Goal: Task Accomplishment & Management: Manage account settings

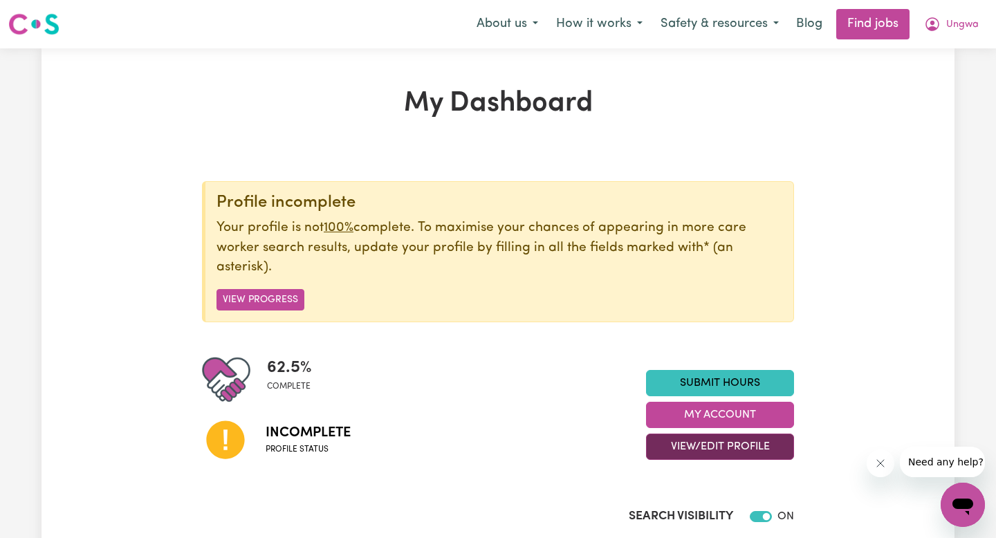
click at [700, 439] on button "View/Edit Profile" at bounding box center [720, 447] width 148 height 26
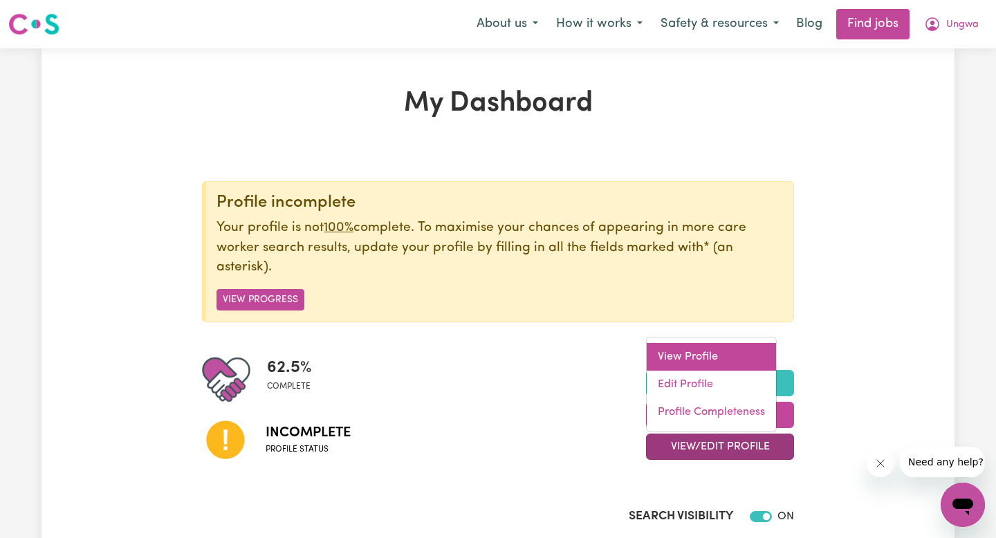
click at [683, 351] on link "View Profile" at bounding box center [711, 357] width 129 height 28
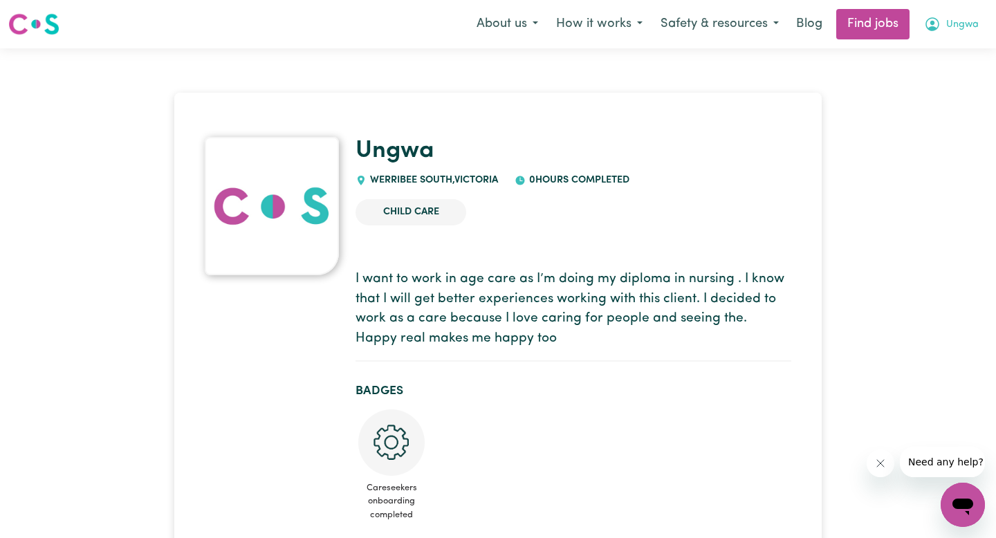
click at [953, 19] on span "Ungwa" at bounding box center [962, 24] width 33 height 15
click at [925, 48] on link "My Account" at bounding box center [932, 54] width 109 height 26
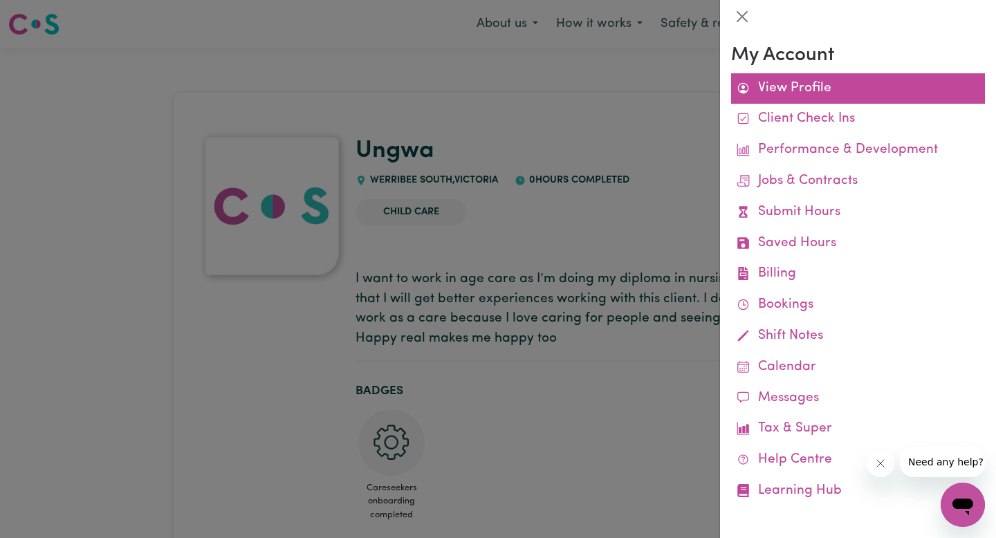
click at [804, 80] on link "View Profile" at bounding box center [858, 88] width 254 height 31
click at [824, 89] on link "View Profile" at bounding box center [858, 88] width 254 height 31
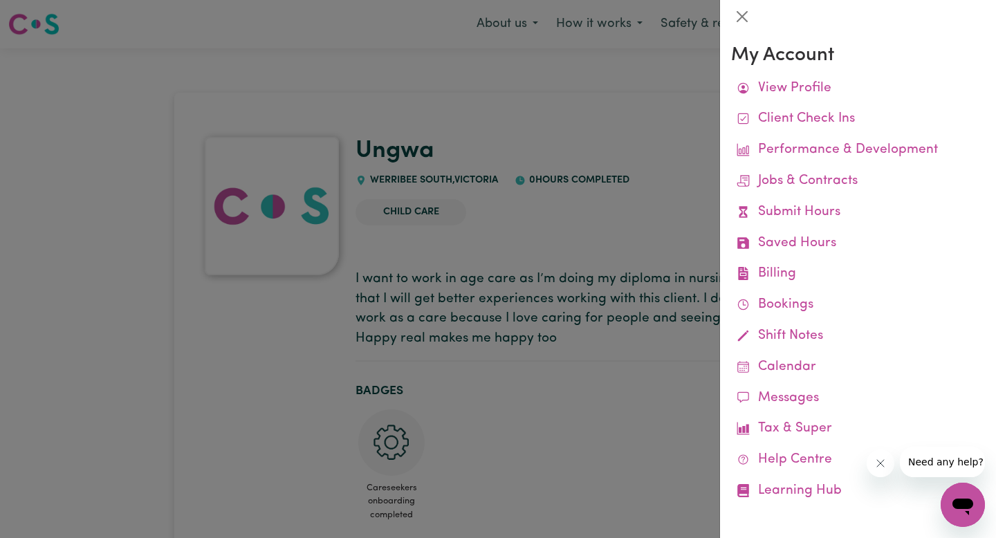
click at [648, 74] on div at bounding box center [498, 269] width 996 height 538
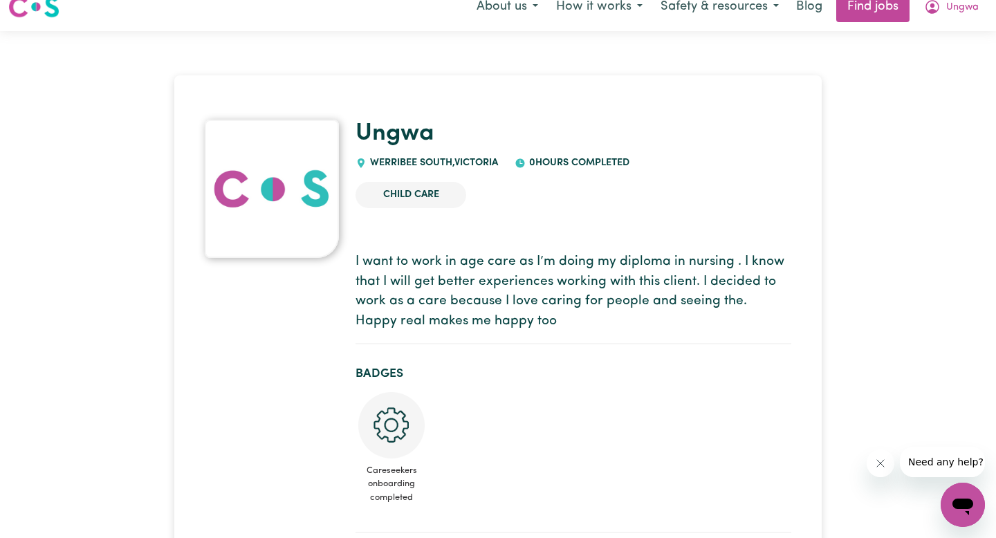
scroll to position [19, 0]
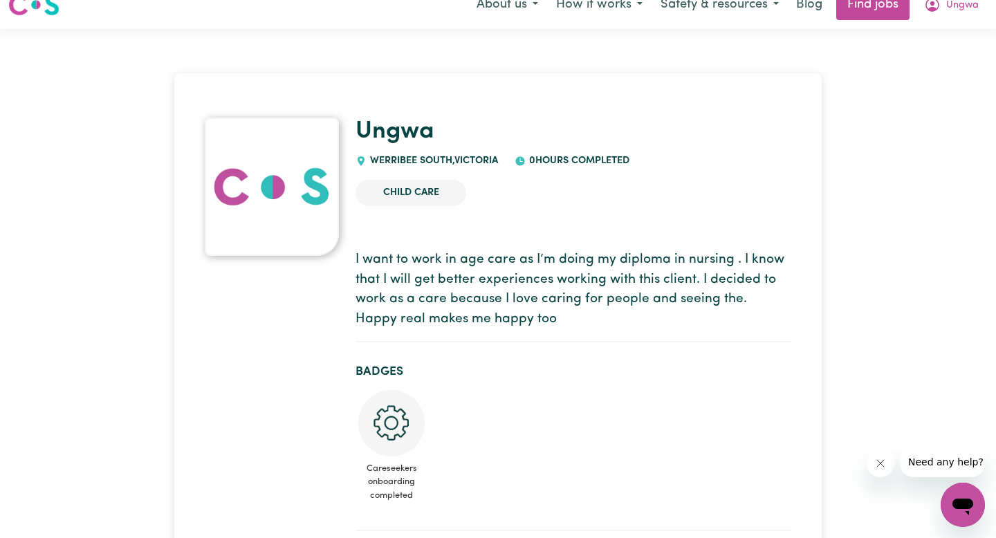
click at [447, 158] on span "WERRIBEE SOUTH , [GEOGRAPHIC_DATA]" at bounding box center [431, 161] width 131 height 10
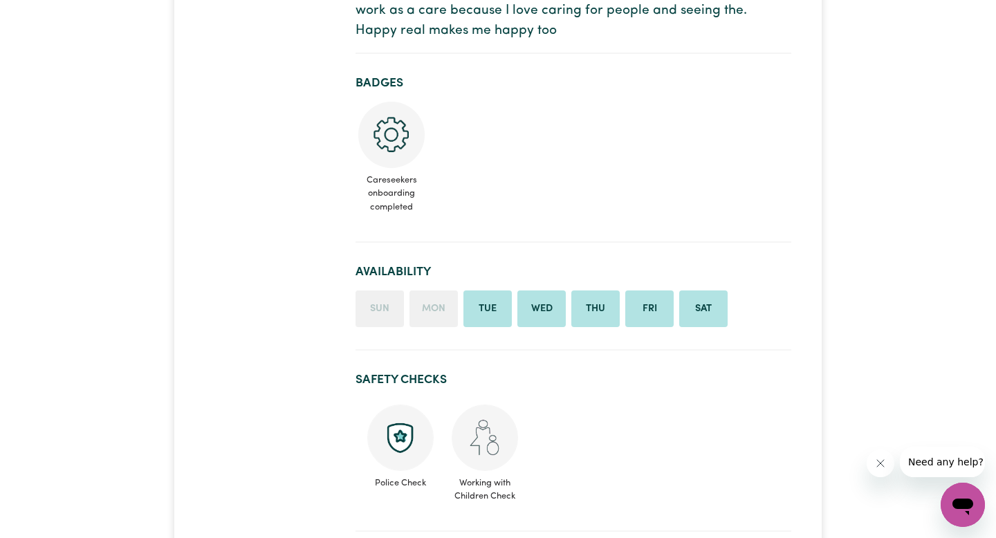
click at [594, 306] on li "Thu" at bounding box center [595, 308] width 48 height 37
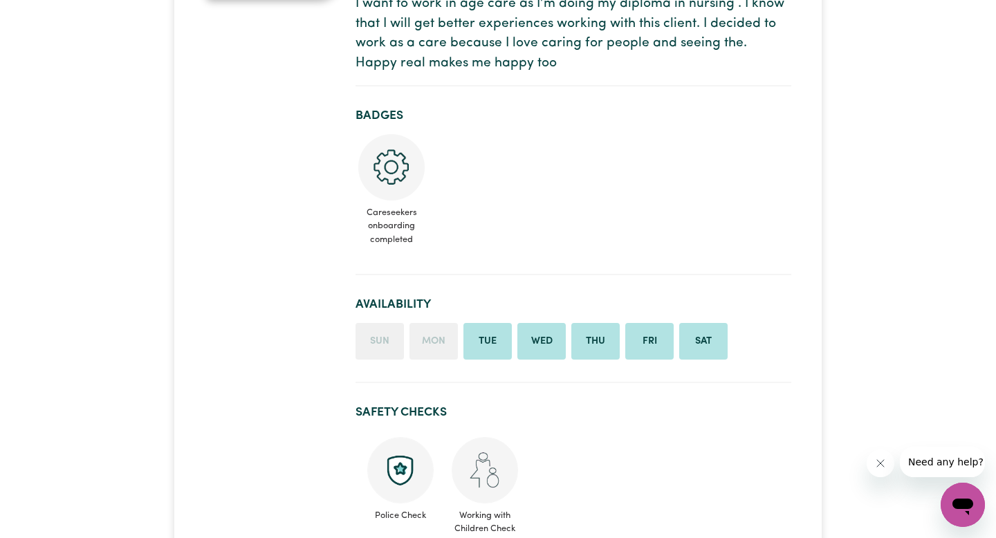
scroll to position [0, 0]
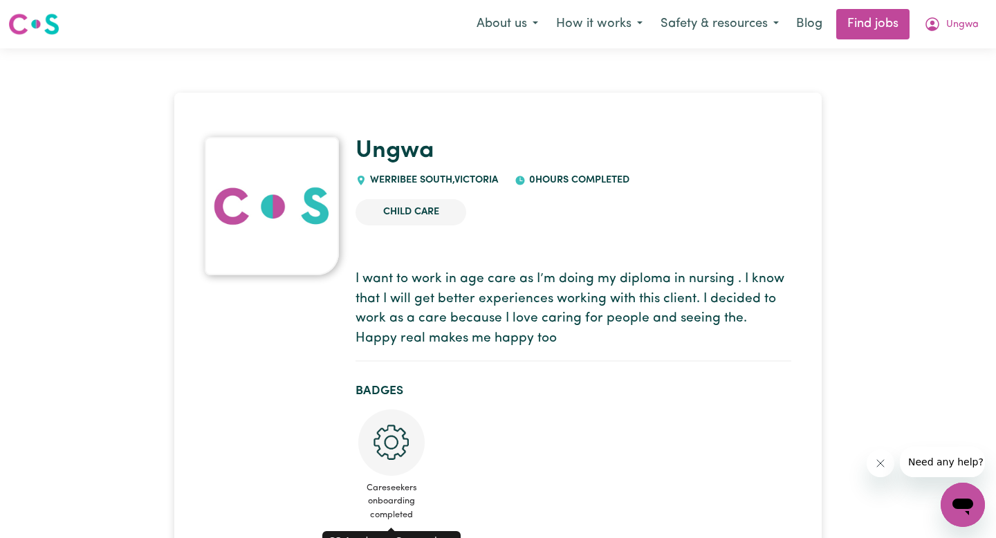
click at [389, 442] on img at bounding box center [391, 442] width 66 height 66
click at [955, 17] on span "Ungwa" at bounding box center [962, 24] width 33 height 15
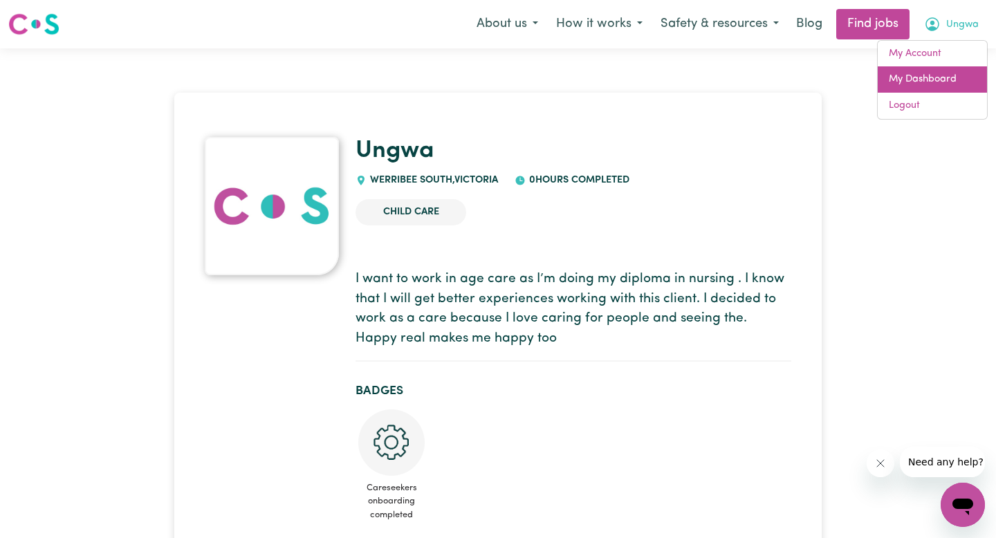
click at [927, 78] on link "My Dashboard" at bounding box center [932, 79] width 109 height 26
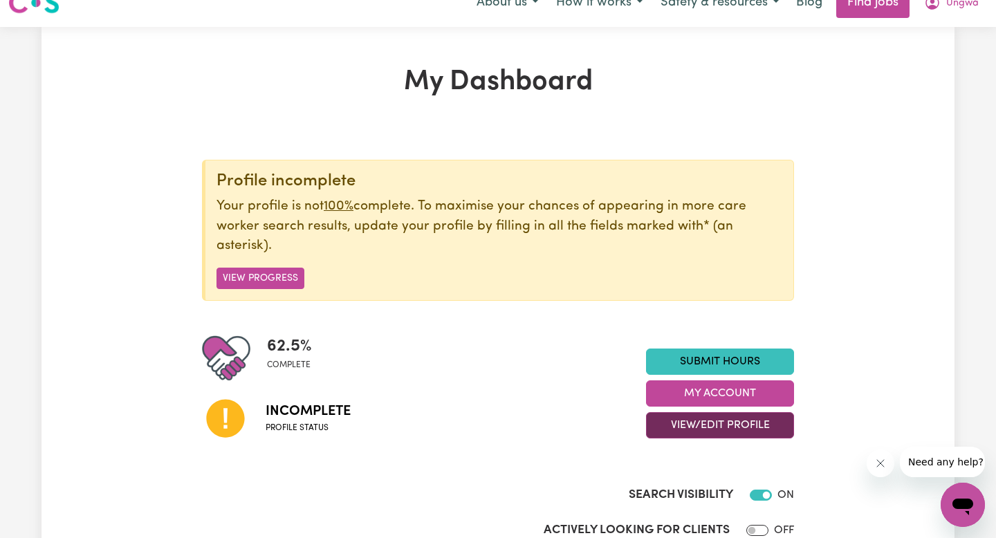
scroll to position [22, 0]
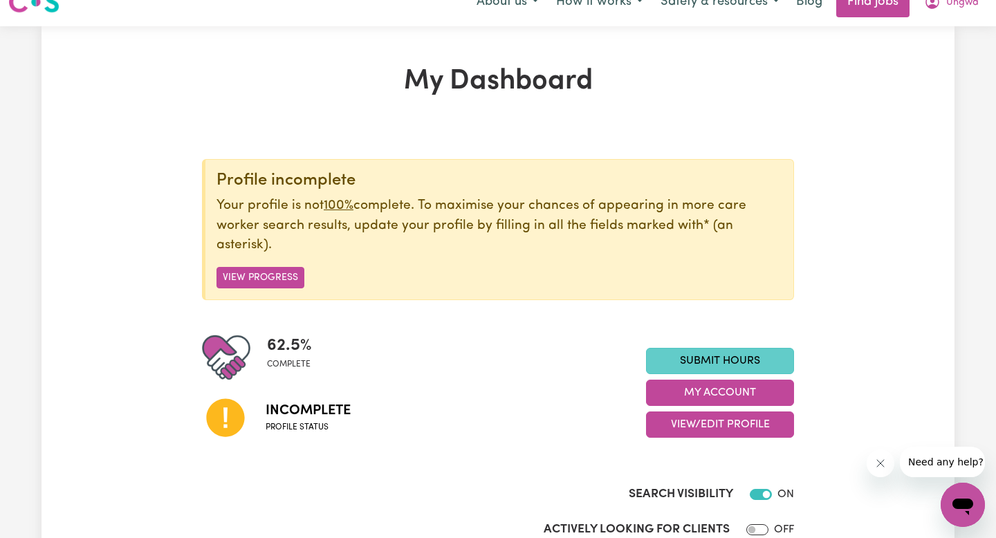
click at [745, 364] on link "Submit Hours" at bounding box center [720, 361] width 148 height 26
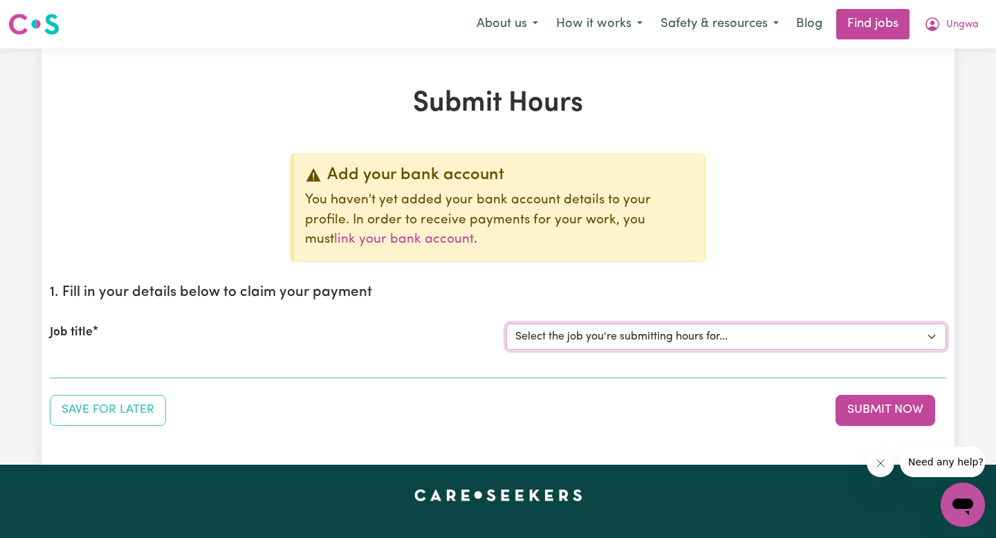
click at [667, 340] on select "Select the job you're submitting hours for..." at bounding box center [726, 337] width 440 height 26
click at [945, 21] on button "Ungwa" at bounding box center [951, 24] width 73 height 29
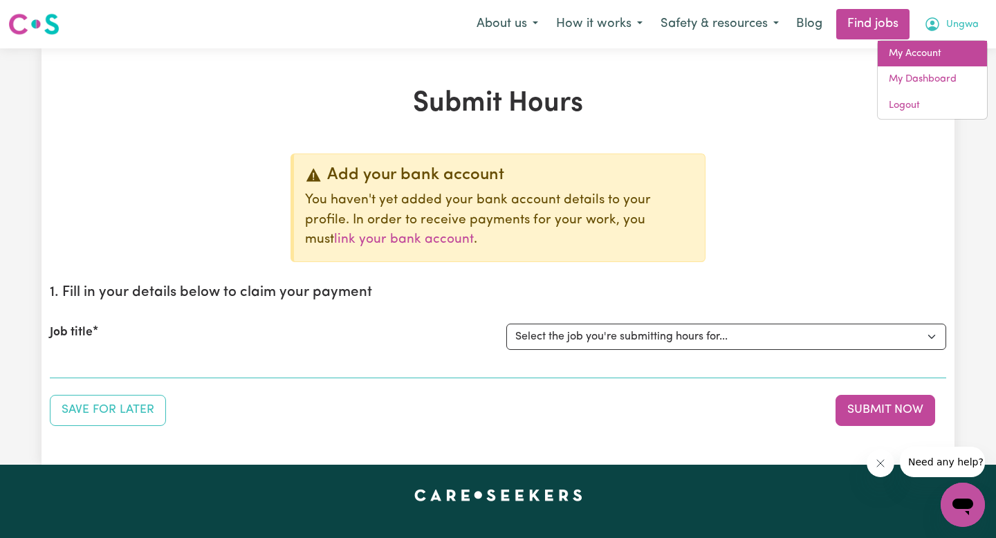
click at [922, 52] on link "My Account" at bounding box center [932, 54] width 109 height 26
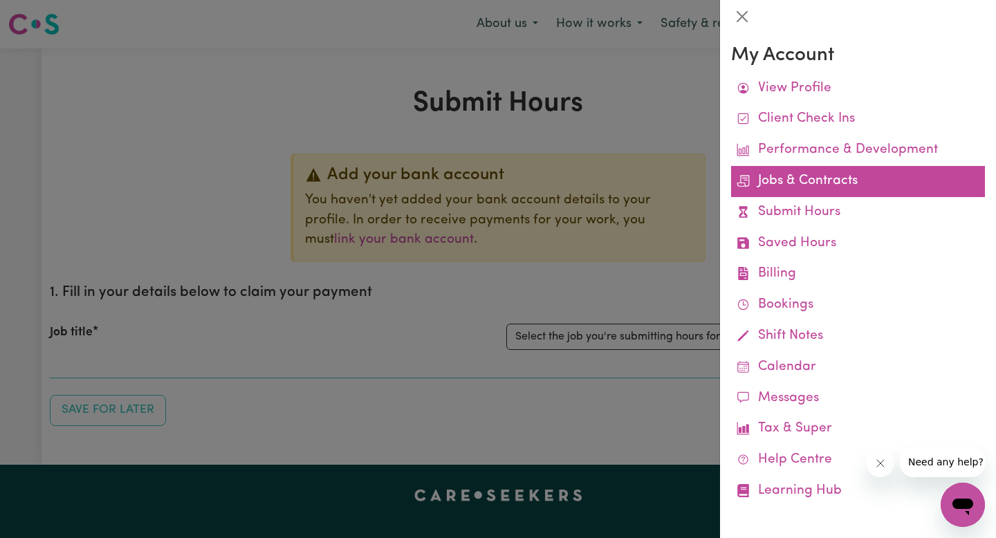
click at [835, 178] on link "Jobs & Contracts" at bounding box center [858, 181] width 254 height 31
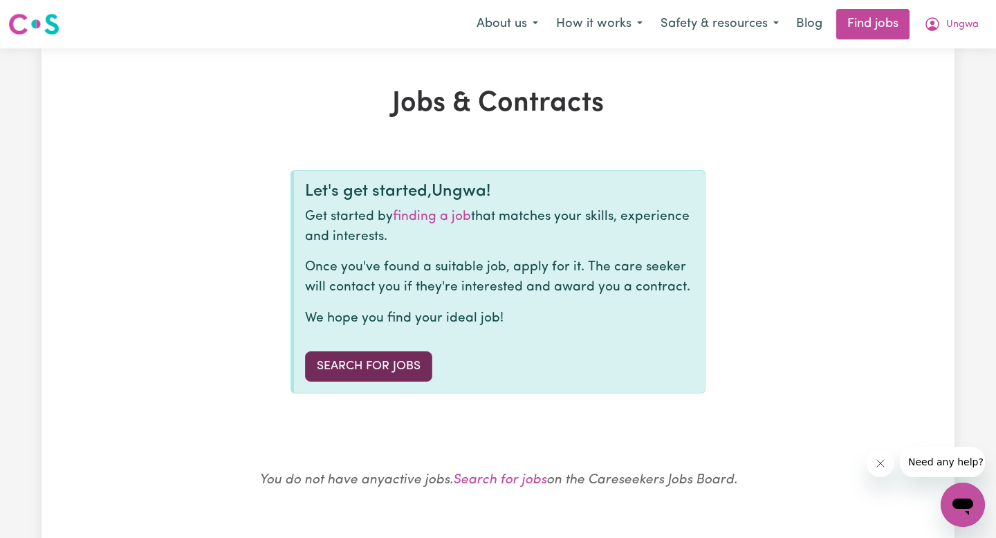
click at [405, 364] on link "Search for Jobs" at bounding box center [368, 366] width 127 height 30
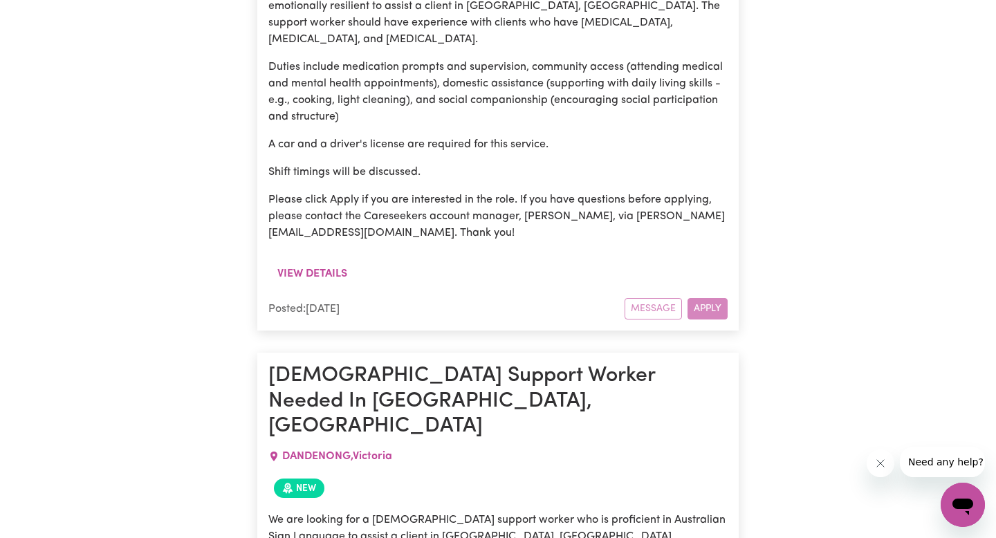
scroll to position [5945, 0]
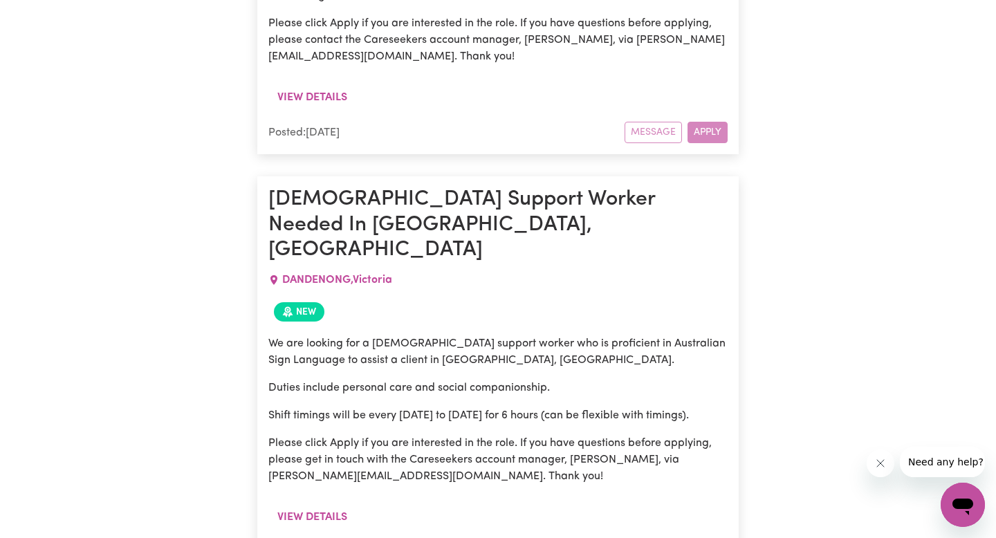
scroll to position [6123, 0]
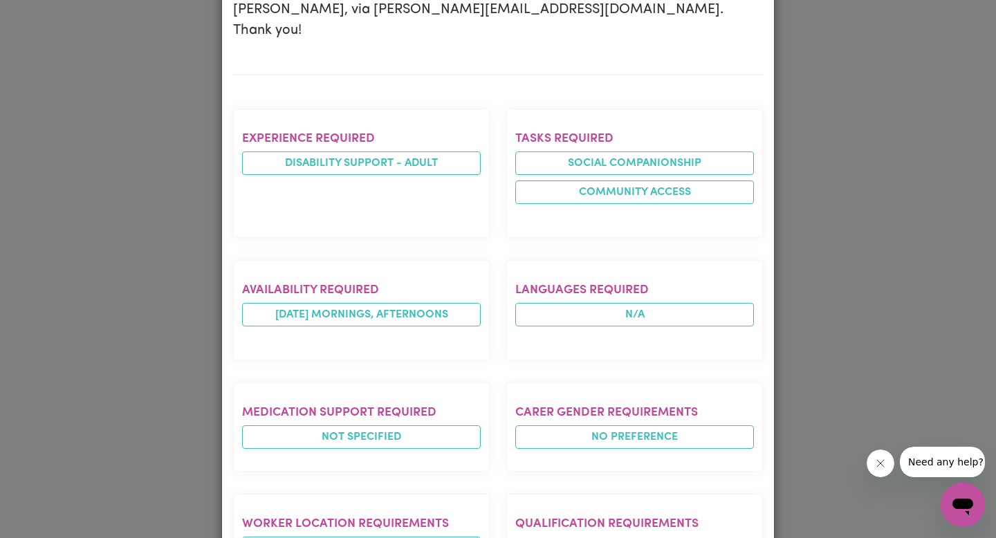
scroll to position [531, 0]
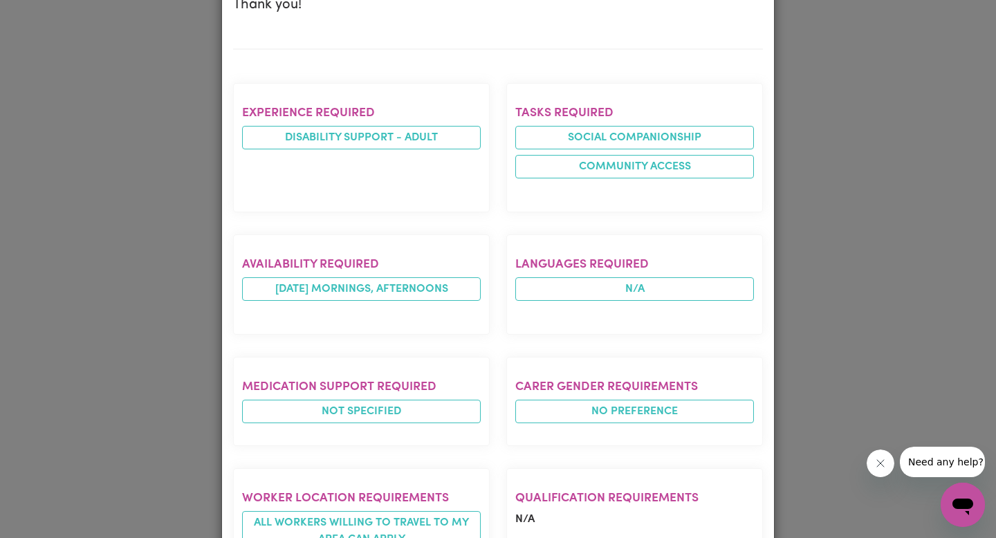
click at [545, 468] on section "Qualification requirements N/A" at bounding box center [634, 521] width 257 height 106
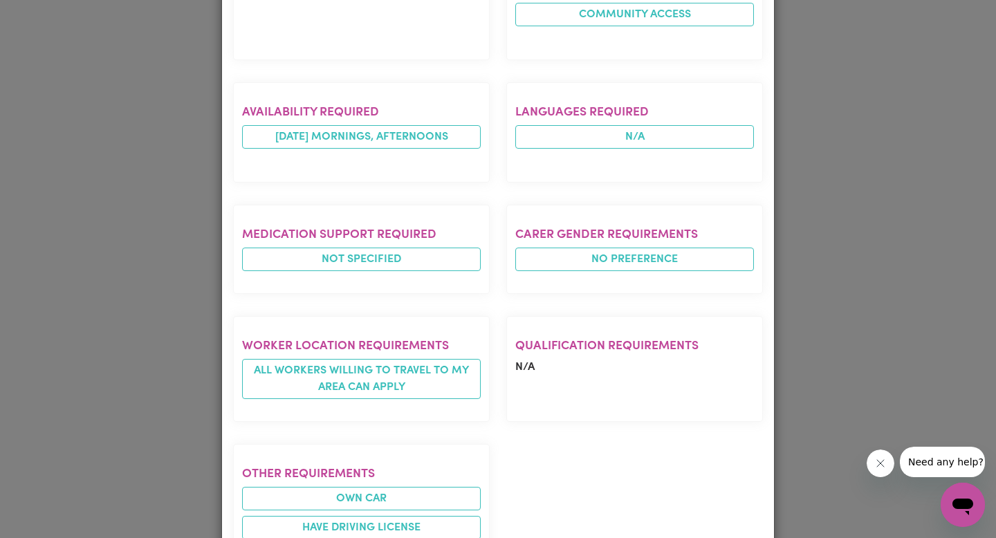
scroll to position [687, 0]
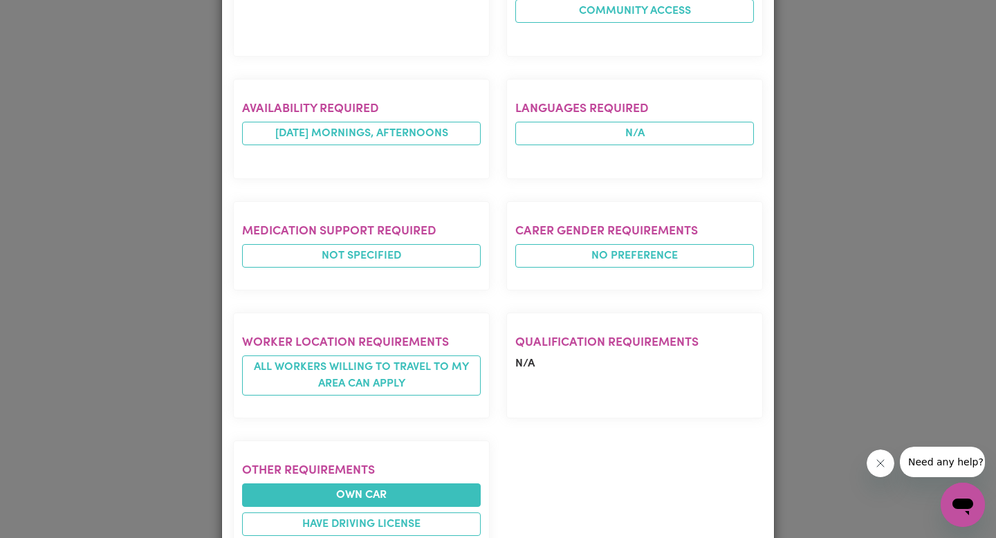
click at [402, 483] on li "Own Car" at bounding box center [361, 495] width 239 height 24
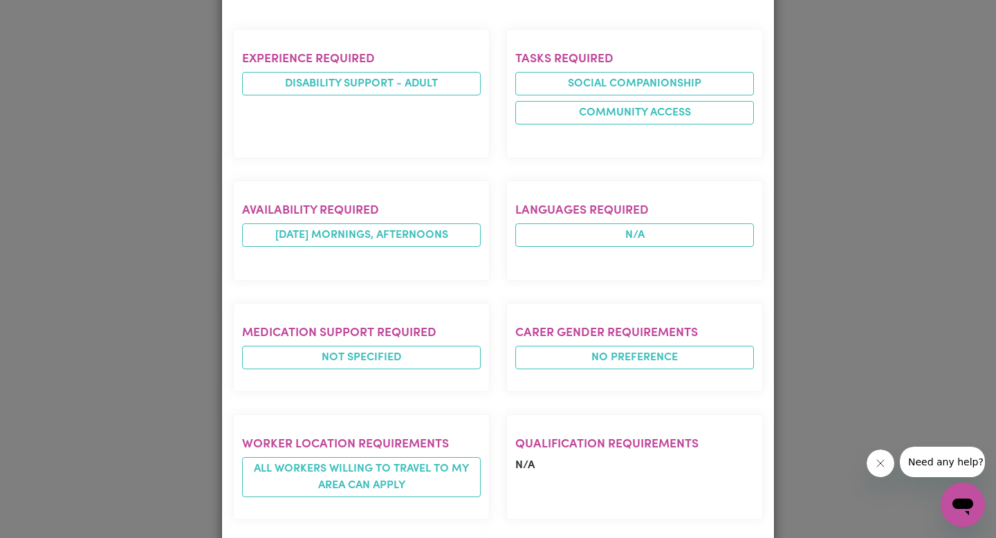
scroll to position [584, 0]
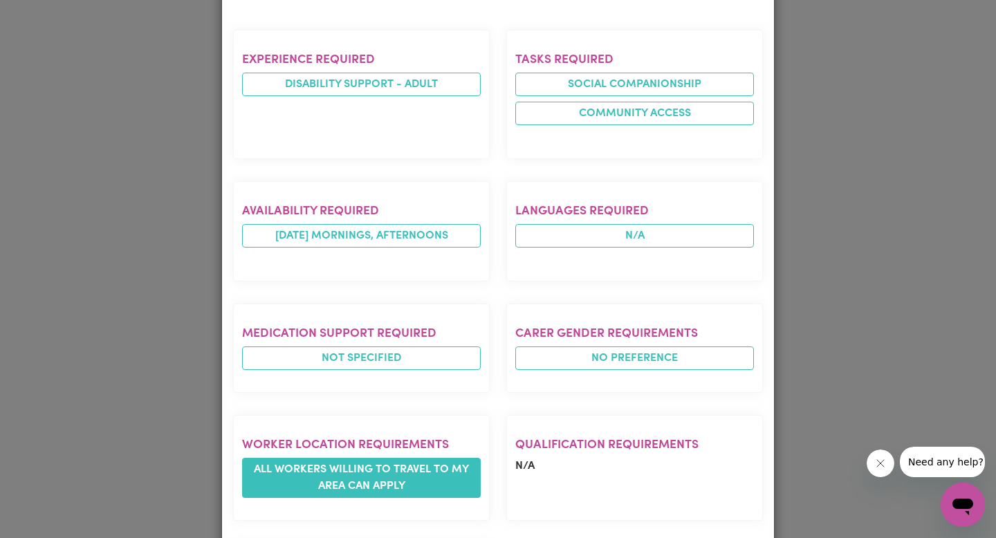
click at [407, 458] on span "All workers willing to travel to my area can apply" at bounding box center [361, 478] width 239 height 40
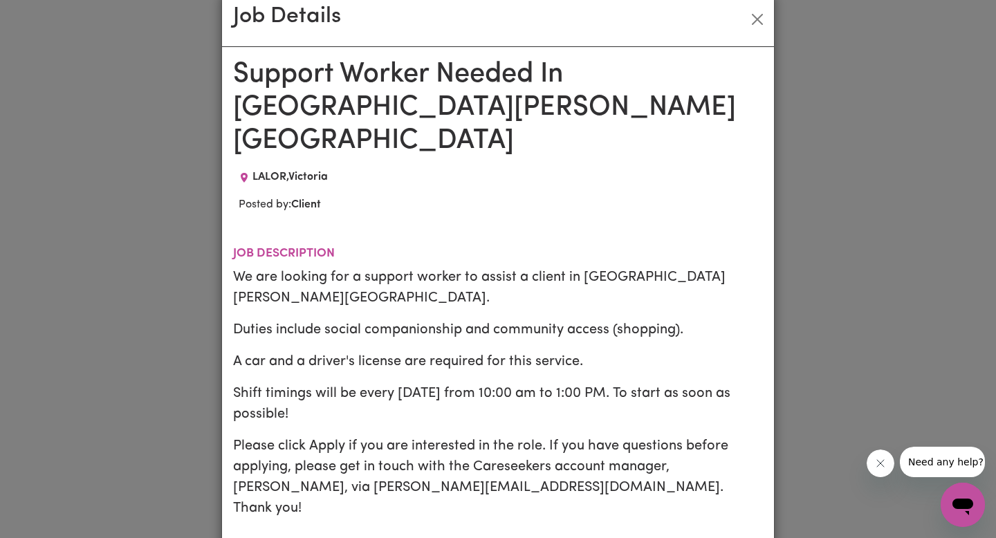
scroll to position [0, 0]
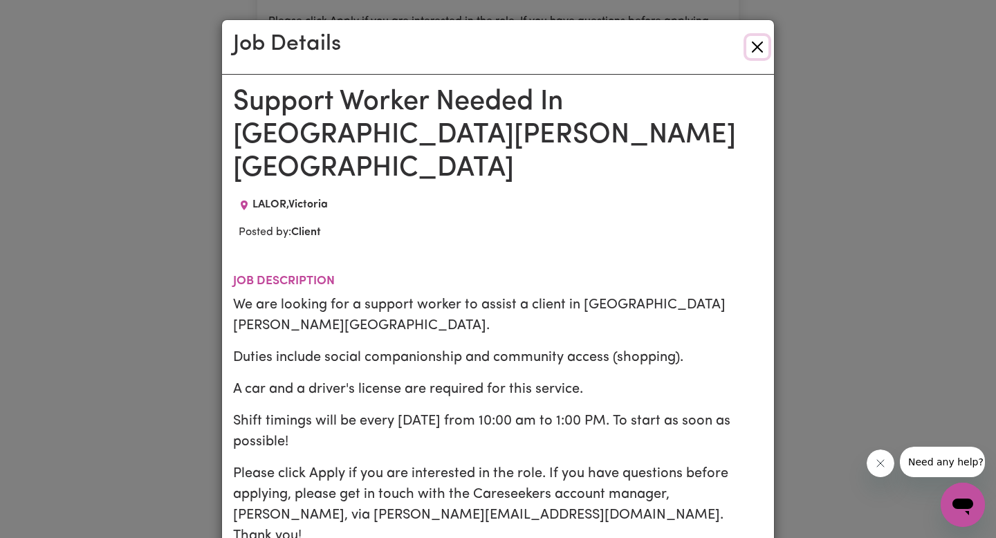
click at [748, 55] on button "Close" at bounding box center [757, 47] width 22 height 22
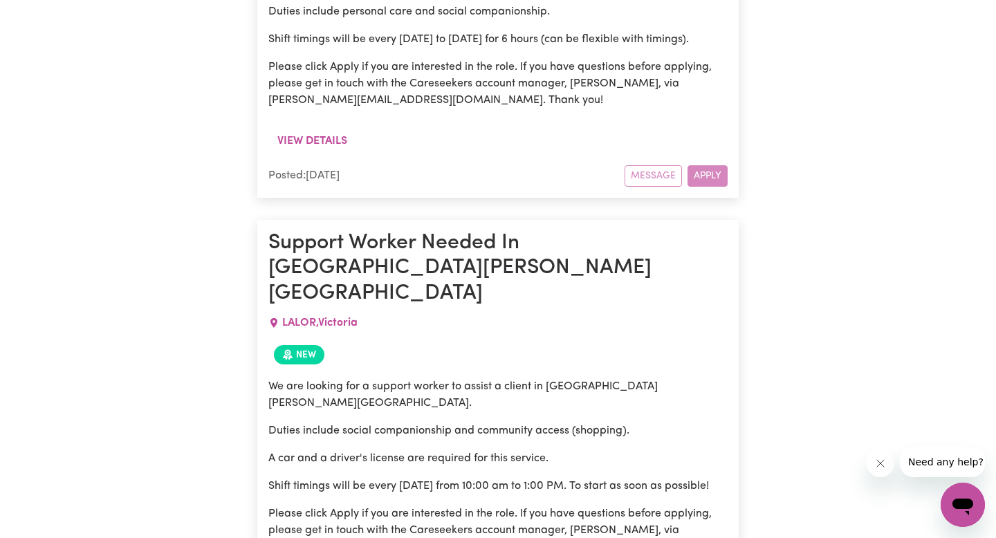
scroll to position [6544, 0]
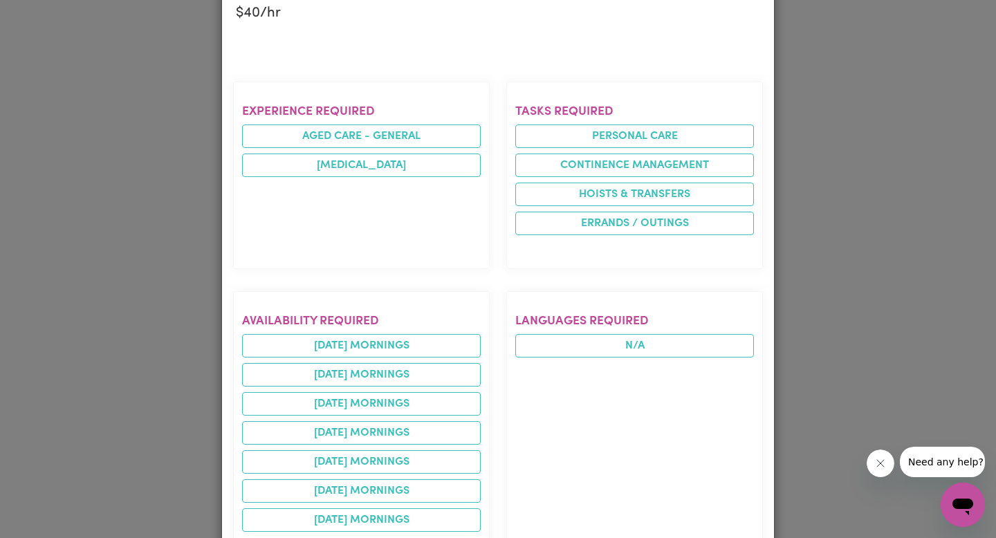
scroll to position [0, 0]
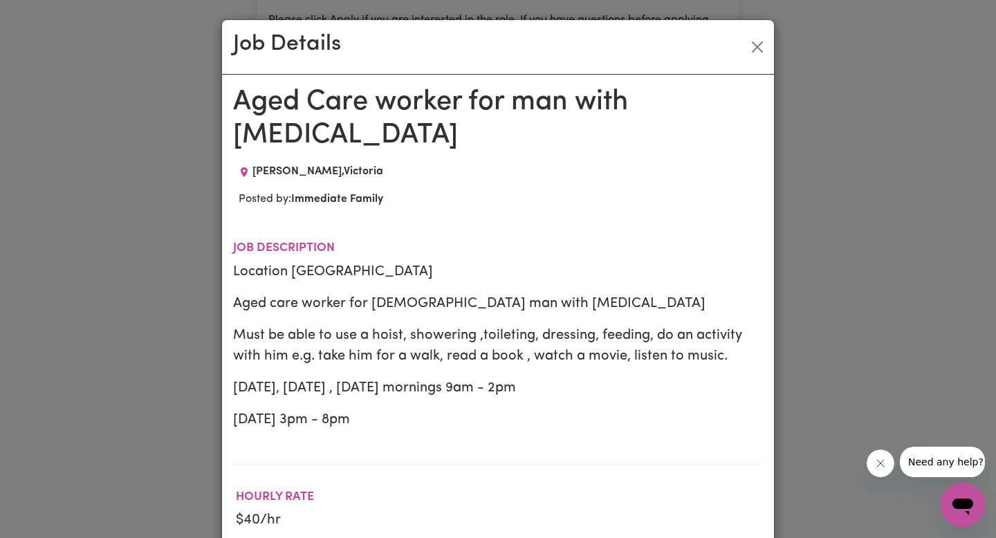
click at [757, 34] on div "Job Details" at bounding box center [498, 47] width 552 height 55
drag, startPoint x: 754, startPoint y: 34, endPoint x: 754, endPoint y: 48, distance: 14.5
click at [754, 37] on div "Job Details" at bounding box center [498, 47] width 552 height 55
click at [755, 50] on button "Close" at bounding box center [757, 47] width 22 height 22
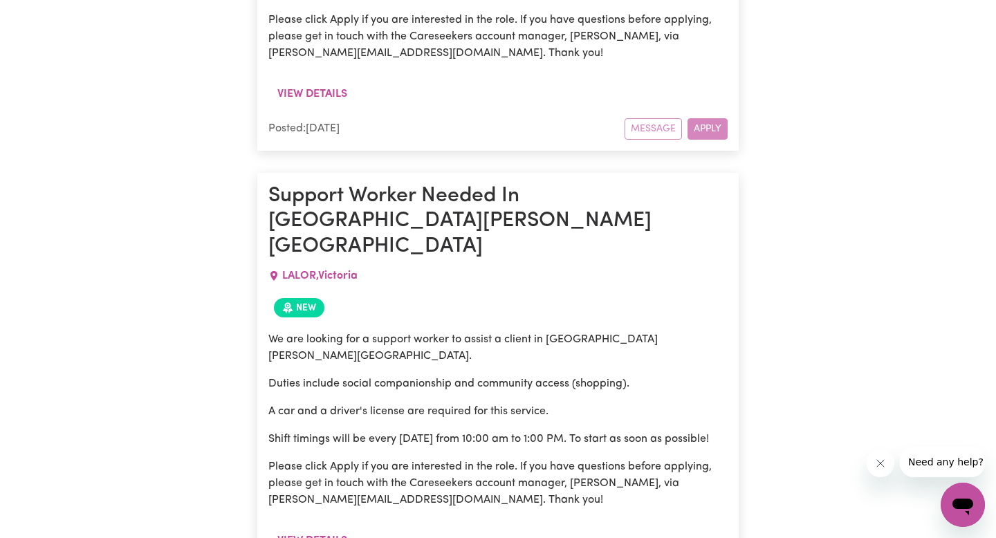
click at [945, 457] on span "Need any help?" at bounding box center [944, 461] width 75 height 11
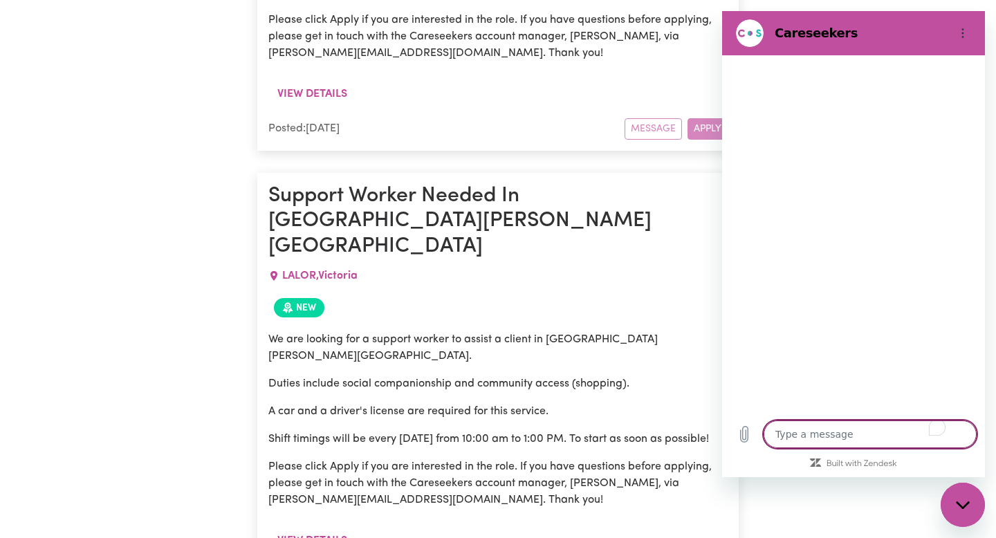
type textarea "x"
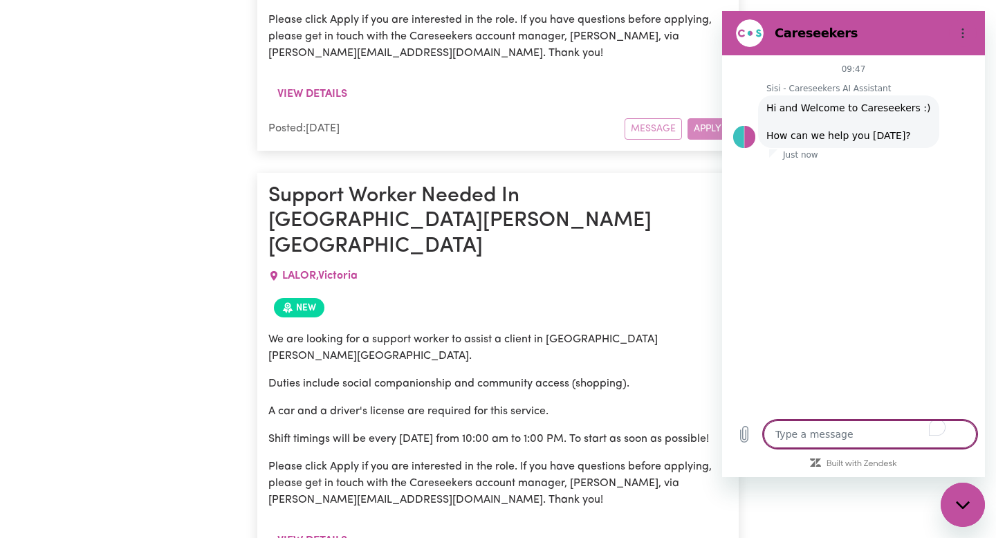
type textarea "i"
type textarea "x"
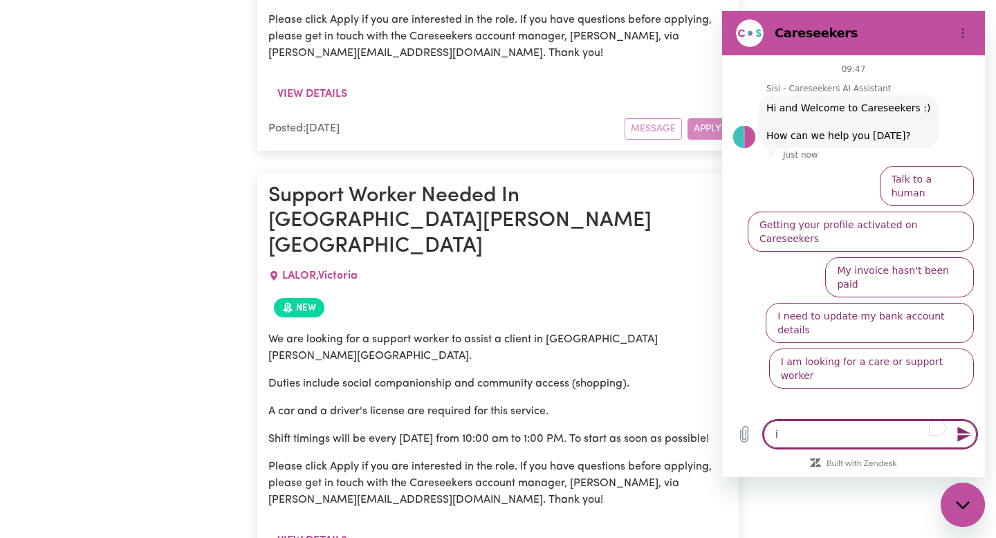
type textarea "i"
type textarea "x"
type textarea "i c"
type textarea "x"
type textarea "i ca"
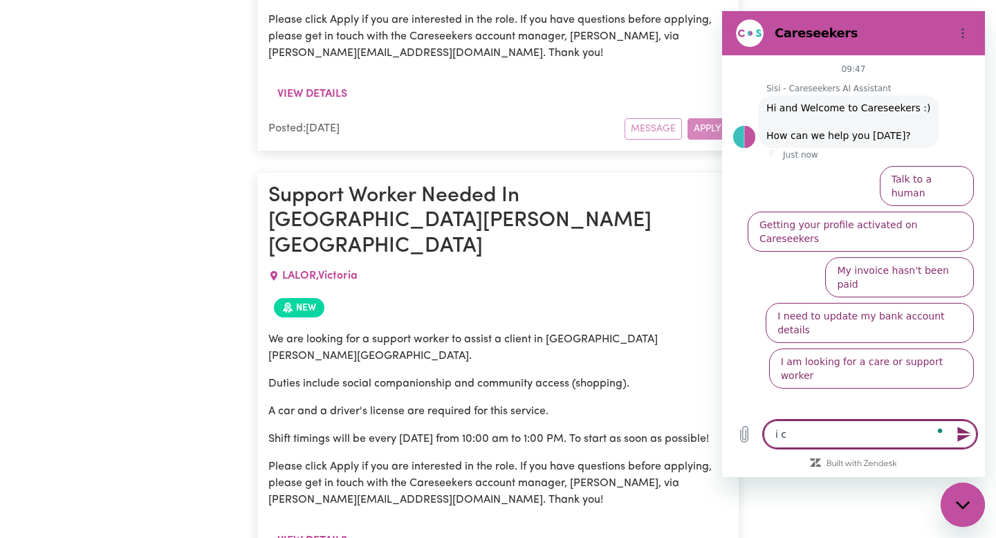
type textarea "x"
type textarea "i can"
type textarea "x"
type textarea "i can'"
type textarea "x"
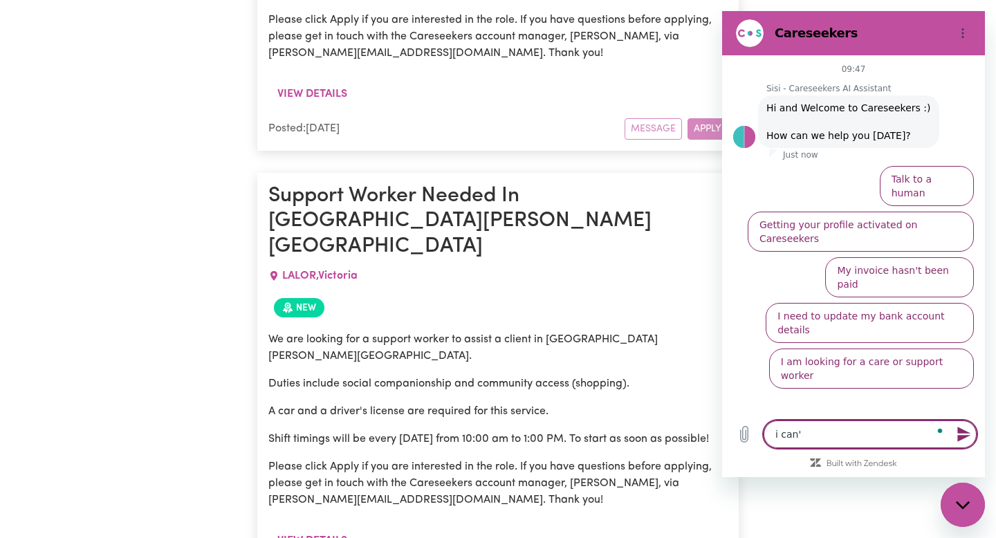
type textarea "i can't"
type textarea "x"
type textarea "i can't"
type textarea "x"
type textarea "i can't a"
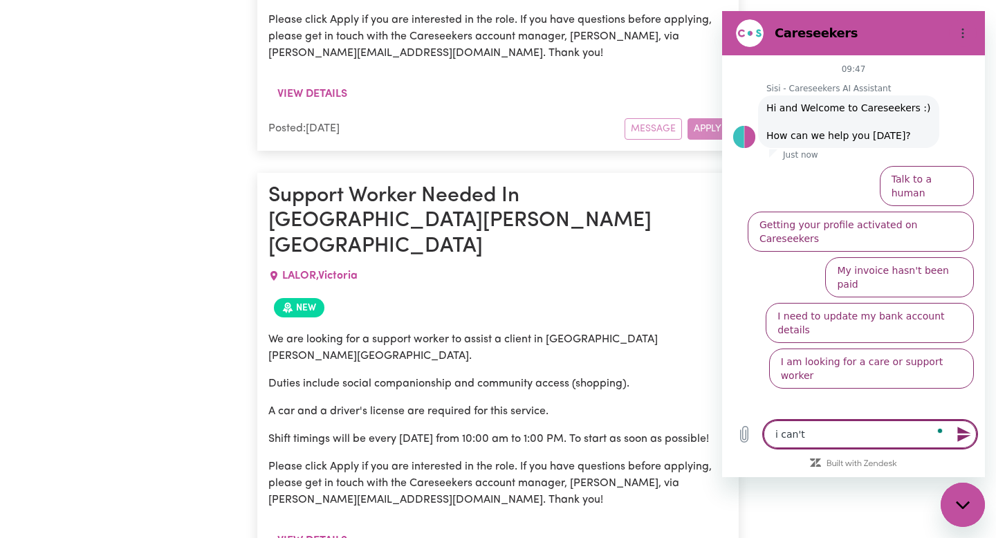
type textarea "x"
type textarea "i can't ap"
type textarea "x"
type textarea "i can't app"
type textarea "x"
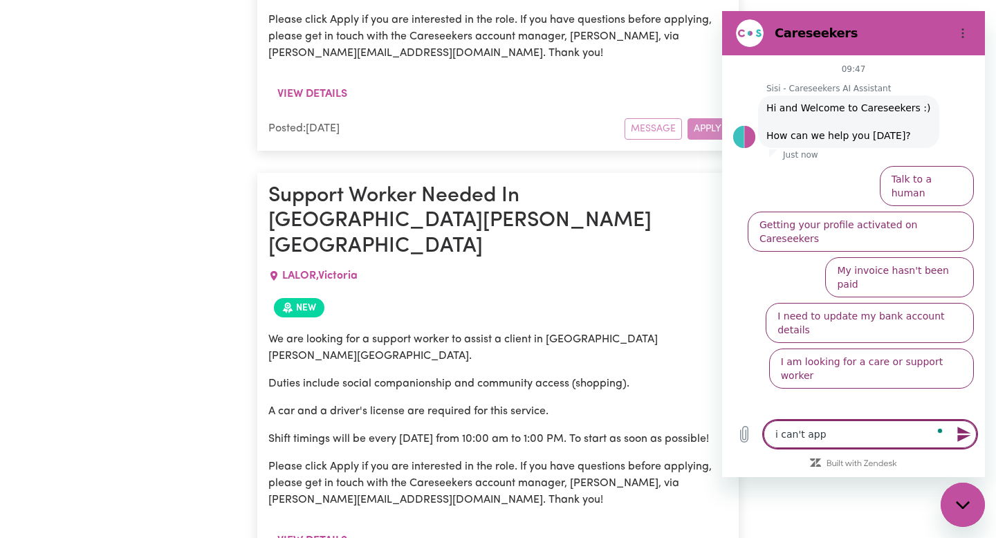
type textarea "i can't appl"
type textarea "x"
type textarea "i can't apply"
type textarea "x"
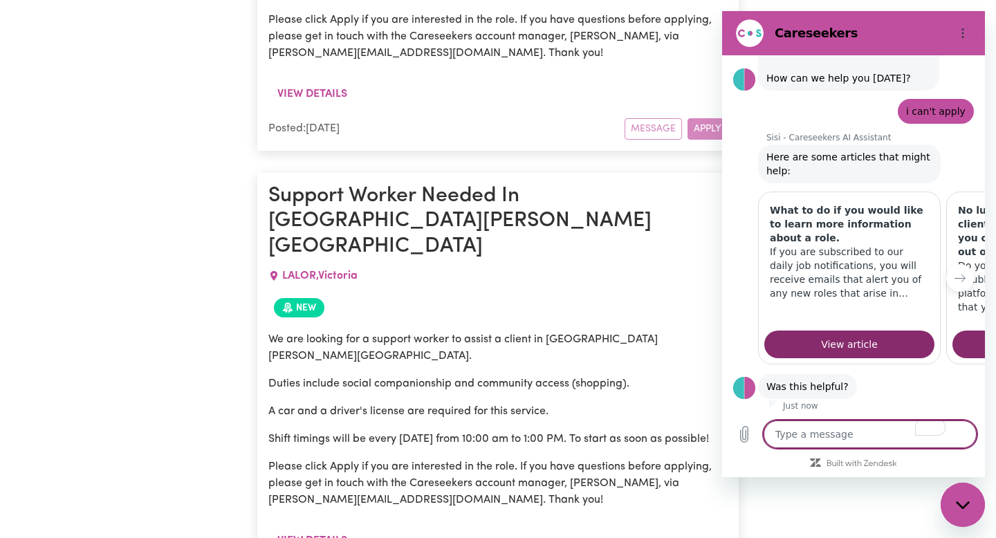
scroll to position [92, 0]
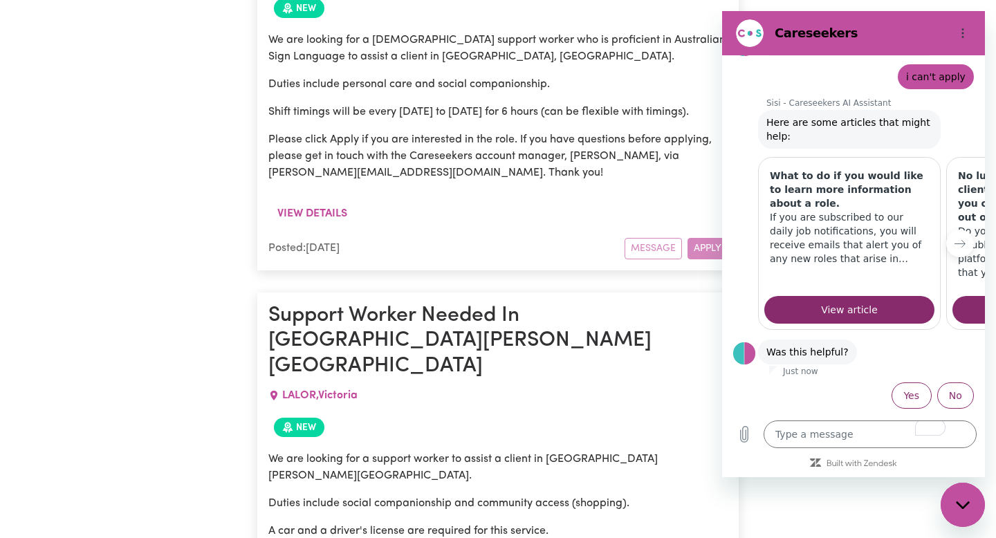
scroll to position [6328, 0]
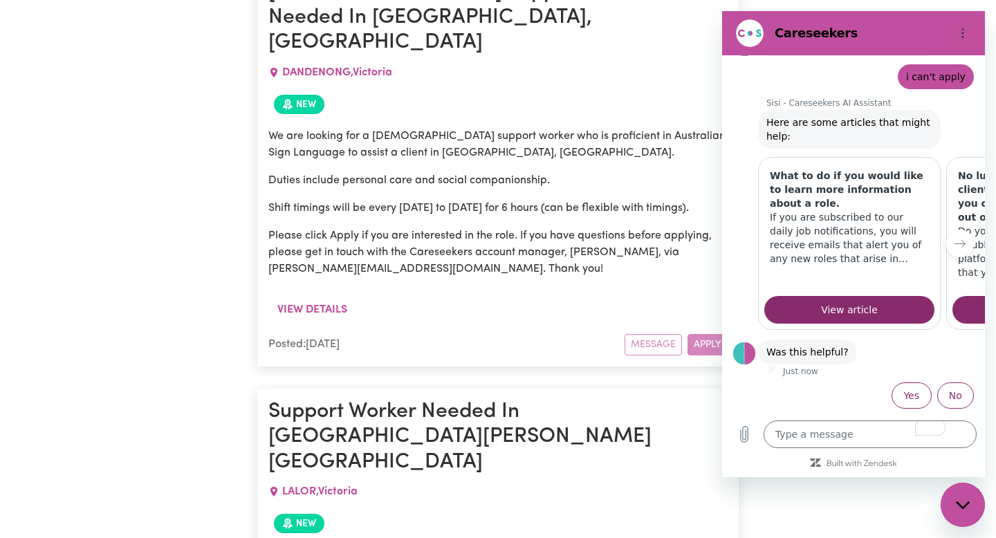
click at [723, 188] on div "What to do if you would like to learn more information about a role. If you are…" at bounding box center [853, 243] width 263 height 173
click at [735, 432] on button "Upload file" at bounding box center [744, 434] width 28 height 28
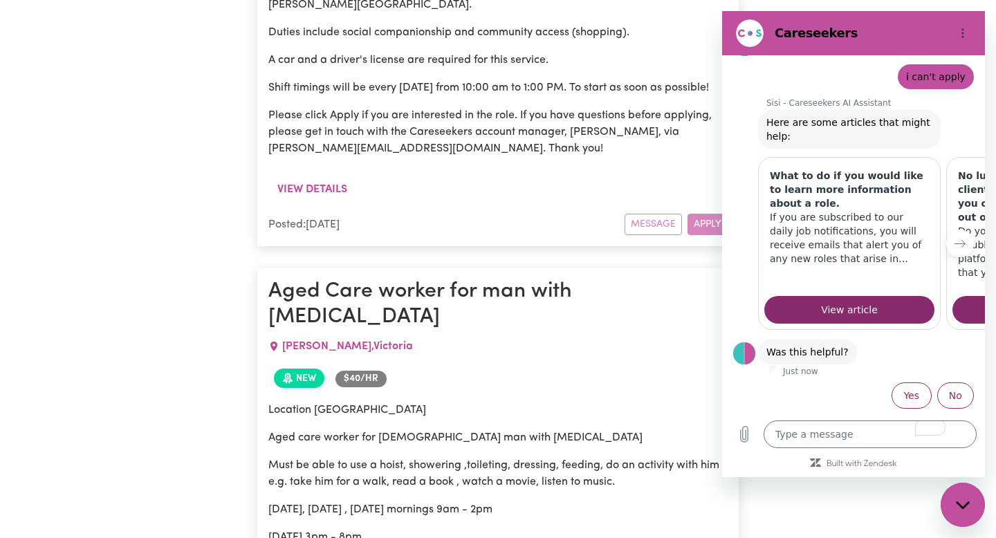
scroll to position [6897, 0]
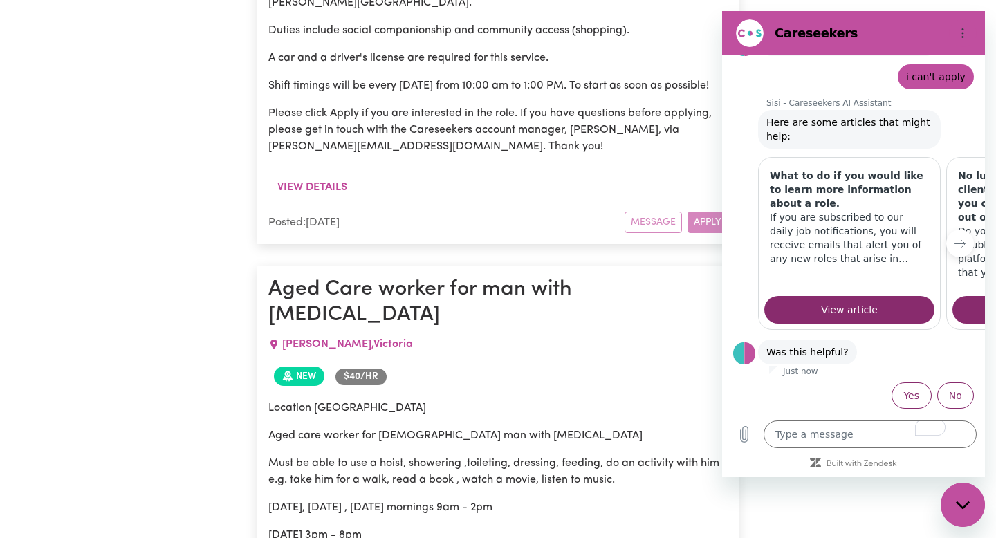
click at [980, 501] on div "Close messaging window" at bounding box center [962, 504] width 41 height 41
type textarea "x"
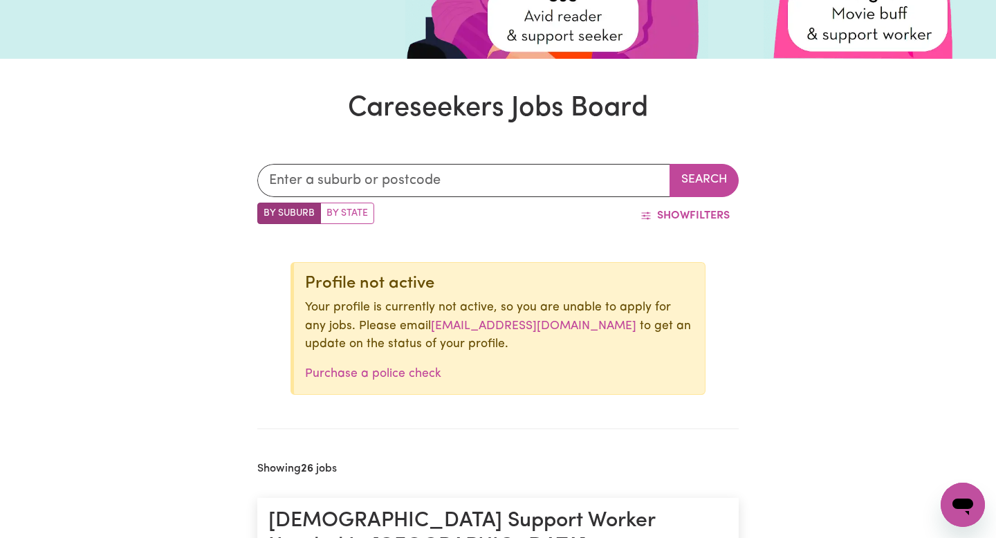
scroll to position [350, 0]
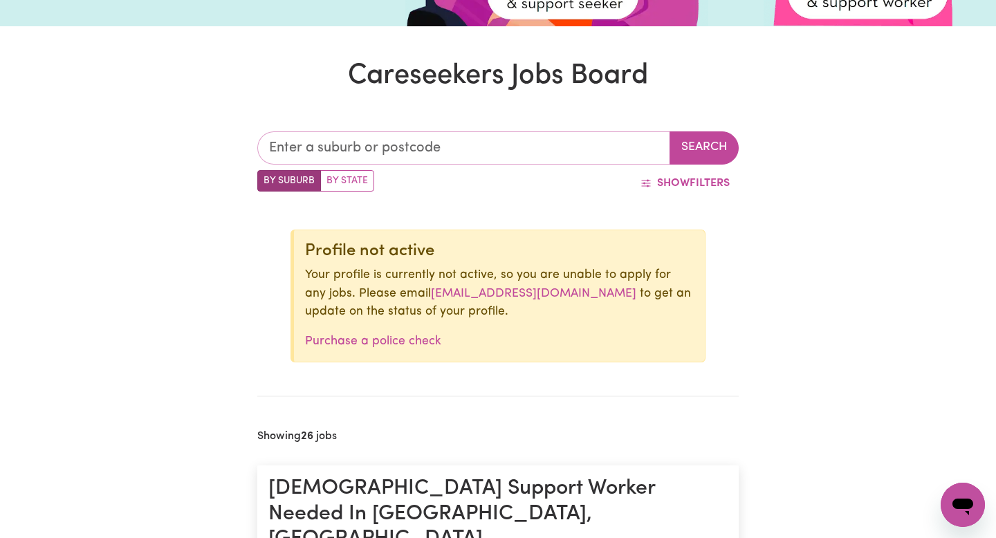
click at [375, 133] on input "text" at bounding box center [463, 147] width 413 height 33
click at [357, 183] on label "By State" at bounding box center [347, 180] width 54 height 21
click at [266, 179] on input "By State" at bounding box center [261, 174] width 9 height 9
radio input "true"
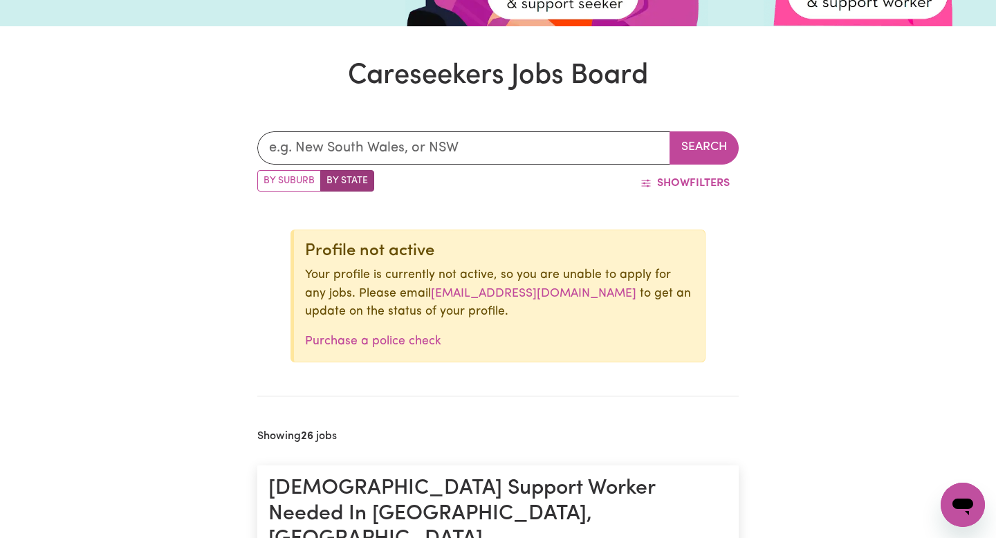
click at [319, 180] on label "By Suburb" at bounding box center [289, 180] width 64 height 21
click at [266, 179] on input "By Suburb" at bounding box center [261, 174] width 9 height 9
radio input "true"
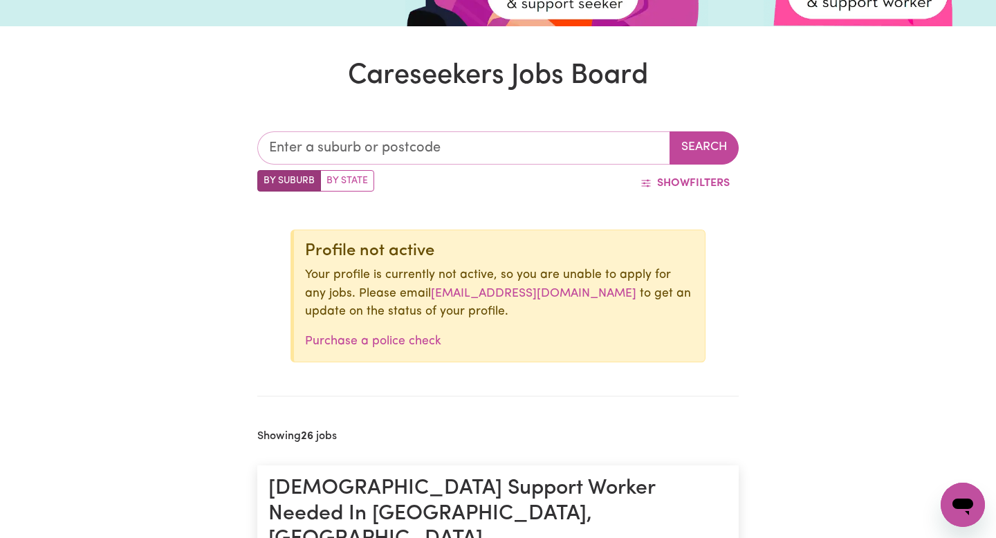
click at [340, 152] on input "text" at bounding box center [463, 147] width 413 height 33
type input "werr"
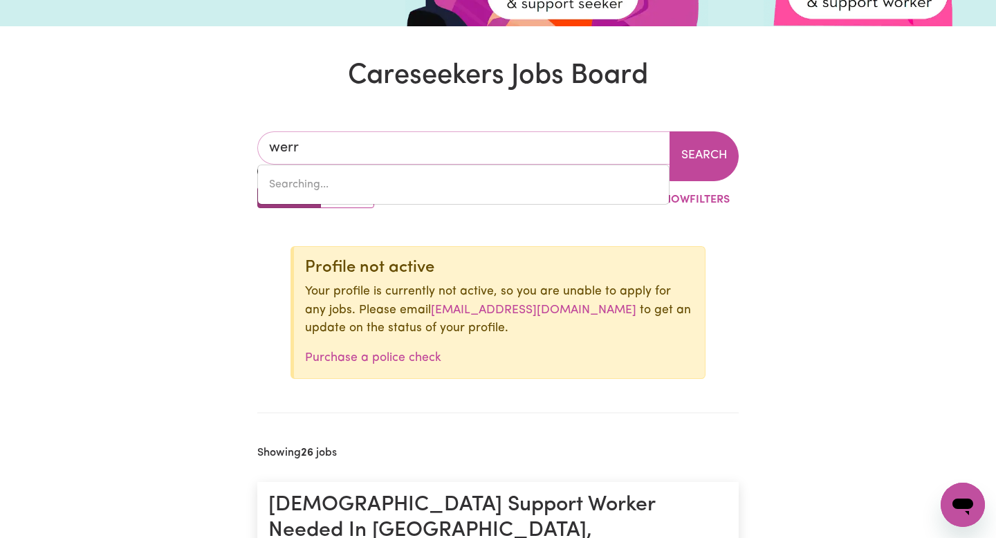
type input "[GEOGRAPHIC_DATA], [GEOGRAPHIC_DATA], 2534"
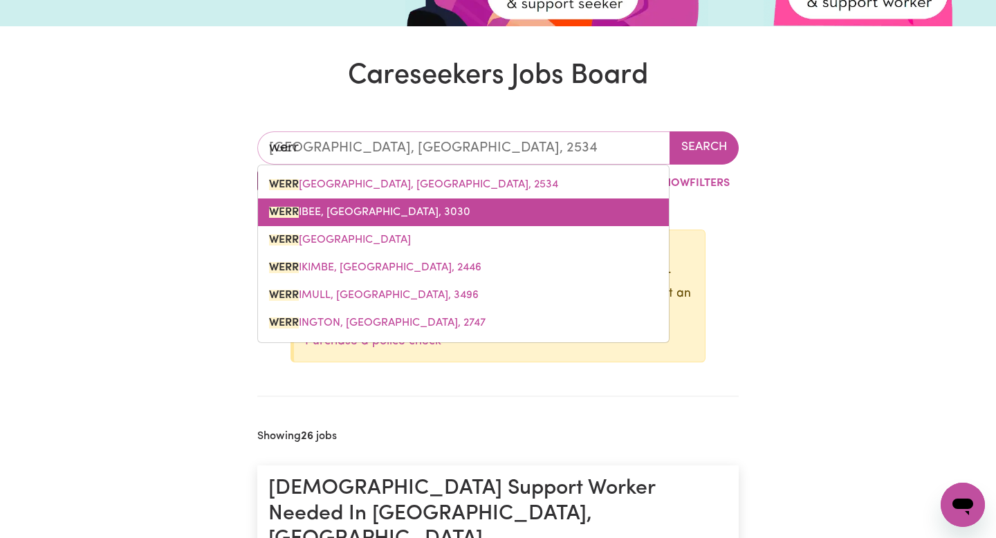
click at [308, 205] on link "WERR IBEE, [GEOGRAPHIC_DATA], 3030" at bounding box center [463, 212] width 411 height 28
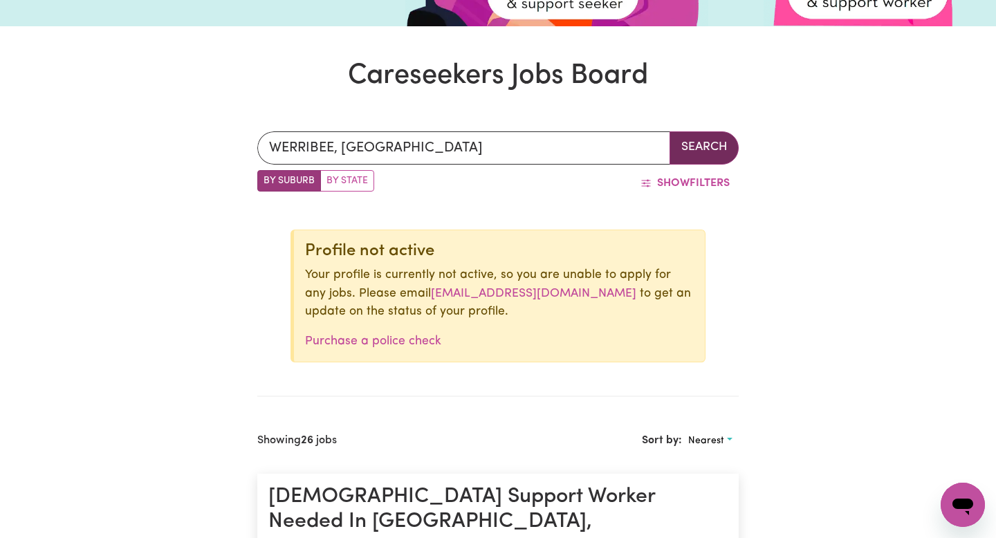
click at [715, 149] on button "Search" at bounding box center [703, 147] width 69 height 33
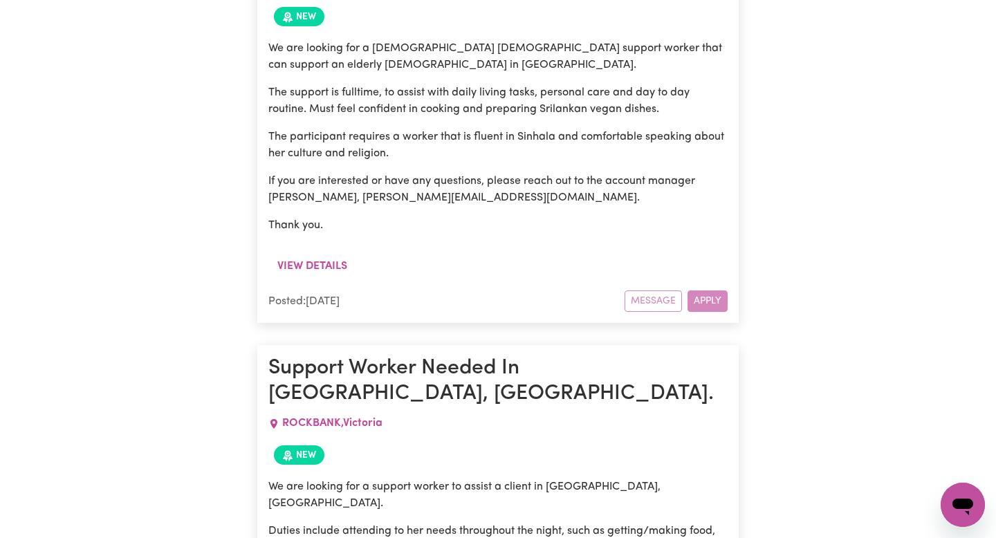
scroll to position [1298, 0]
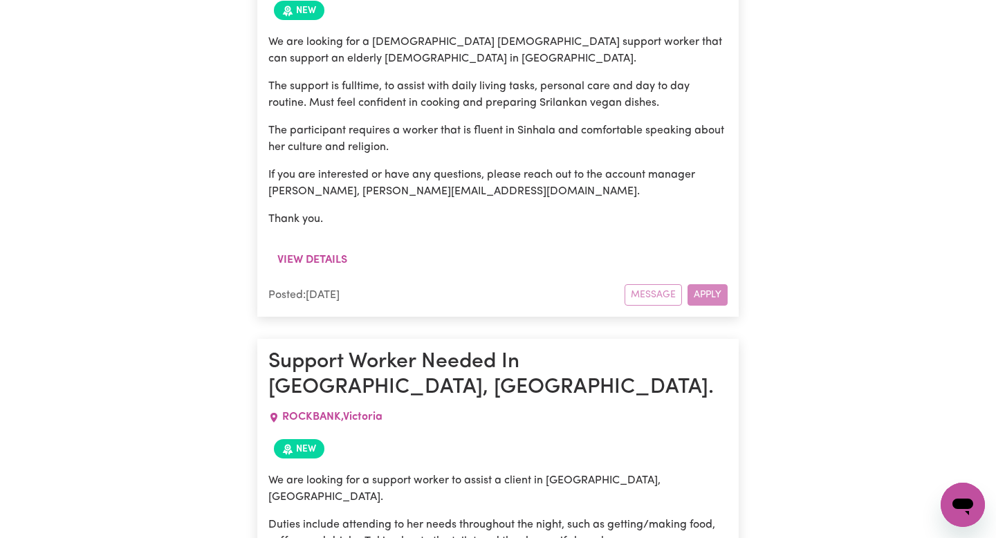
click at [300, 439] on span "New" at bounding box center [299, 448] width 50 height 19
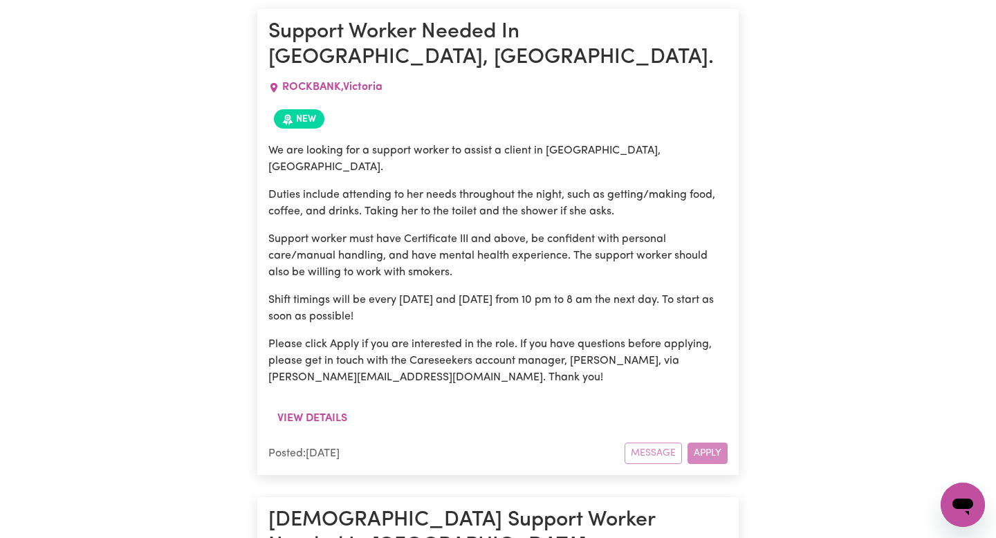
scroll to position [1683, 0]
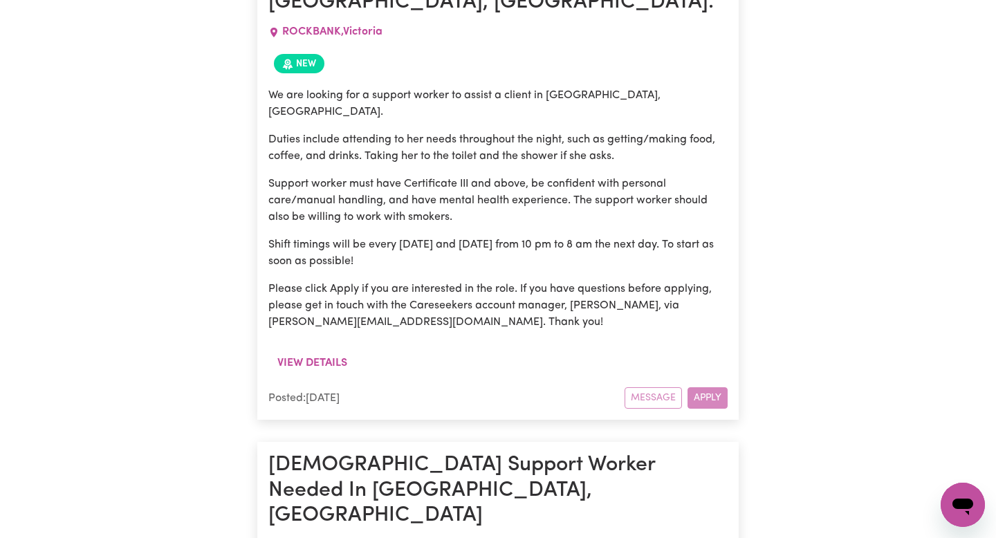
click at [708, 387] on div "Message Apply" at bounding box center [675, 397] width 103 height 21
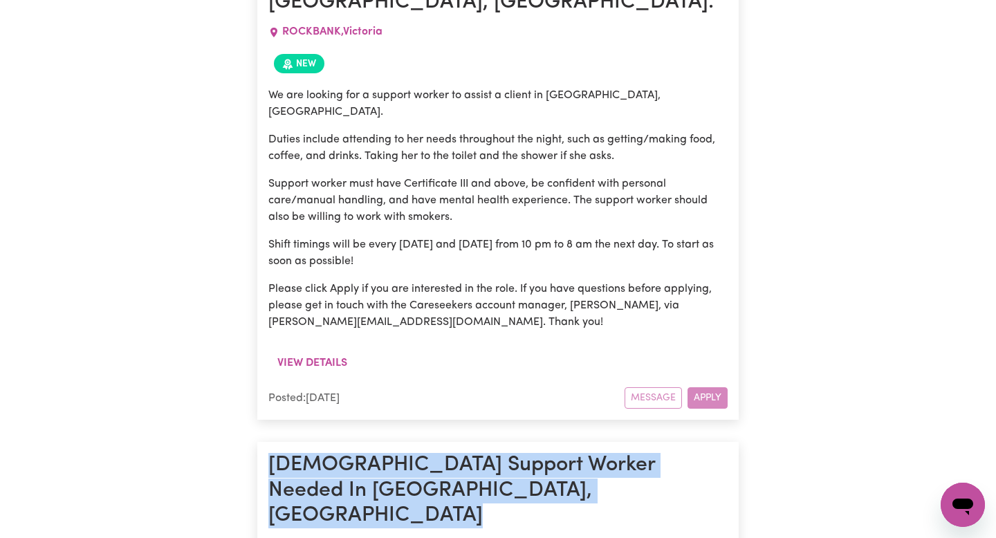
click at [708, 387] on div "Message Apply" at bounding box center [675, 397] width 103 height 21
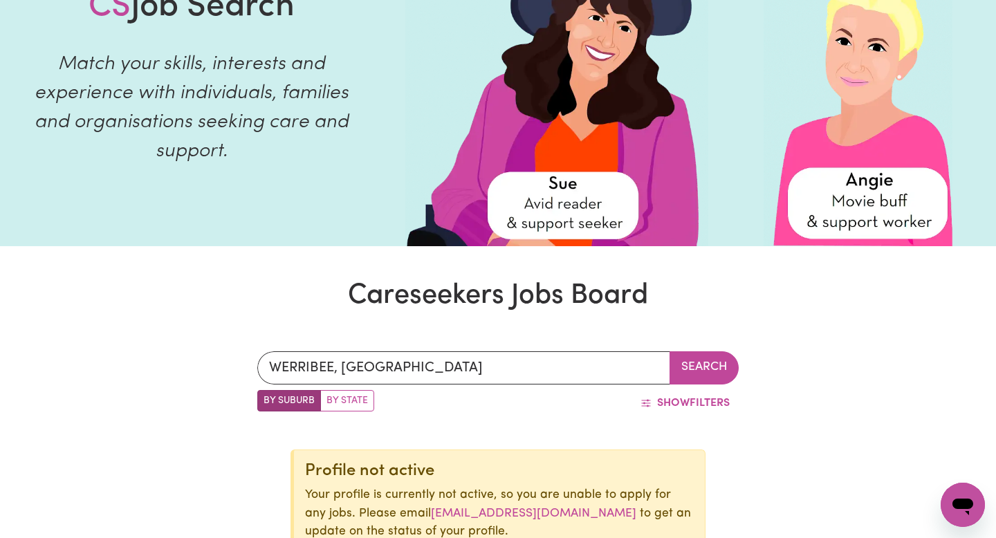
scroll to position [0, 0]
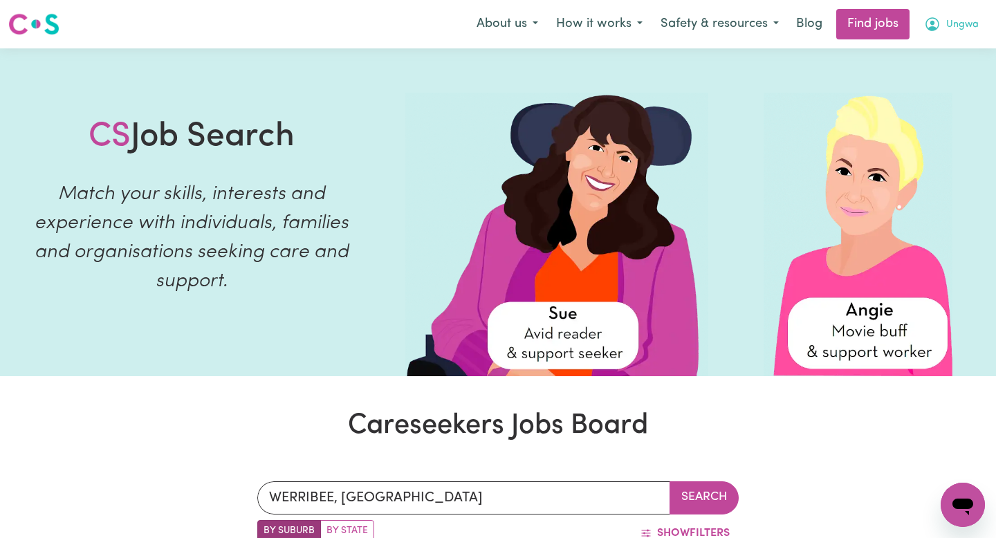
click at [949, 18] on span "Ungwa" at bounding box center [962, 24] width 33 height 15
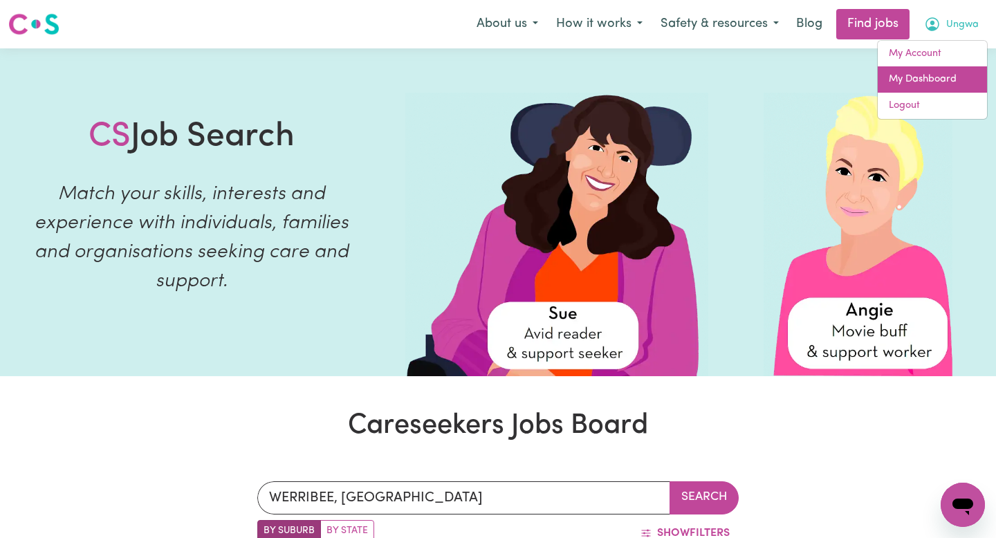
click at [922, 73] on link "My Dashboard" at bounding box center [932, 79] width 109 height 26
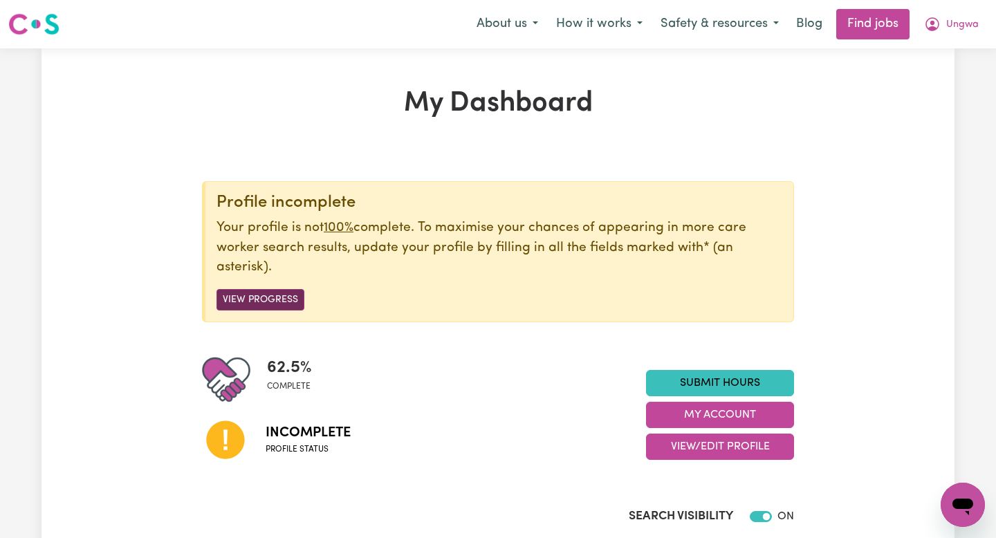
click at [284, 301] on button "View Progress" at bounding box center [260, 299] width 88 height 21
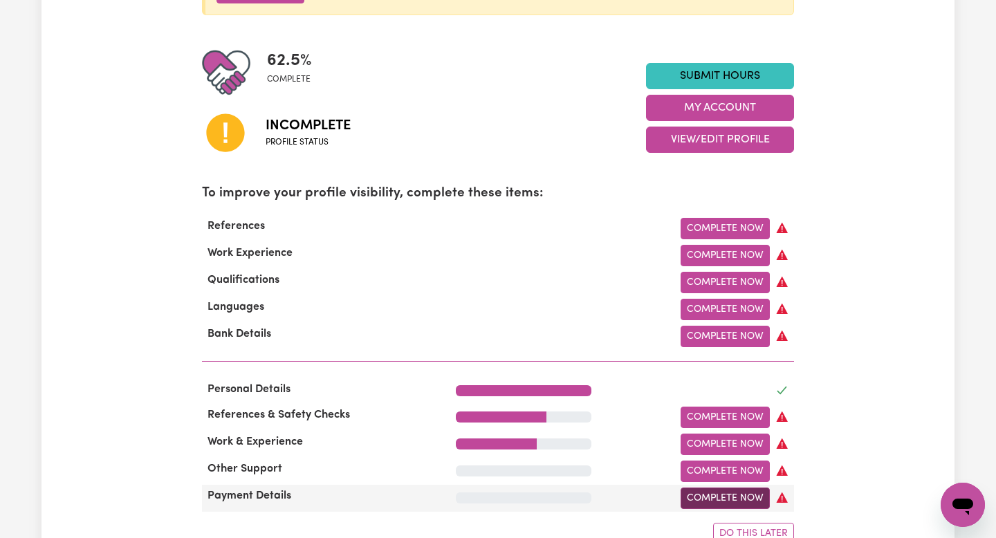
scroll to position [305, 0]
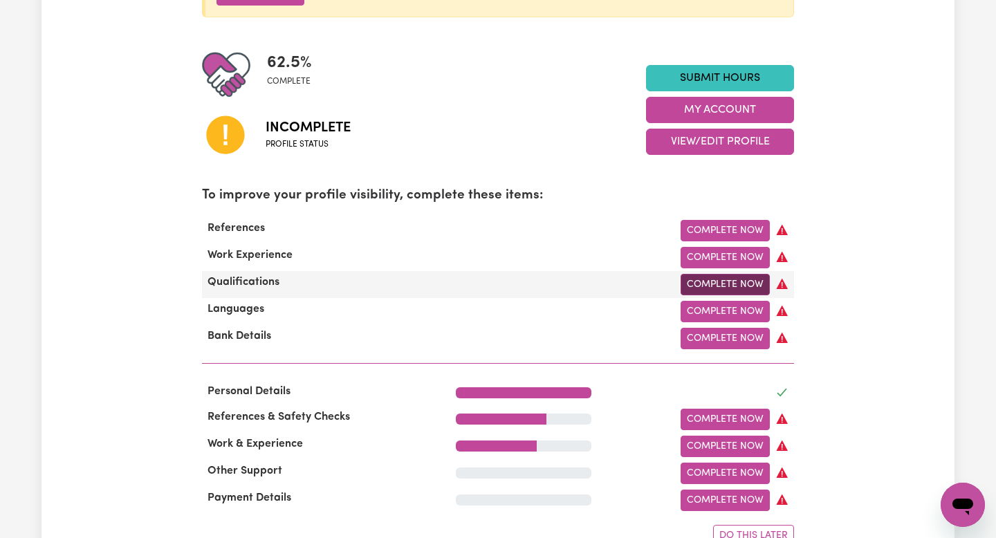
click at [702, 280] on link "Complete Now" at bounding box center [724, 284] width 89 height 21
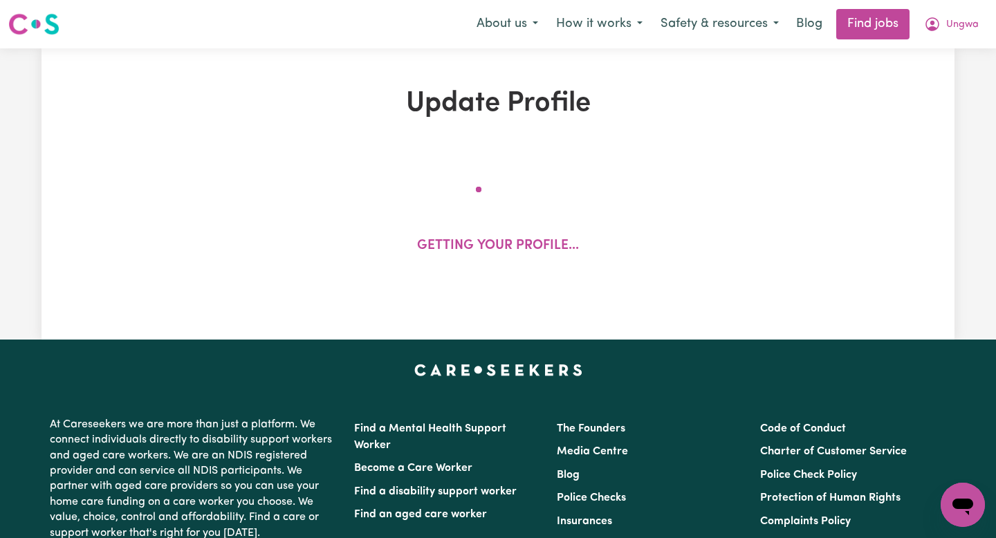
select select "Certificate III (Individual Support)"
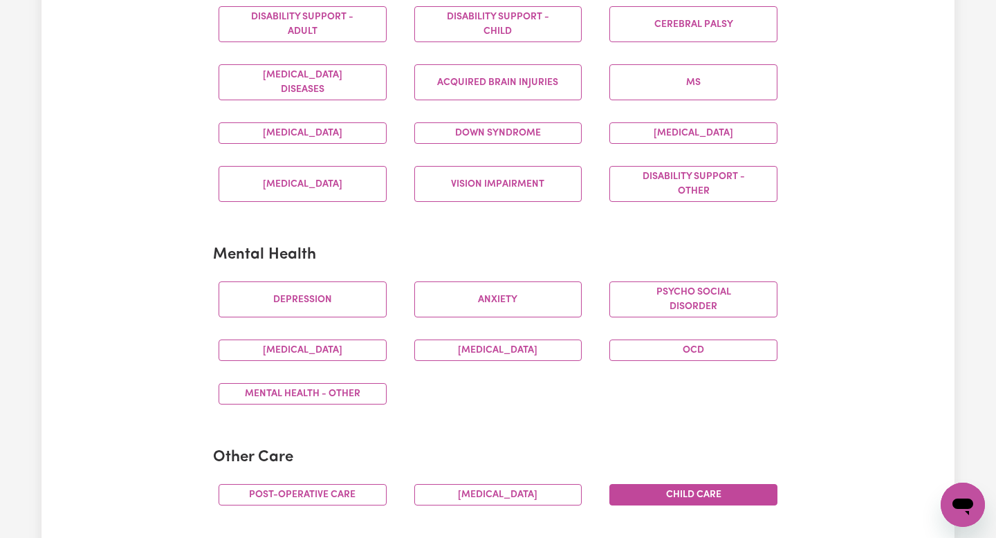
scroll to position [625, 0]
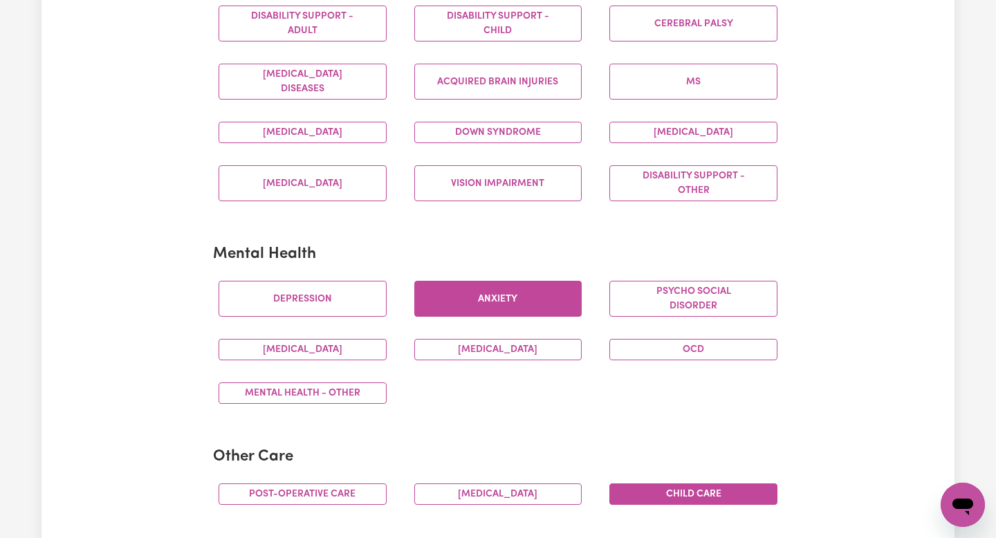
click at [578, 291] on button "Anxiety" at bounding box center [498, 299] width 168 height 36
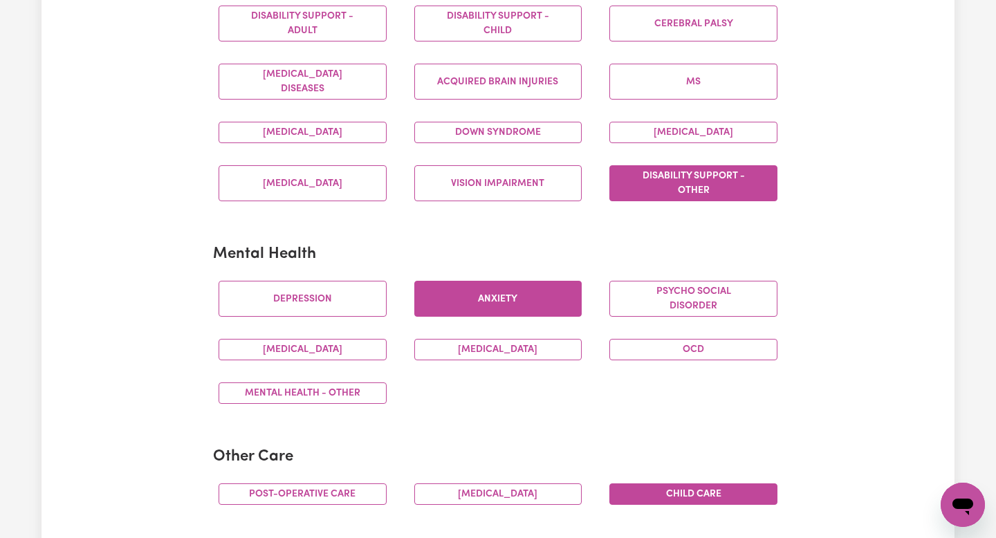
click at [660, 178] on button "Disability support - Other" at bounding box center [693, 183] width 168 height 36
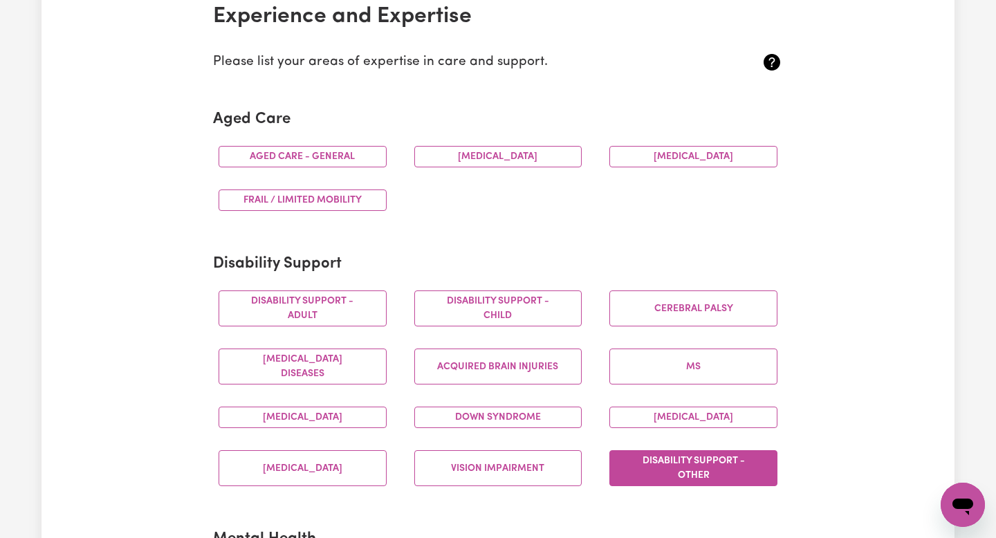
scroll to position [331, 0]
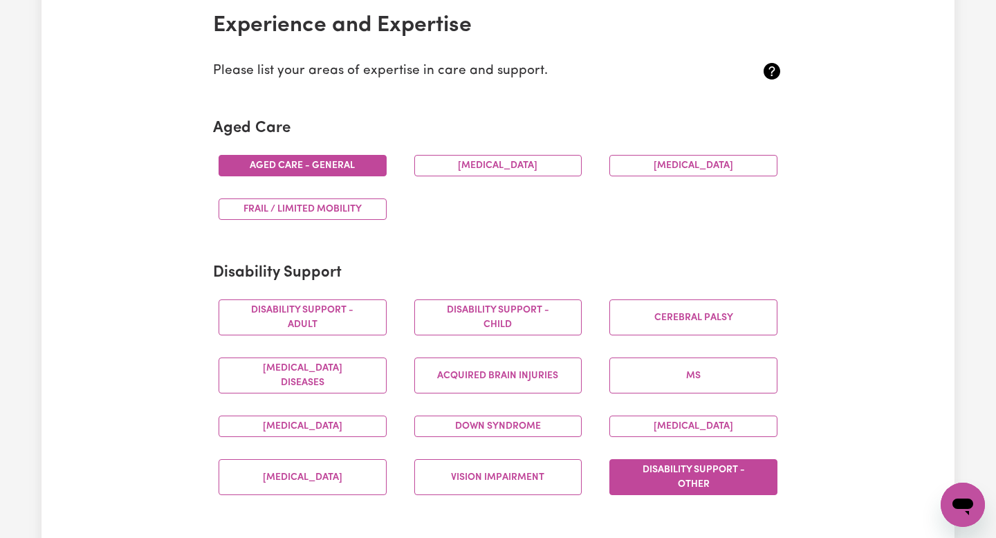
click at [317, 166] on button "Aged care - General" at bounding box center [303, 165] width 168 height 21
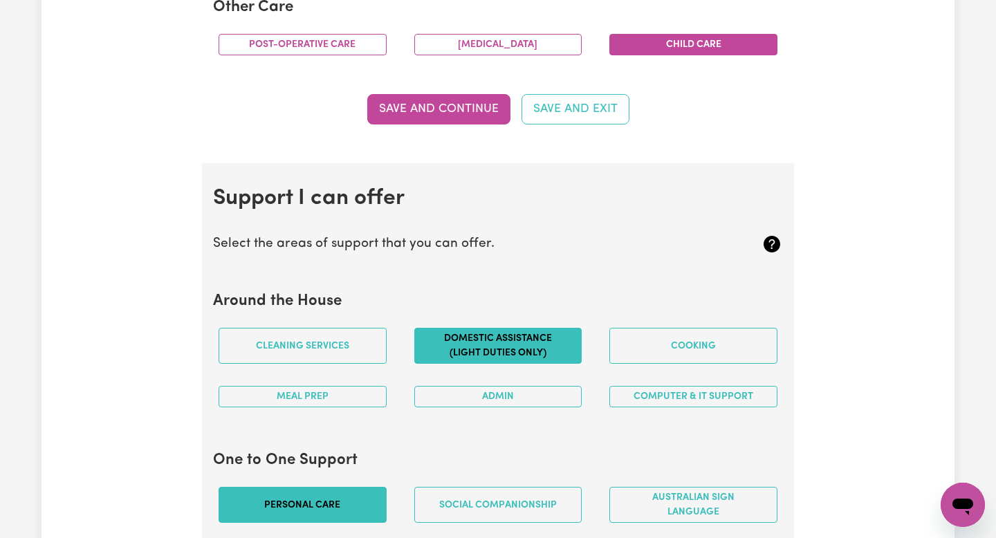
scroll to position [1075, 0]
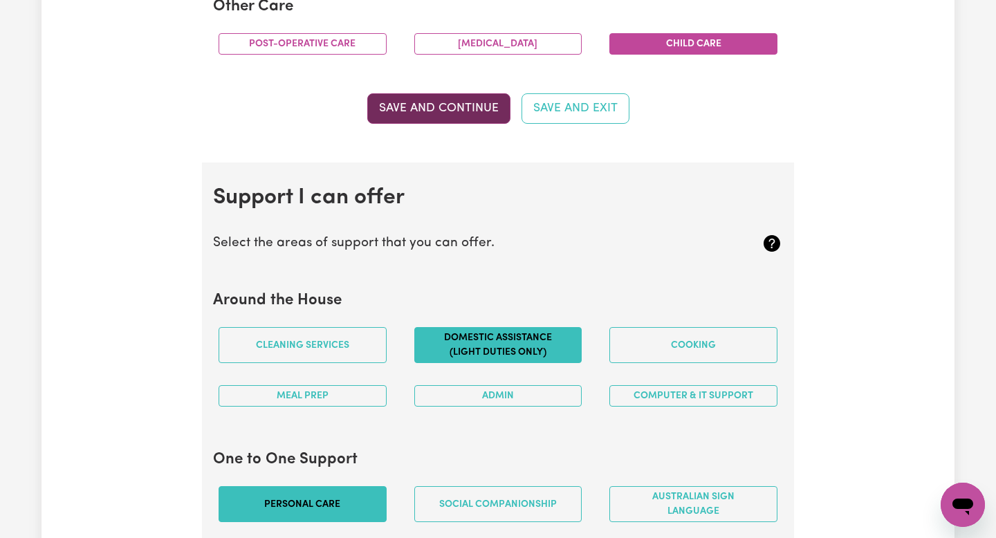
click at [450, 103] on button "Save and Continue" at bounding box center [438, 108] width 143 height 30
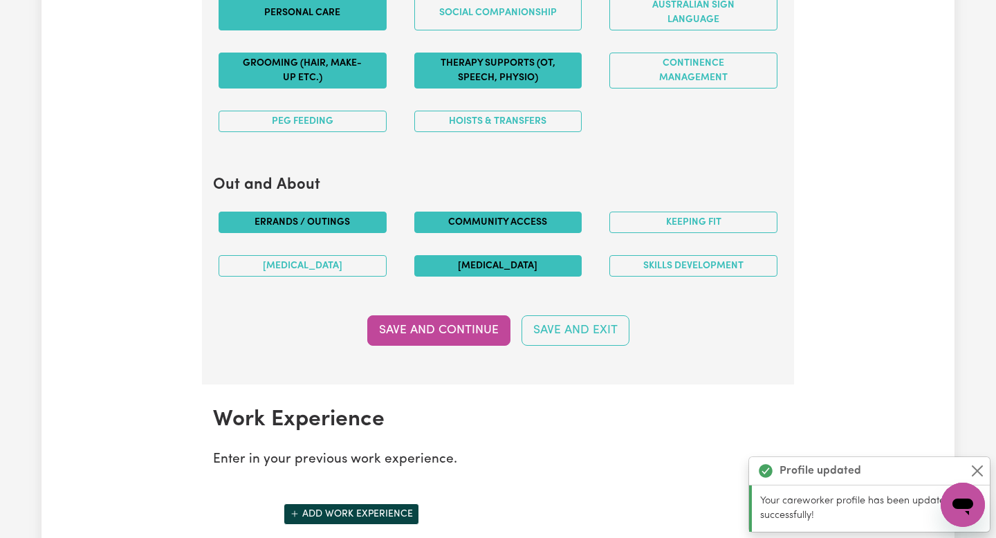
scroll to position [1702, 0]
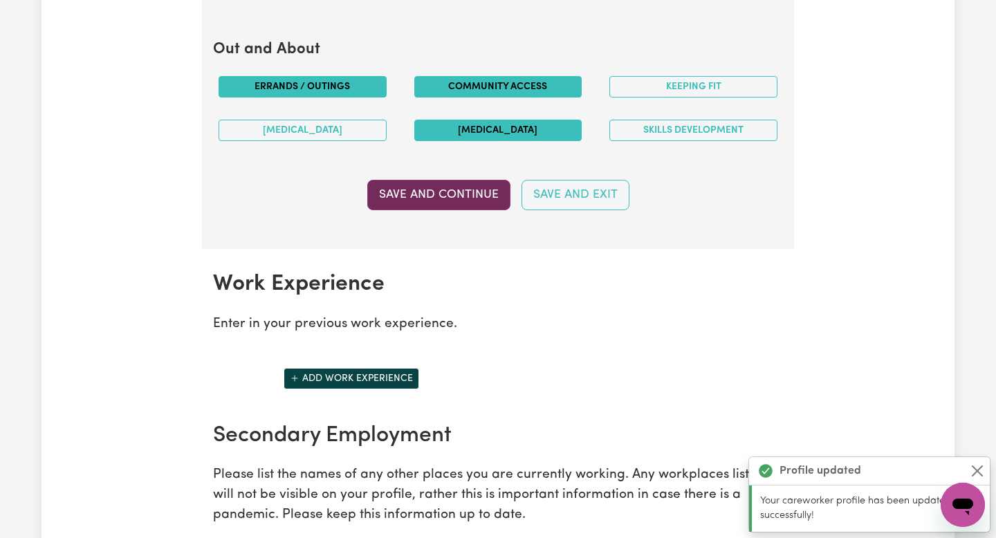
click at [465, 196] on button "Save and Continue" at bounding box center [438, 195] width 143 height 30
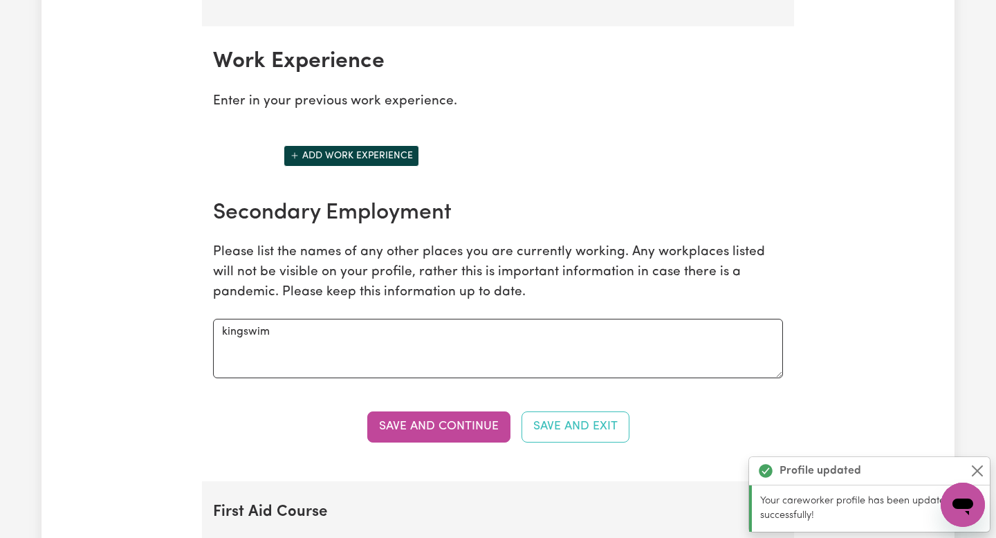
scroll to position [1924, 0]
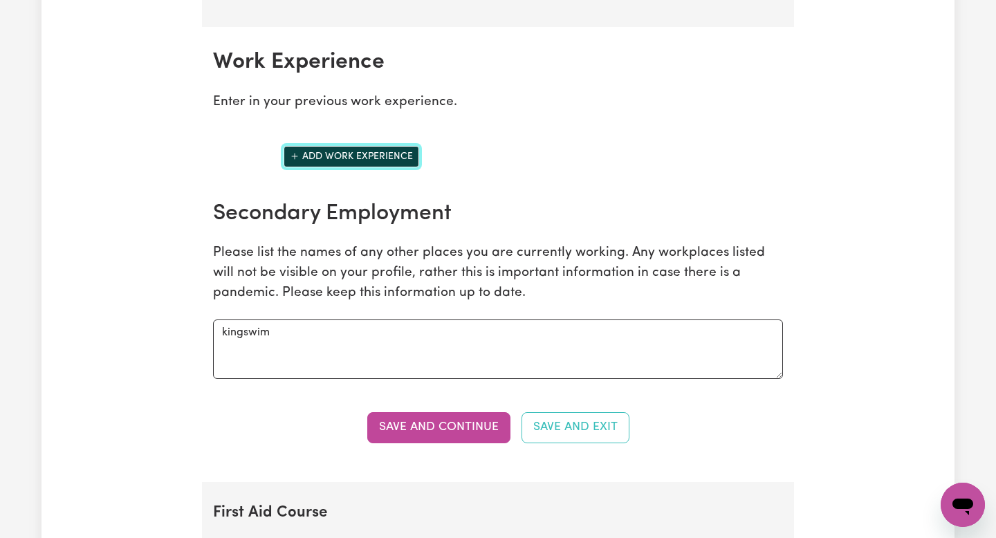
click at [379, 155] on button "Add work experience" at bounding box center [352, 156] width 136 height 21
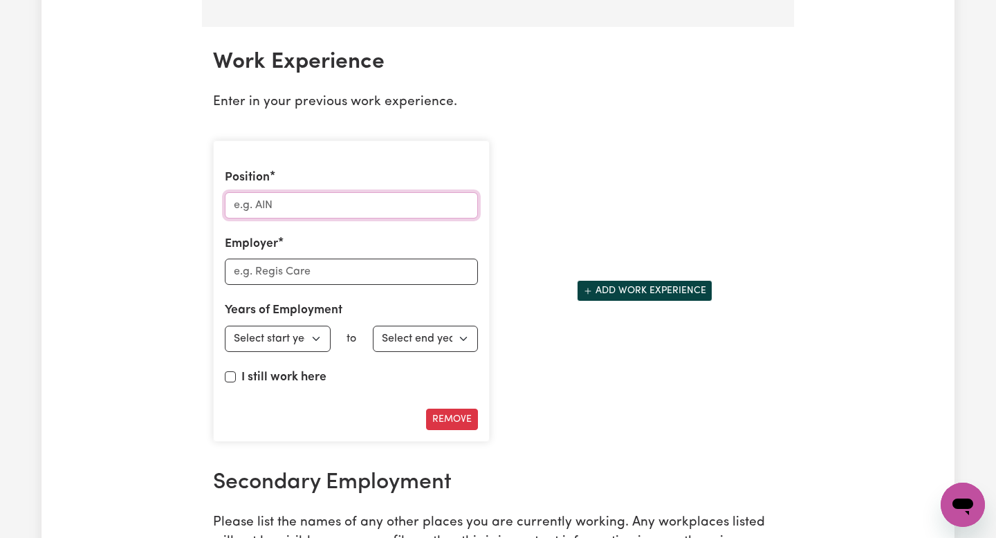
click at [349, 198] on input "Position" at bounding box center [351, 205] width 253 height 26
click at [313, 336] on select "Select start year [DATE] 1952 1953 1954 1955 1956 1957 1958 1959 1960 1961 1962…" at bounding box center [278, 339] width 106 height 26
select select "2025"
click at [412, 324] on div "Years of Employment Employed from Select start year [DATE] 1952 1953 1954 1955 …" at bounding box center [351, 326] width 253 height 50
click at [408, 328] on select "Select end year [DATE] 1952 1953 1954 1955 1956 1957 1958 1959 1960 1961 1962 1…" at bounding box center [426, 339] width 106 height 26
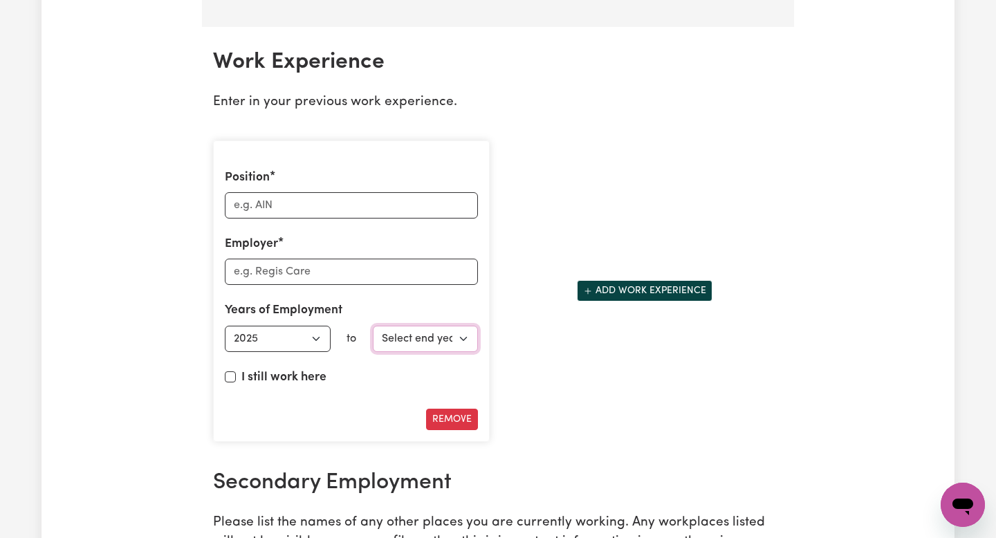
select select "2025"
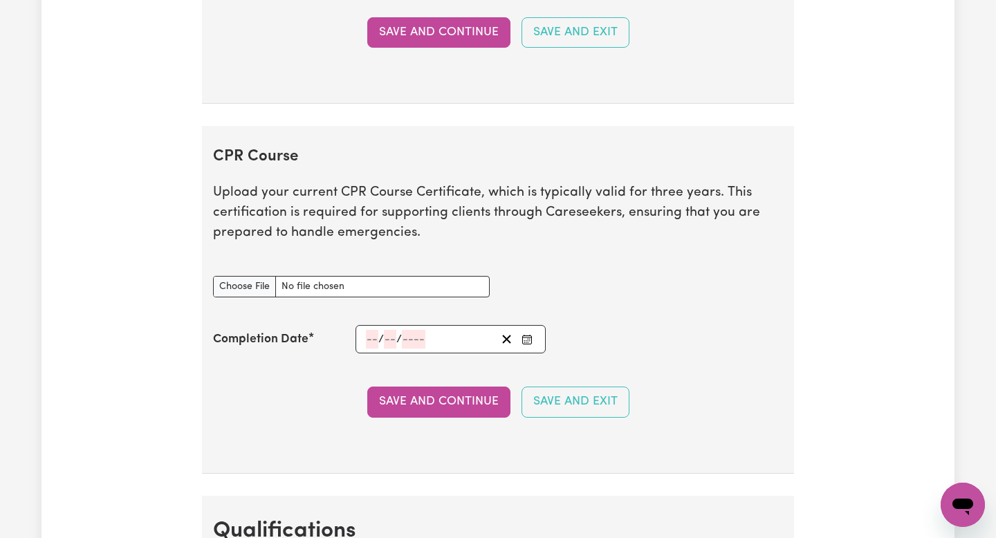
scroll to position [2923, 0]
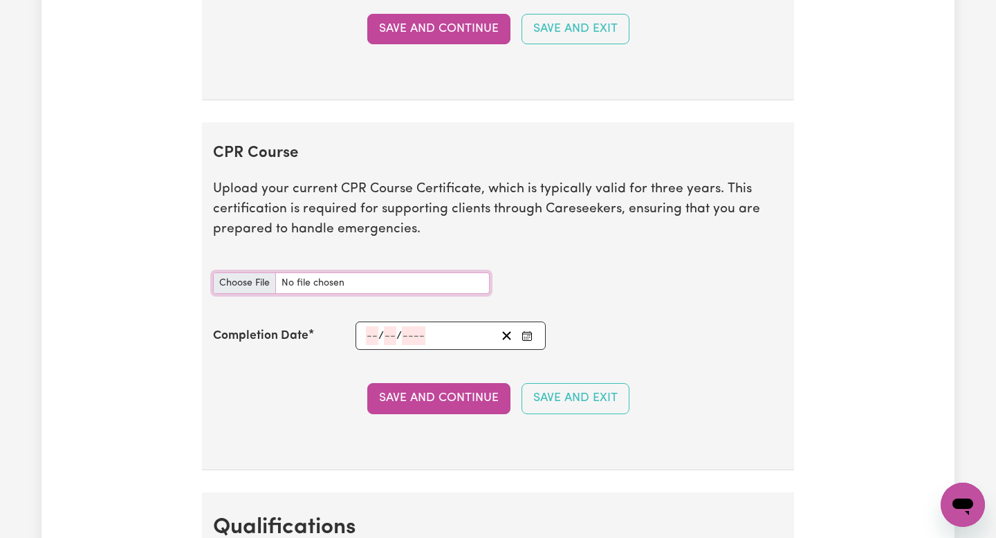
click at [257, 284] on input "CPR Course document" at bounding box center [351, 282] width 277 height 21
type input "C:\fakepath\Misa_Ungwa_CPR-009_9597443.pdf"
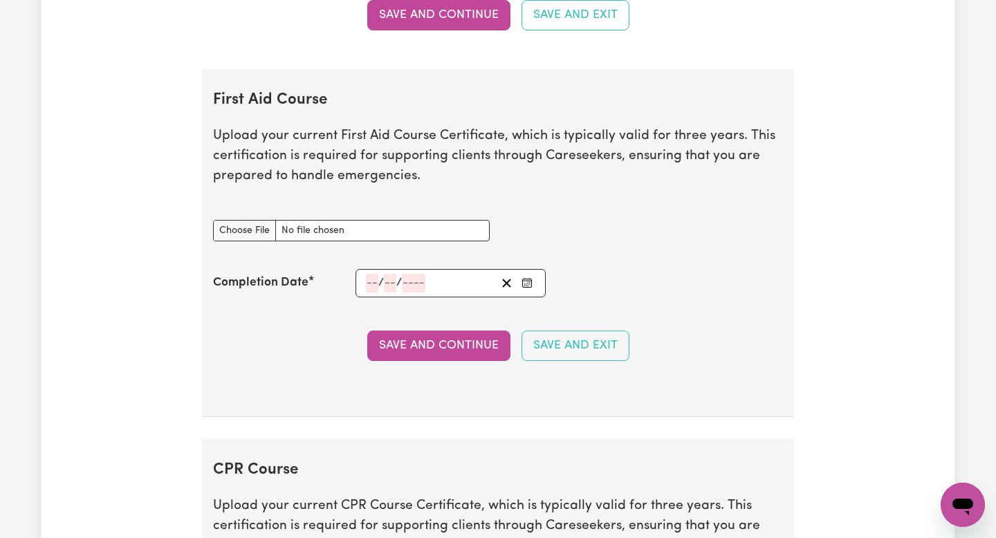
scroll to position [2606, 0]
click at [299, 230] on input "First Aid Course document" at bounding box center [351, 231] width 277 height 21
type input "C:\fakepath\Misa_Ungwa_CPR-009_9597443.pdf"
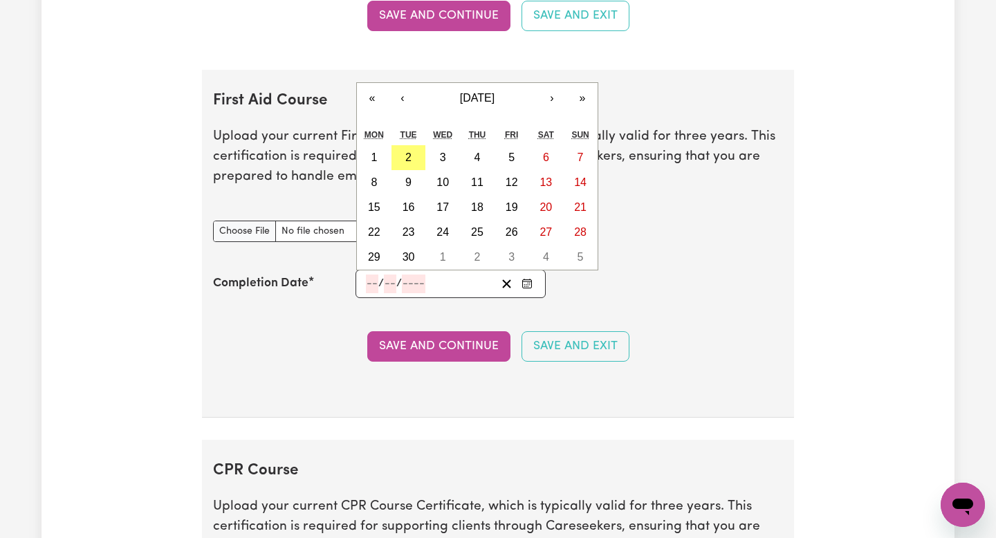
click at [375, 285] on input "number" at bounding box center [372, 284] width 12 height 19
type input "28"
type input "09"
type input "2"
click at [396, 285] on input "09" at bounding box center [392, 284] width 15 height 19
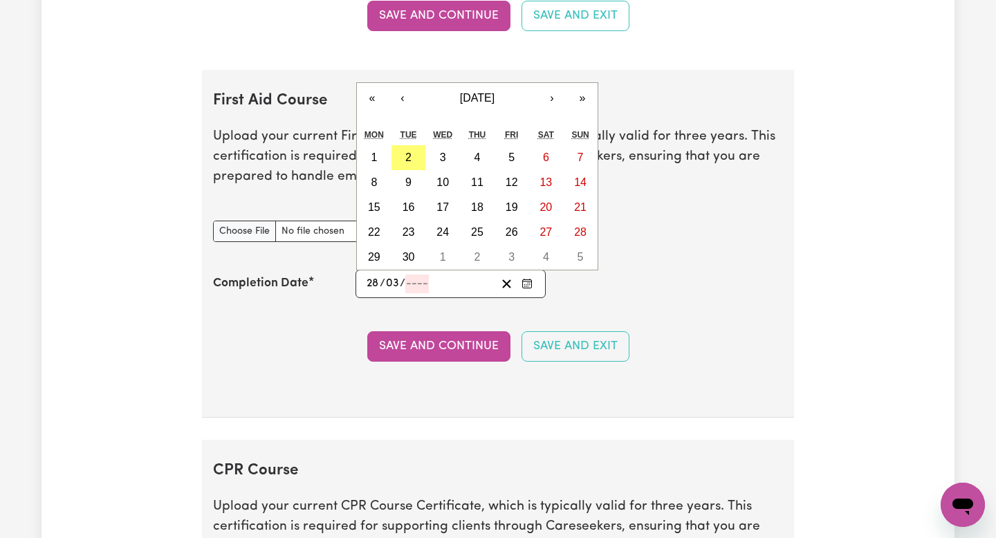
type input "03"
type input "2006"
click at [439, 159] on button "3" at bounding box center [442, 157] width 35 height 25
type input "[DATE]"
type input "3"
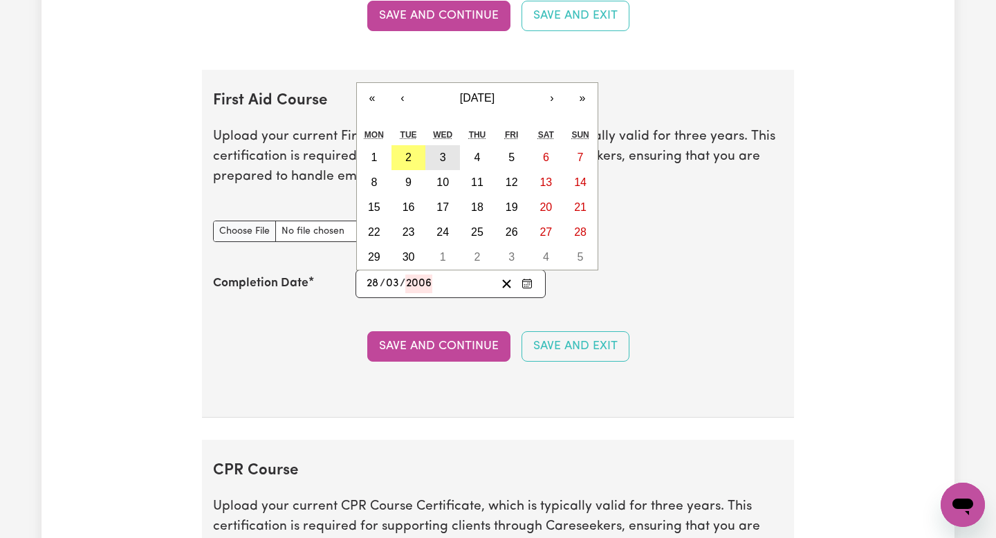
type input "9"
type input "2025"
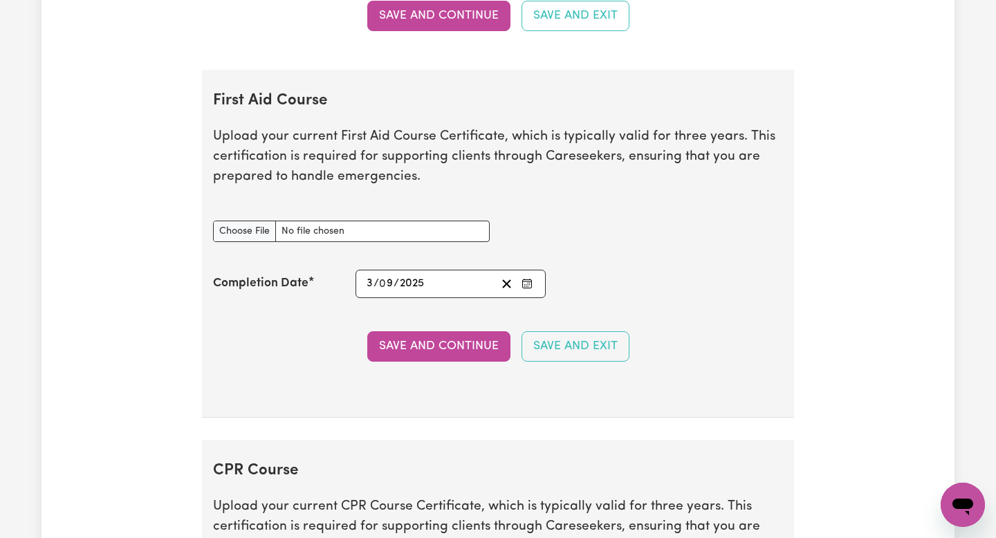
click at [531, 288] on icon "Enter the Completion Date of your First Aid Course" at bounding box center [526, 283] width 11 height 11
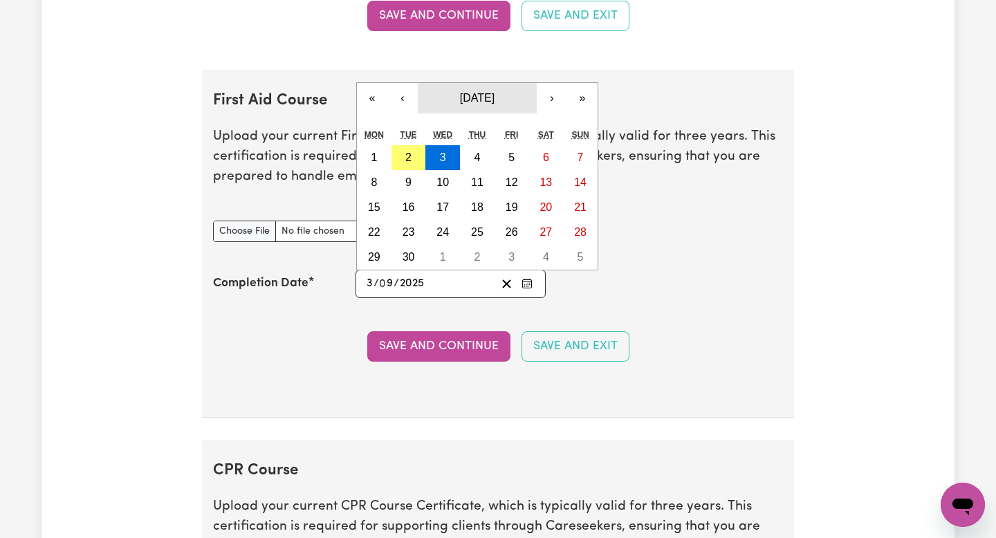
click at [512, 89] on button "[DATE]" at bounding box center [477, 98] width 119 height 30
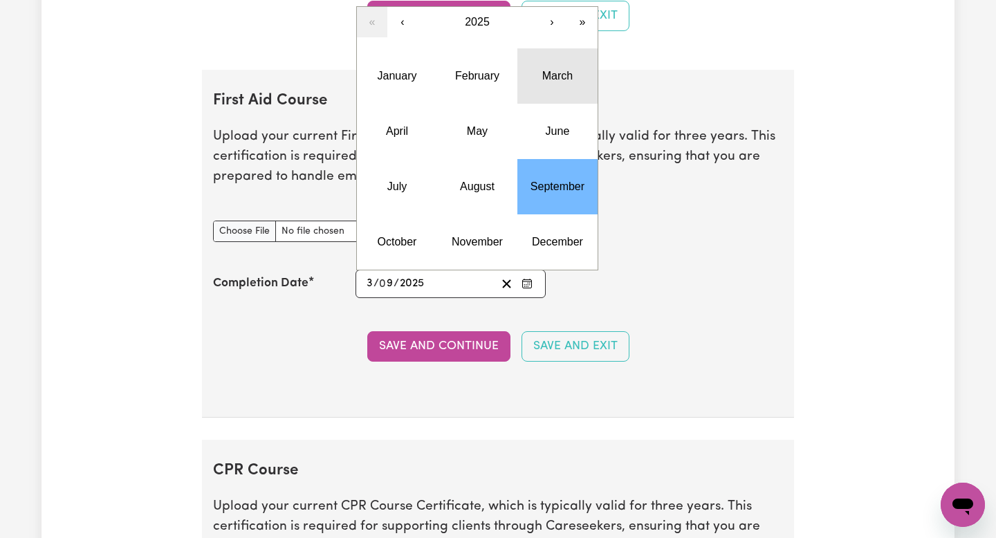
click at [555, 75] on abbr "March" at bounding box center [557, 76] width 30 height 12
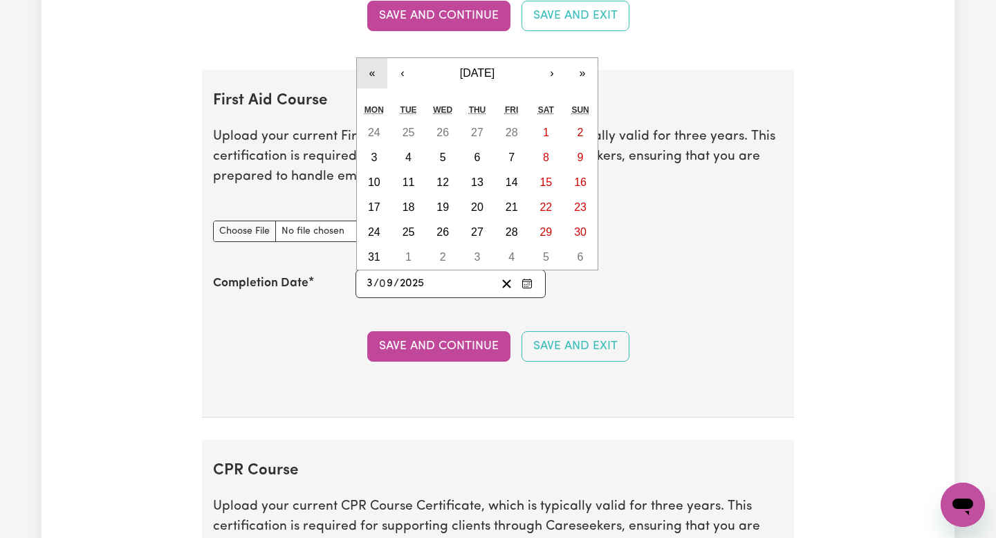
click at [375, 77] on button "«" at bounding box center [372, 73] width 30 height 30
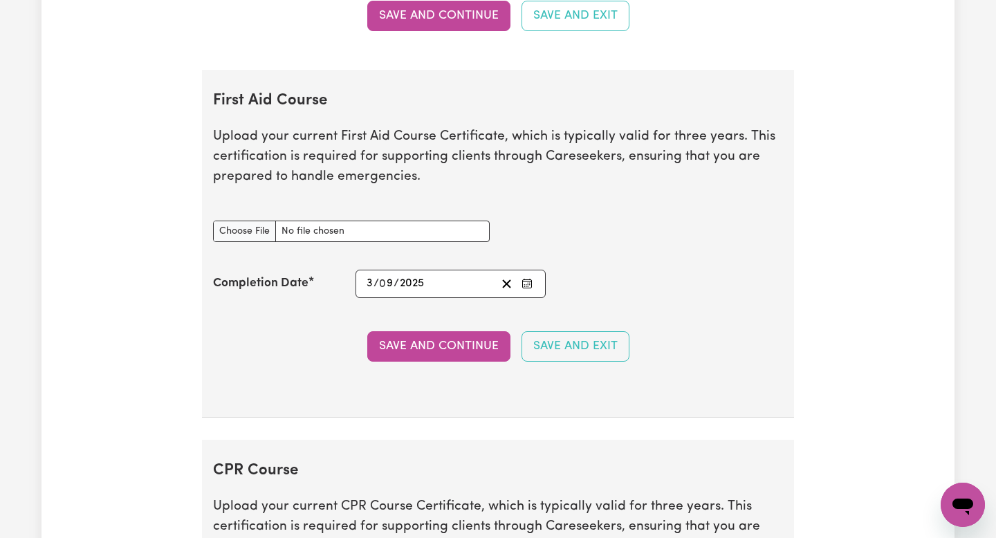
click at [355, 97] on h2 "First Aid Course" at bounding box center [498, 101] width 570 height 19
click at [372, 106] on h2 "First Aid Course" at bounding box center [498, 101] width 570 height 19
click at [437, 278] on div "[DATE] 3 / 0 9 / 2025" at bounding box center [429, 284] width 131 height 19
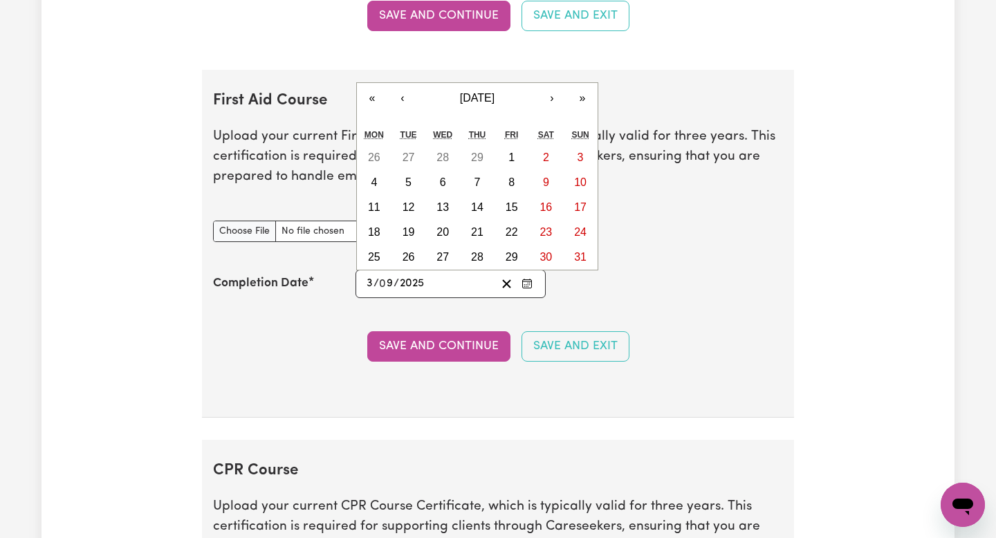
click at [428, 283] on div "[DATE] 3 / 0 9 / 2025" at bounding box center [429, 284] width 131 height 19
click at [428, 282] on div "[DATE] 3 / 0 9 / 2025" at bounding box center [429, 284] width 131 height 19
click at [429, 283] on div "[DATE] 3 / 0 9 / 2025" at bounding box center [429, 284] width 131 height 19
click at [376, 104] on button "«" at bounding box center [372, 98] width 30 height 30
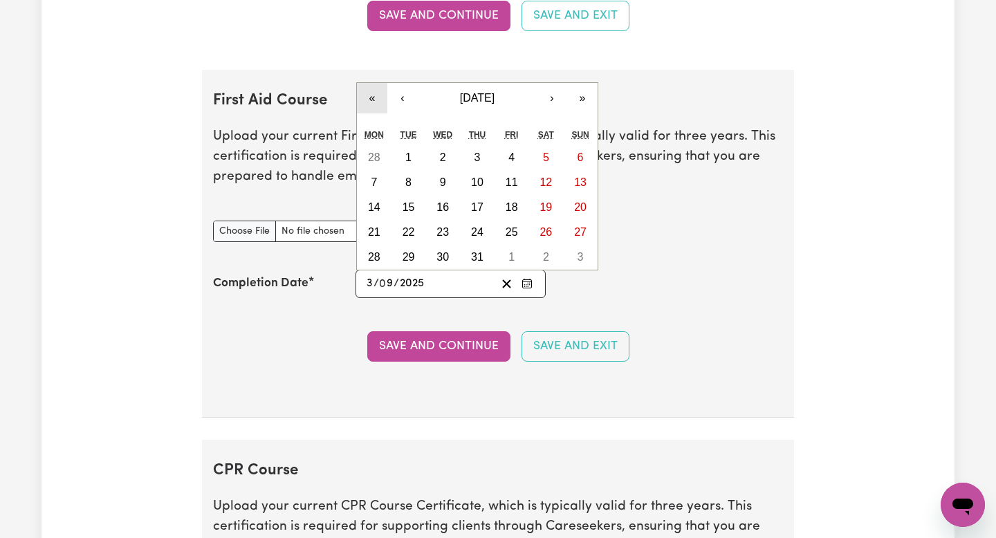
click at [376, 104] on button "«" at bounding box center [372, 98] width 30 height 30
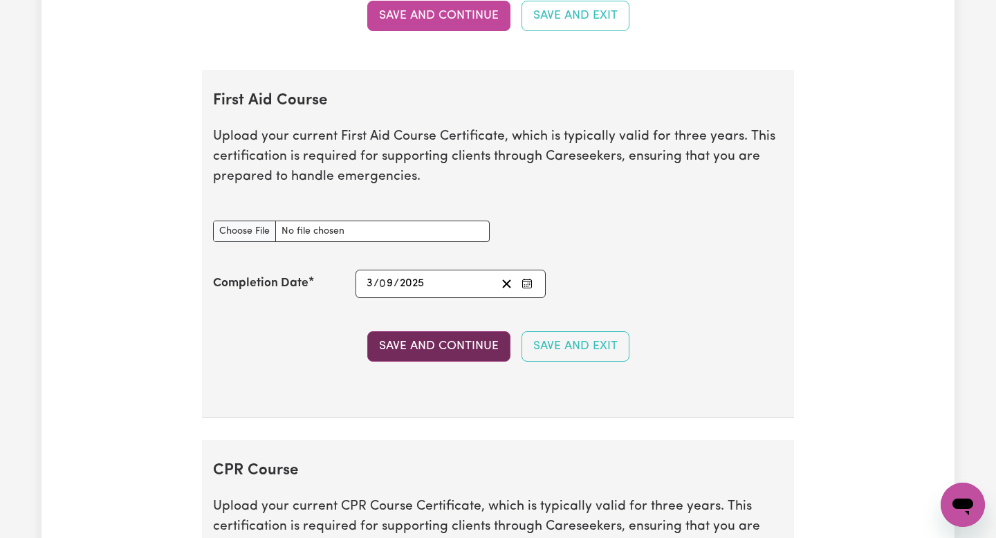
click at [457, 343] on button "Save and Continue" at bounding box center [438, 346] width 143 height 30
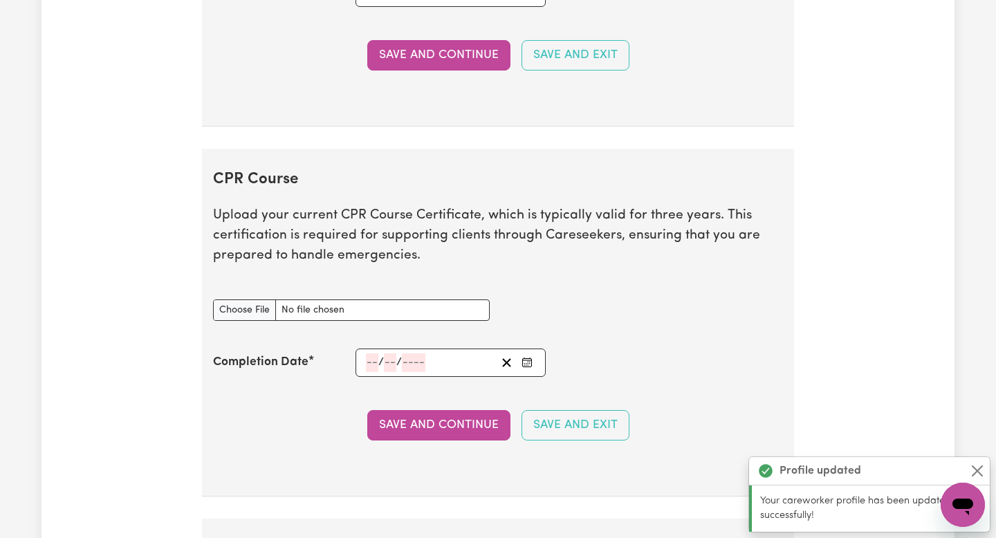
scroll to position [2706, 0]
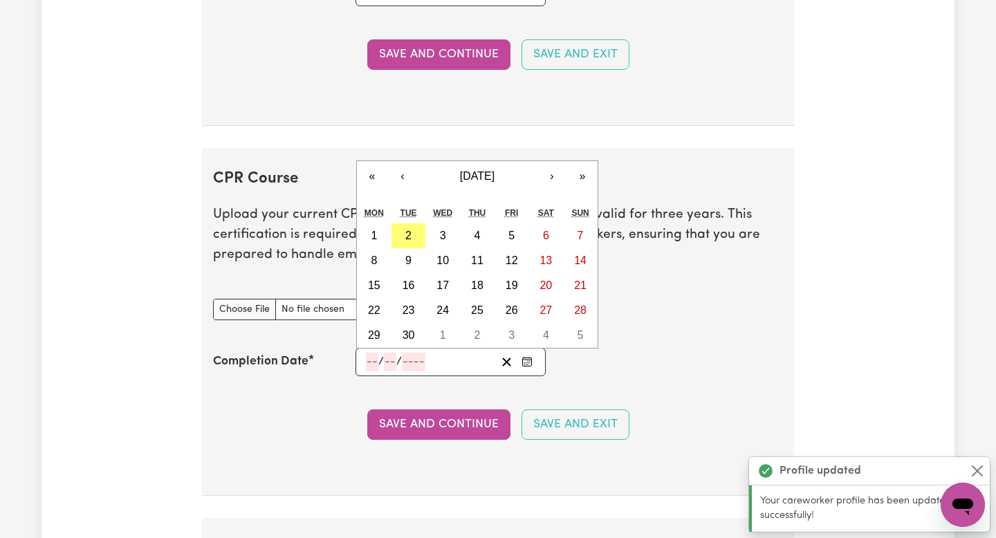
click at [374, 364] on input "number" at bounding box center [372, 362] width 12 height 19
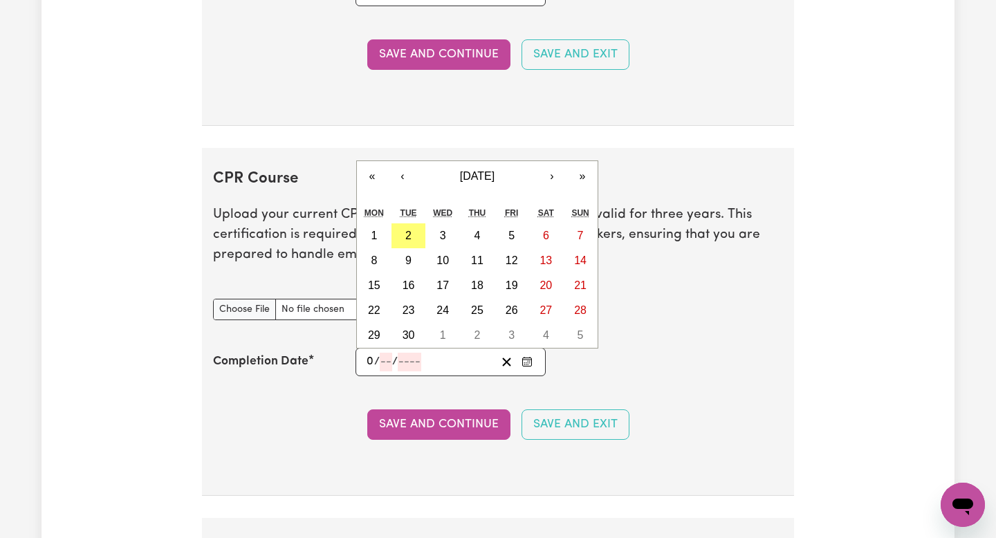
type input "03"
type input "2"
type input "820"
type input "8202-02-03"
type input "3"
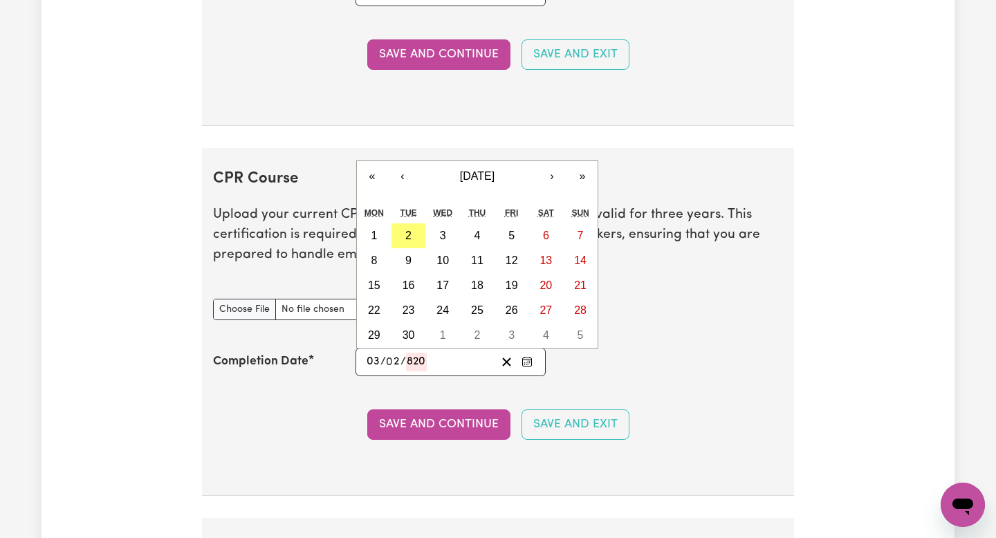
type input "8202"
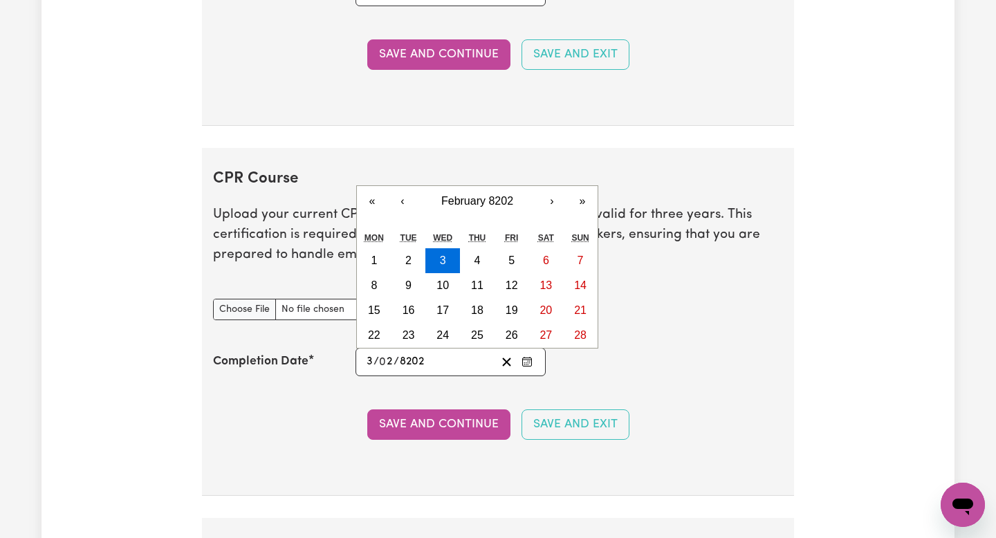
type input "[PHONE_NUMBER]"
type input "82025"
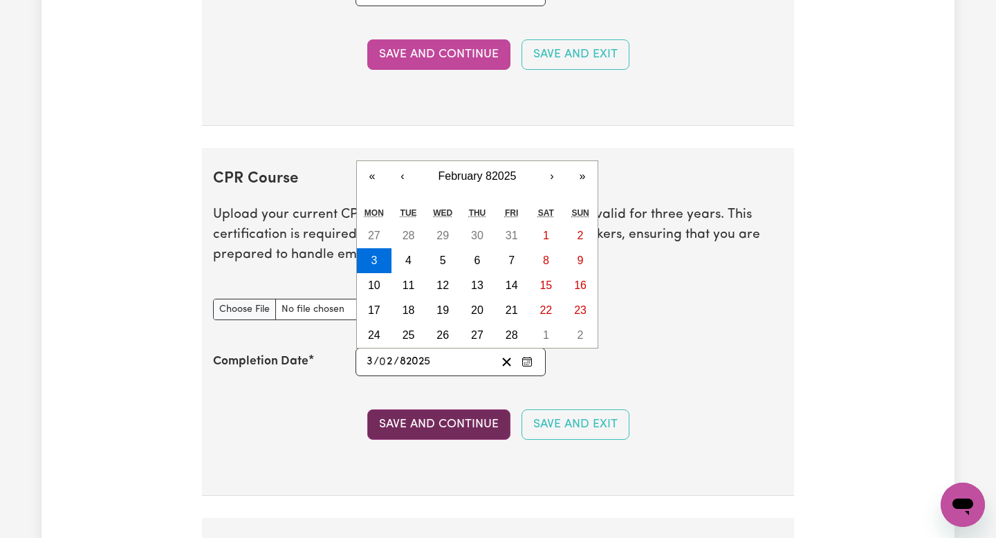
type input "8202-02-03"
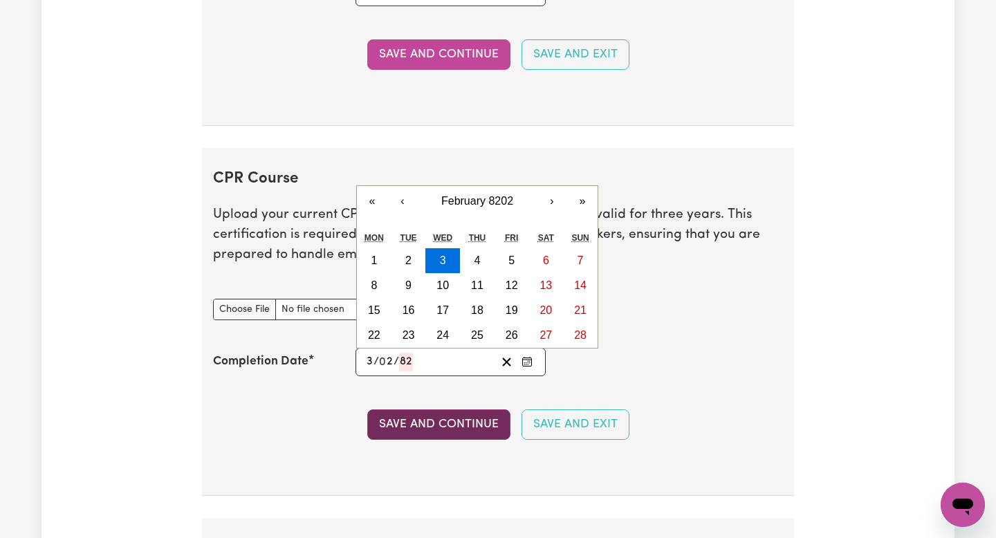
type input "8"
click at [389, 358] on input "2" at bounding box center [387, 362] width 14 height 19
click at [391, 360] on input "2" at bounding box center [387, 362] width 14 height 19
type input "2"
type input "8"
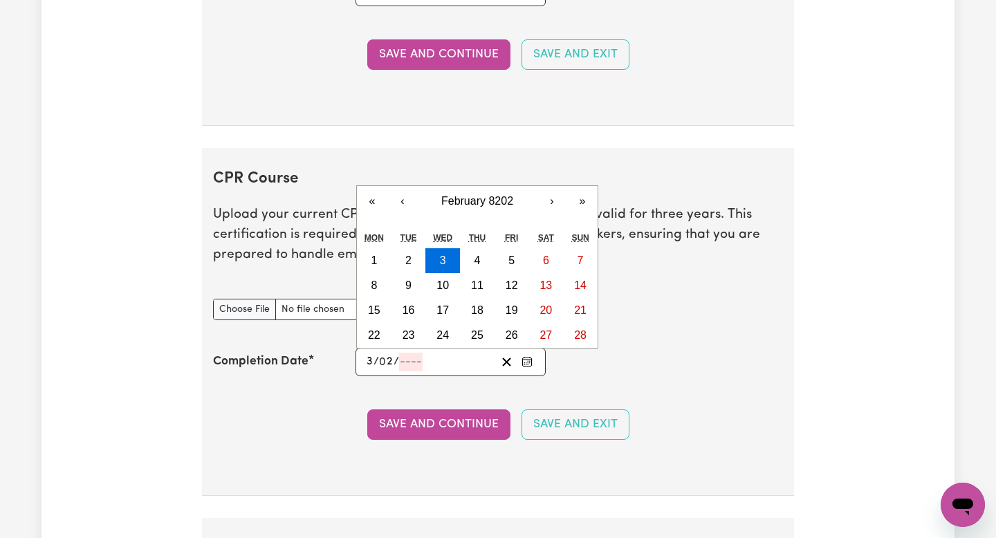
click at [391, 358] on input "2" at bounding box center [387, 362] width 14 height 19
click at [371, 365] on input "3" at bounding box center [370, 362] width 8 height 19
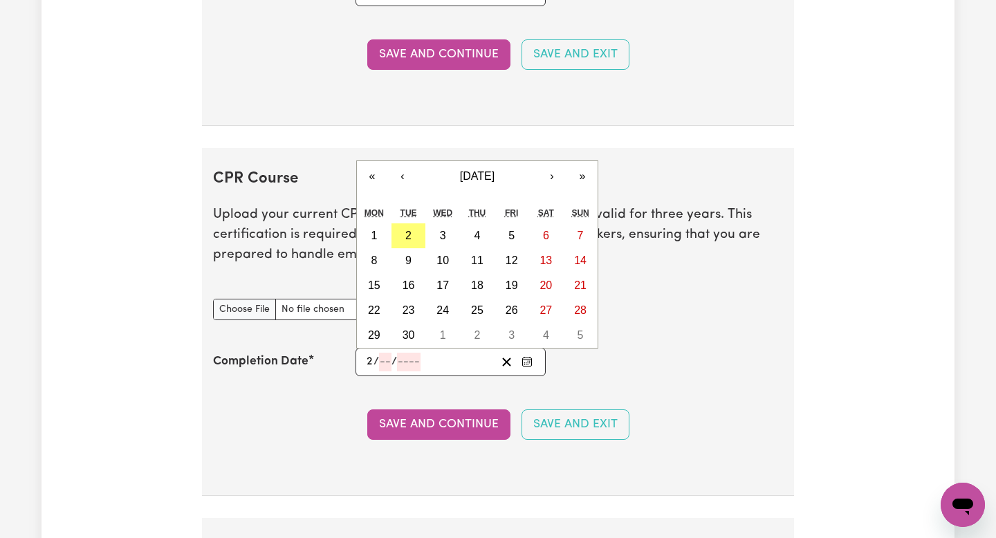
type input "28"
type input "03"
type input "202"
type input "[DATE]"
type input "3"
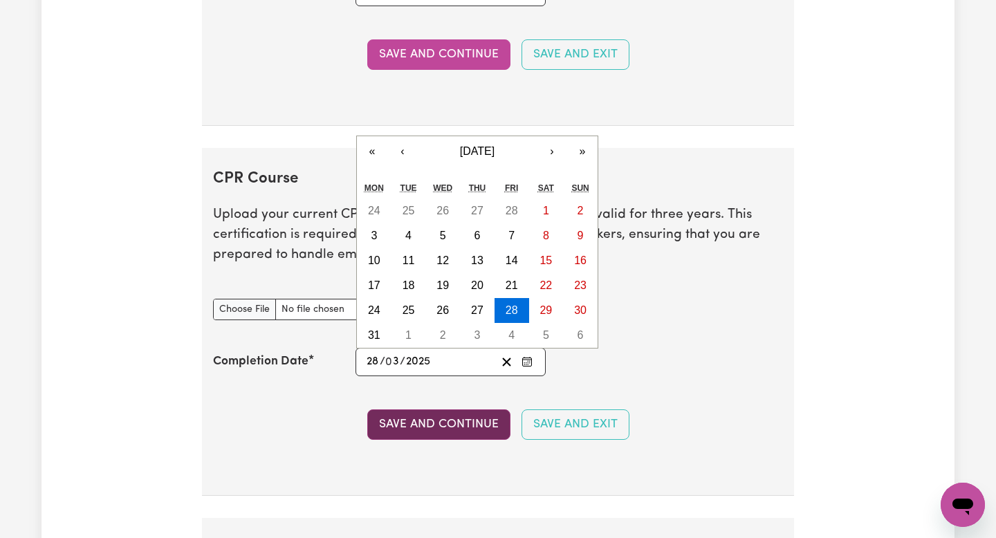
type input "2025"
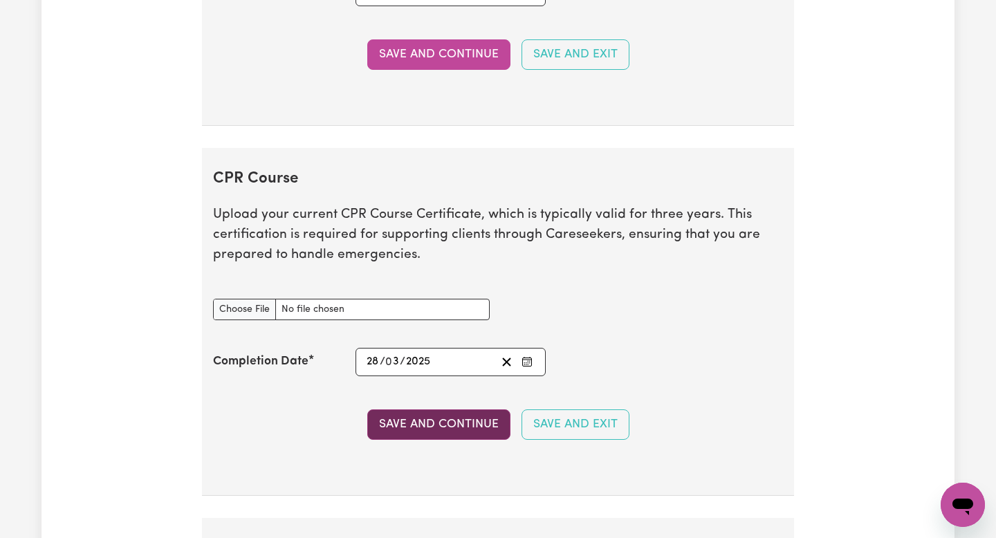
click at [457, 426] on button "Save and Continue" at bounding box center [438, 424] width 143 height 30
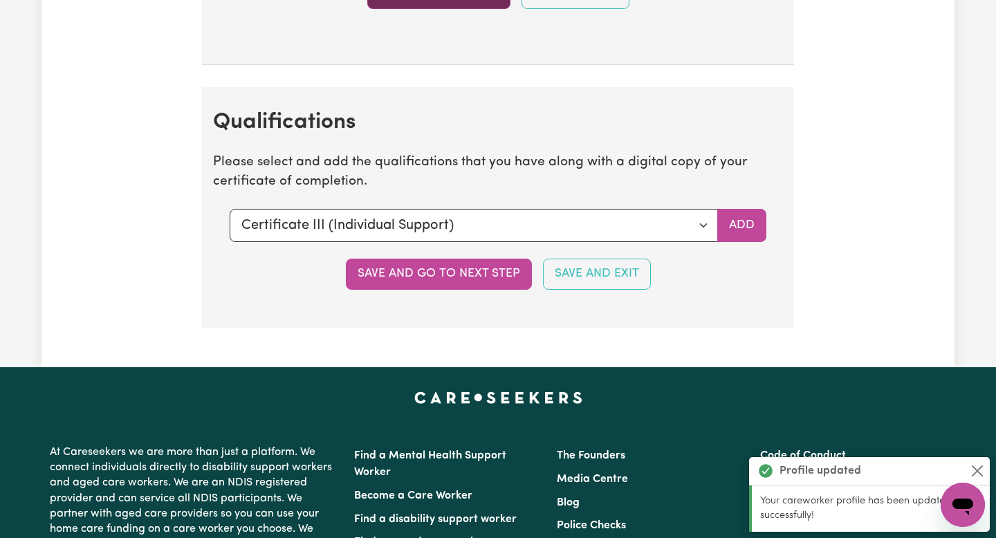
scroll to position [3224, 0]
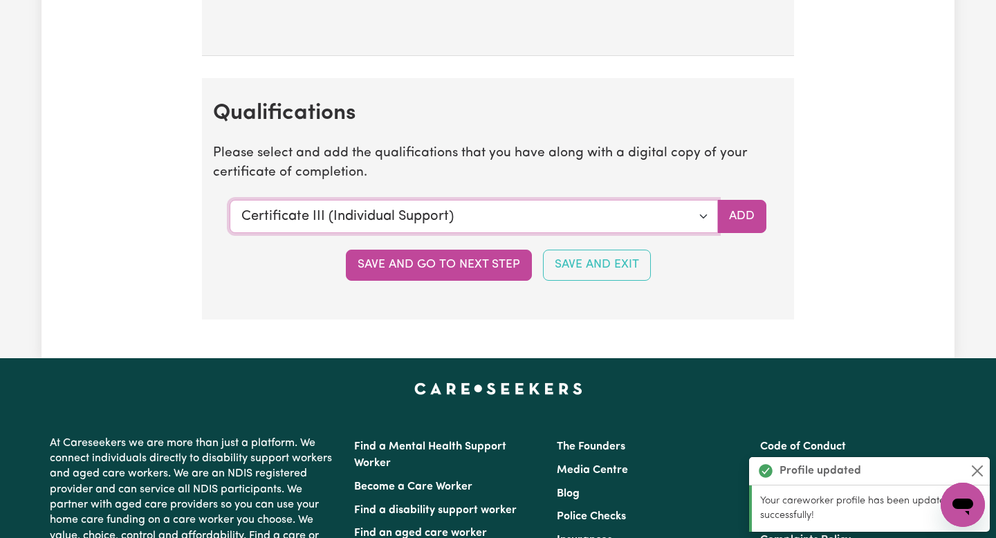
click at [443, 213] on select "Select a qualification to add... Certificate III (Individual Support) Certifica…" at bounding box center [474, 216] width 488 height 33
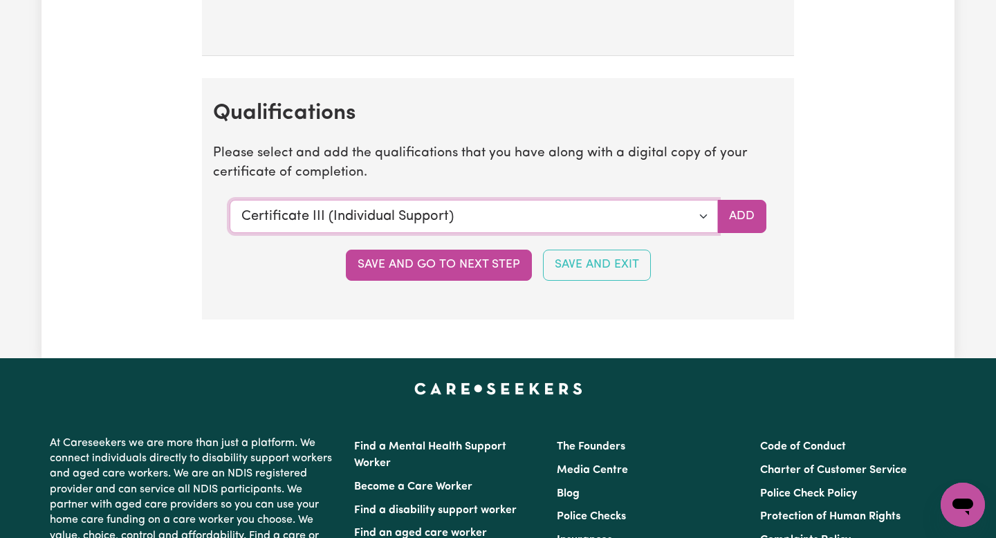
select select "Diploma of Nursing (EEN)"
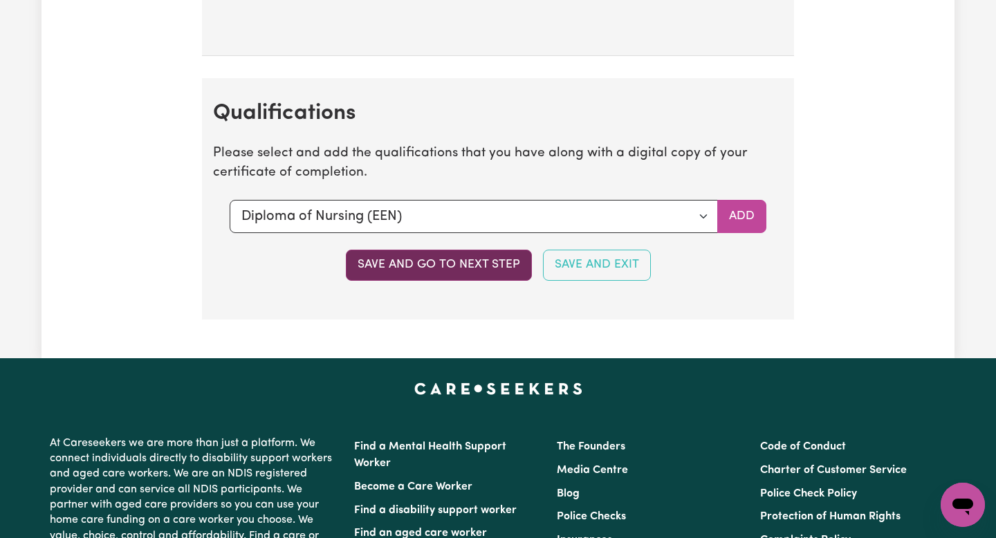
click at [470, 254] on button "Save and go to next step" at bounding box center [439, 265] width 186 height 30
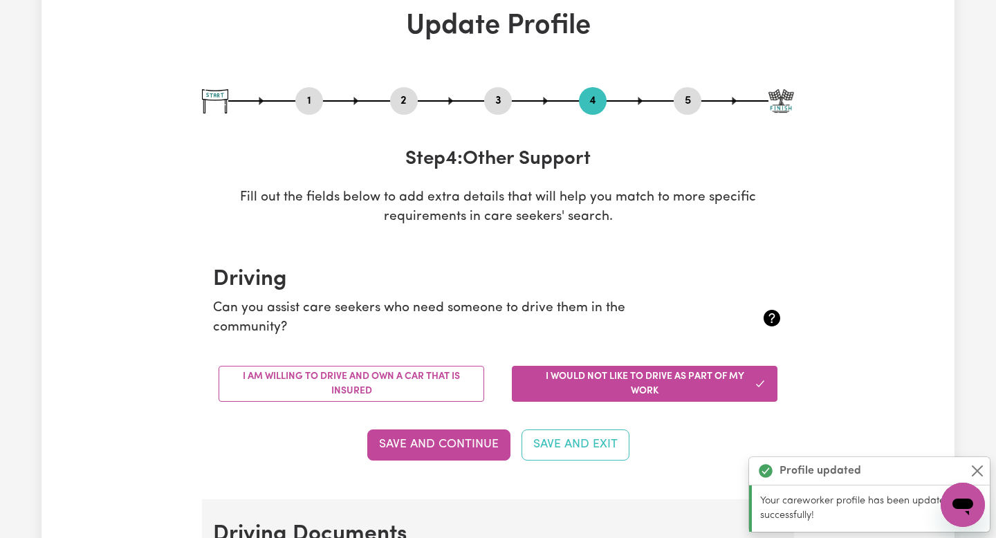
scroll to position [80, 0]
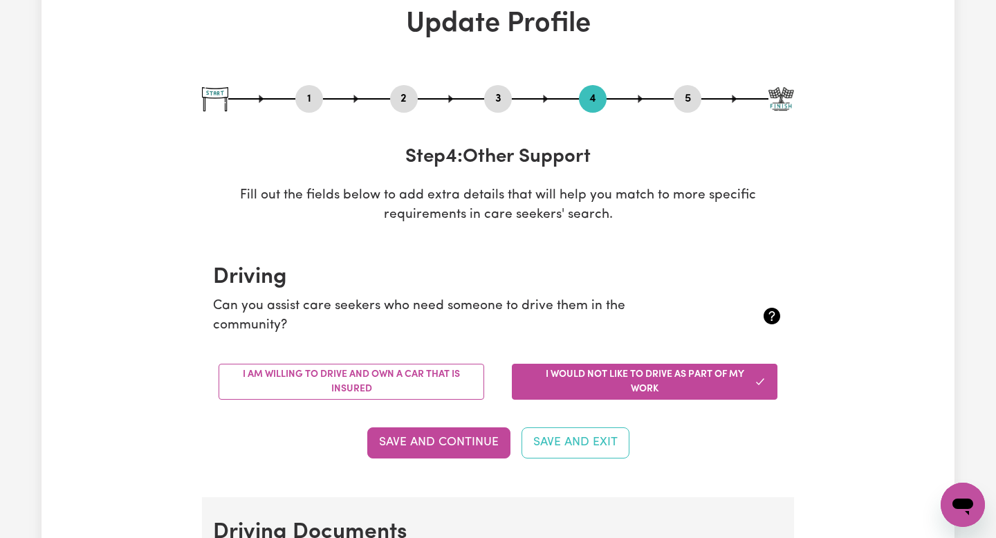
click at [673, 391] on button "I would not like to drive as part of my work" at bounding box center [645, 382] width 266 height 36
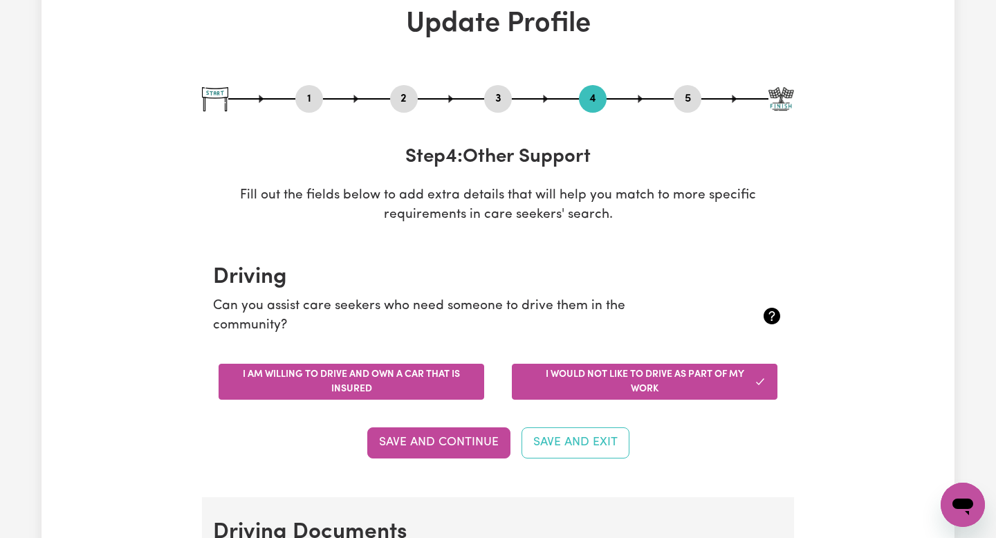
click at [438, 374] on button "I am willing to drive and own a car that is insured" at bounding box center [352, 382] width 266 height 36
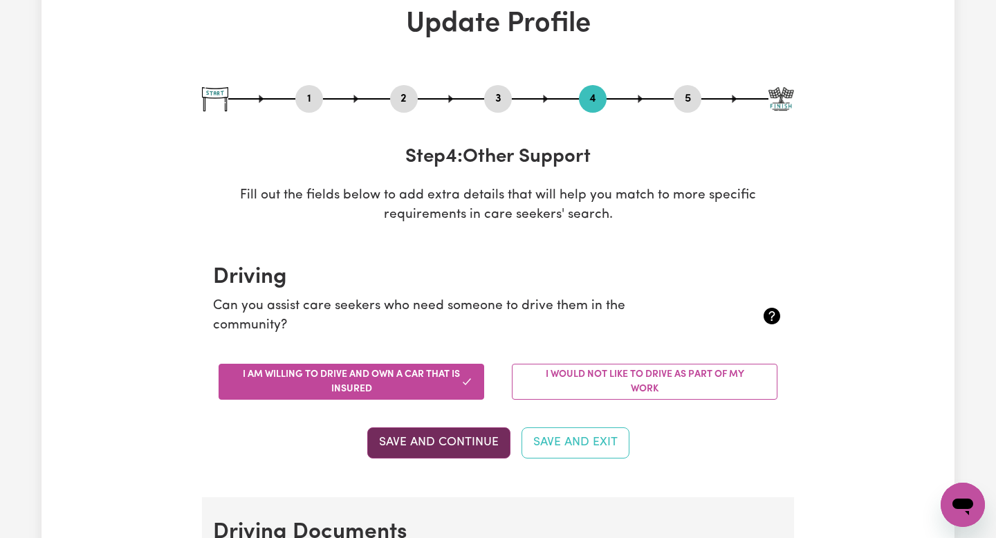
click at [470, 431] on button "Save and Continue" at bounding box center [438, 442] width 143 height 30
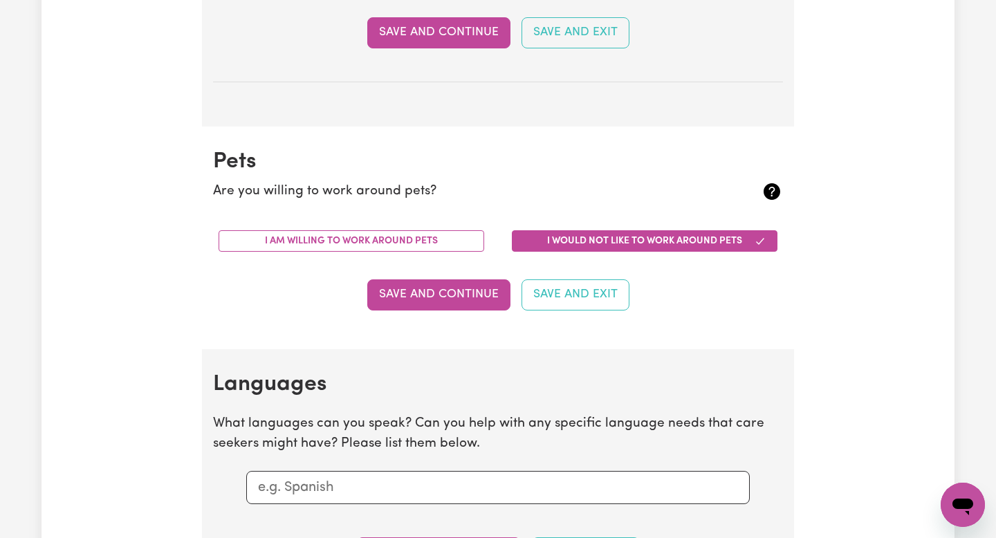
scroll to position [1130, 0]
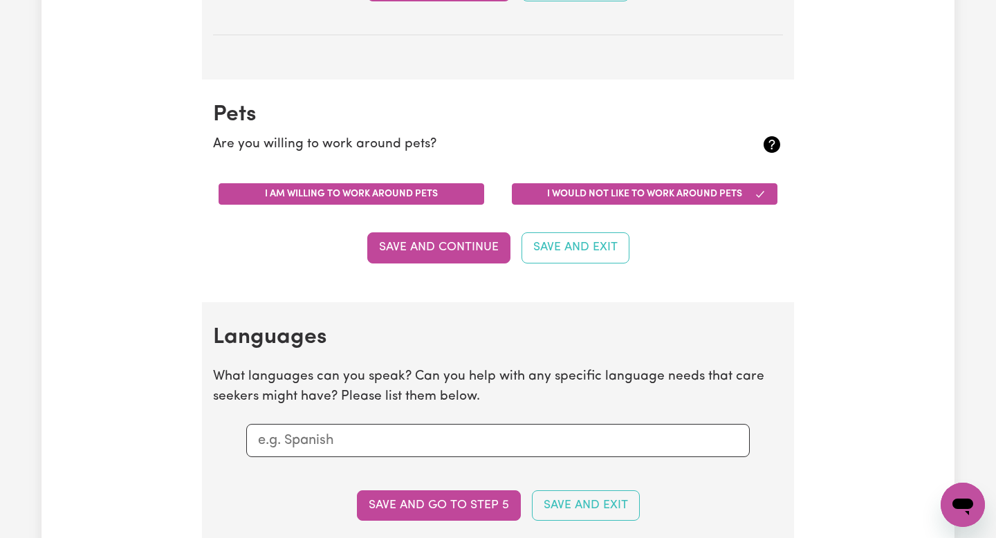
click at [434, 192] on button "I am willing to work around pets" at bounding box center [352, 193] width 266 height 21
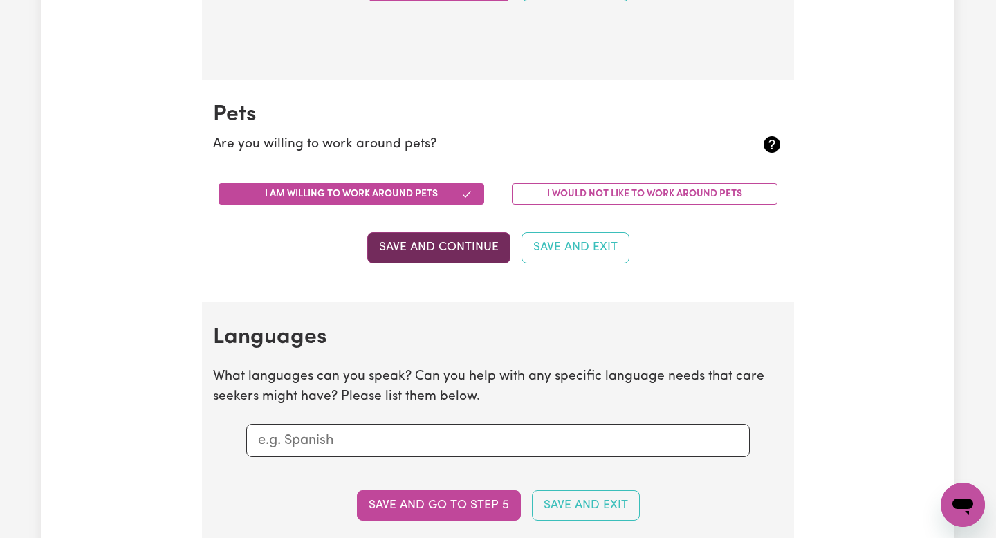
click at [436, 250] on button "Save and Continue" at bounding box center [438, 247] width 143 height 30
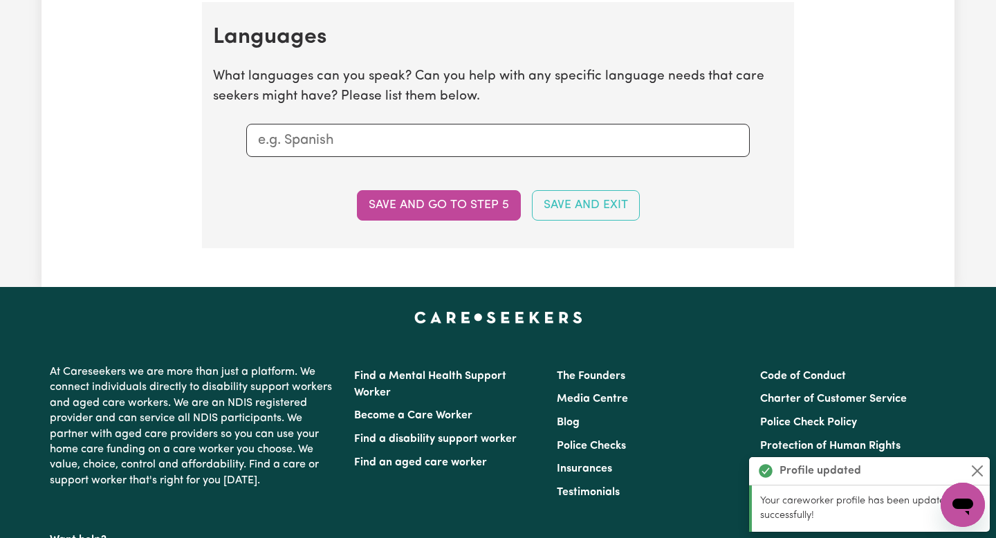
scroll to position [1431, 0]
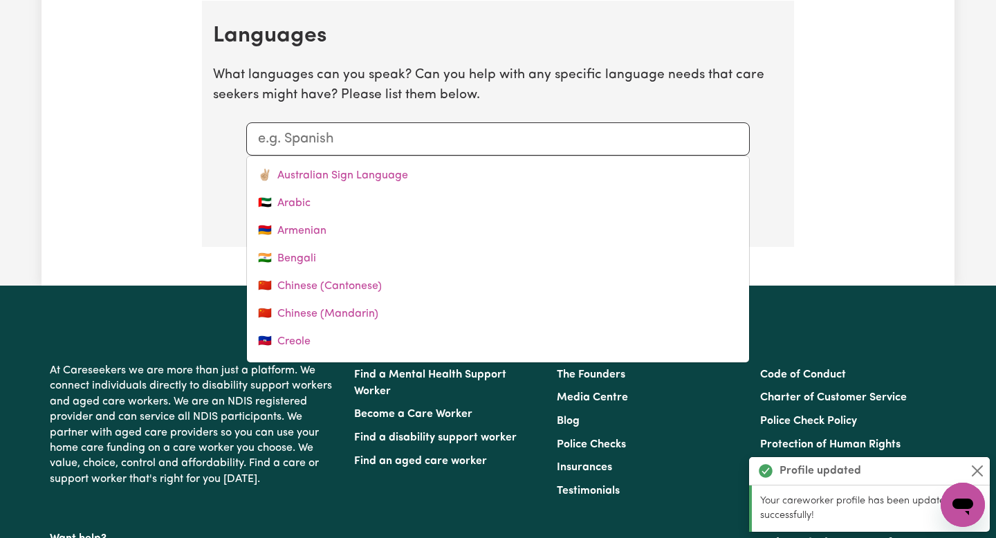
click at [427, 122] on div at bounding box center [497, 138] width 503 height 33
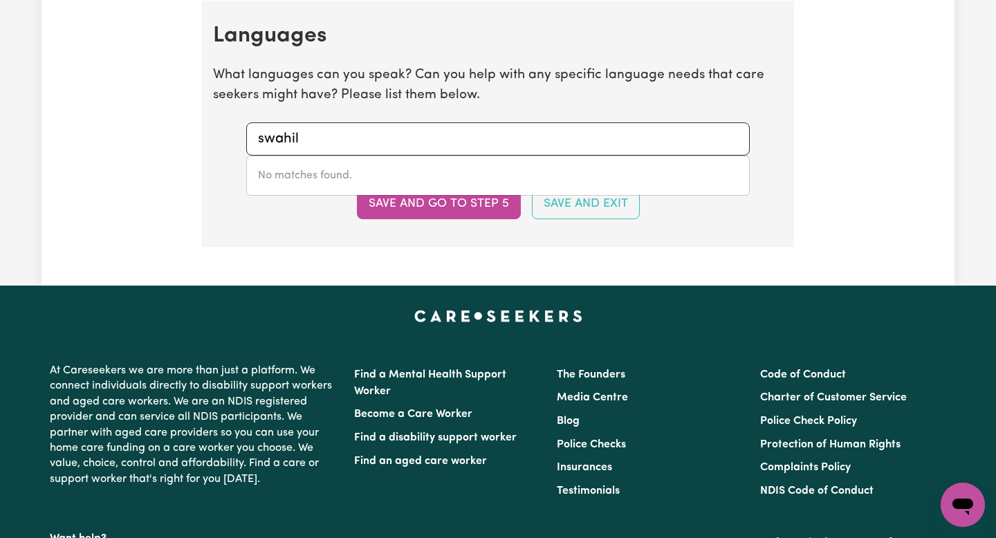
type input "swahili"
click at [411, 142] on input "swahili" at bounding box center [498, 139] width 480 height 21
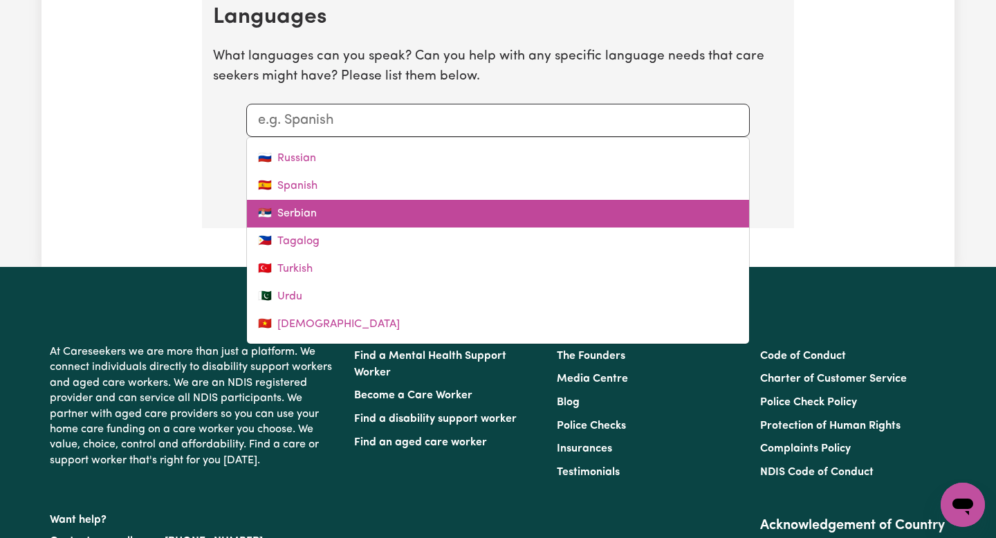
scroll to position [0, 0]
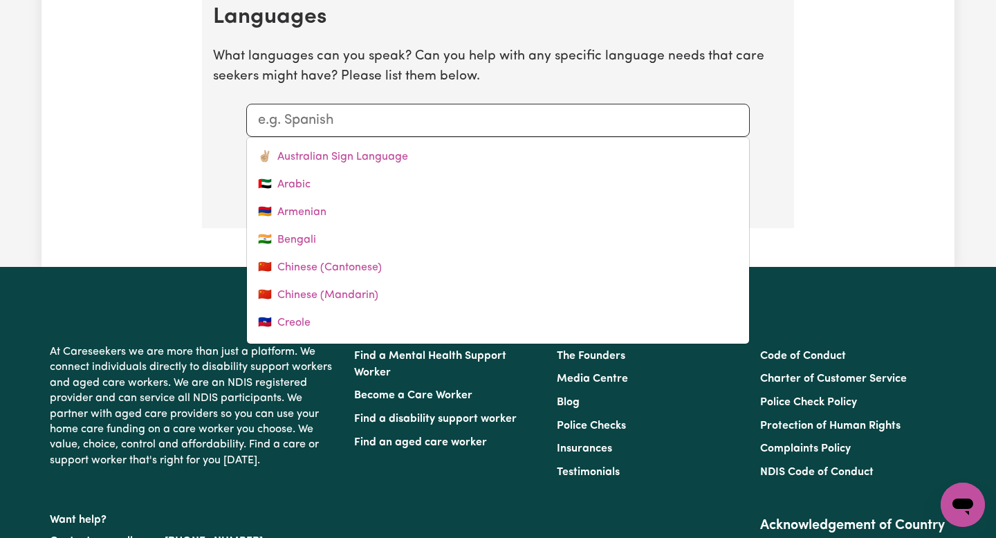
click at [795, 286] on footer "At Careseekers we are more than just a platform. We connect individuals directl…" at bounding box center [498, 542] width 996 height 550
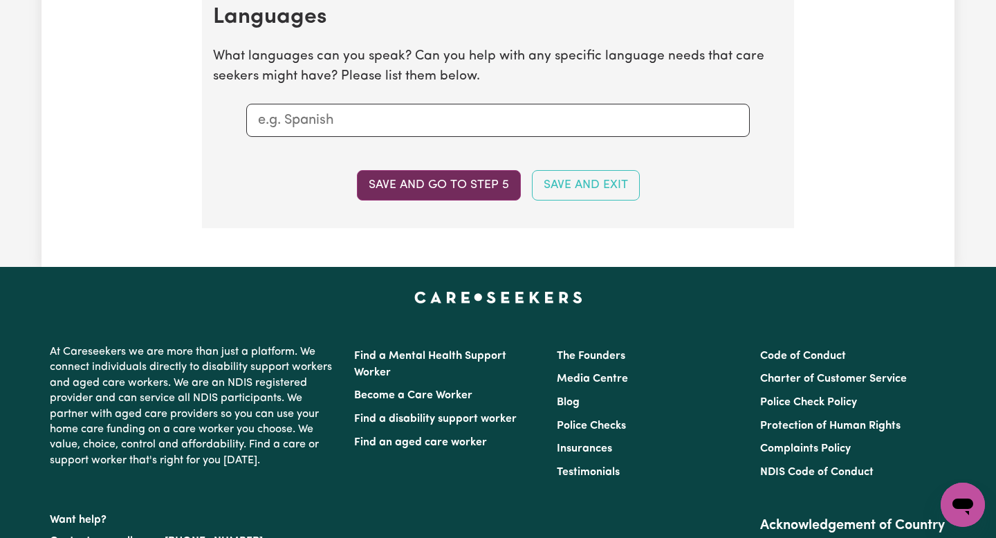
click at [496, 186] on button "Save and go to step 5" at bounding box center [439, 185] width 164 height 30
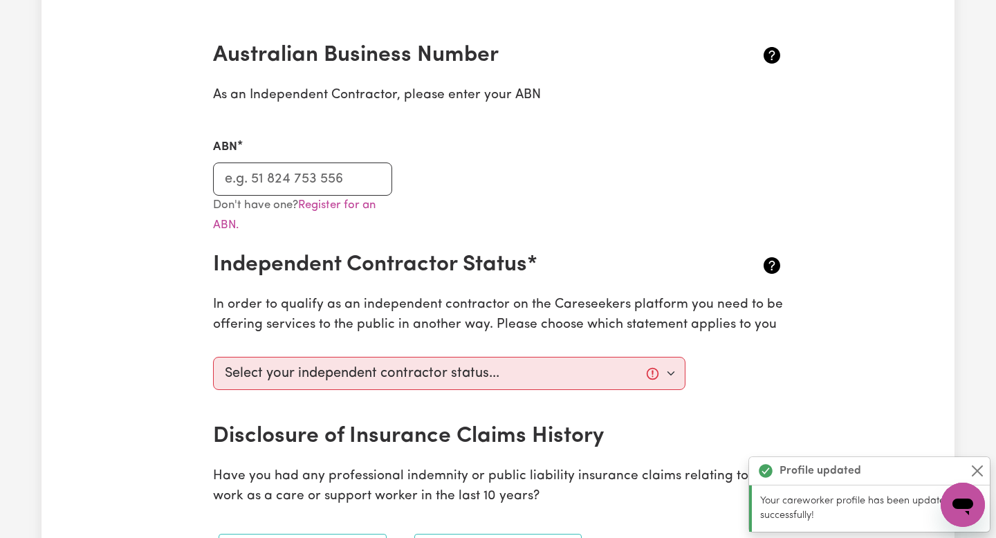
scroll to position [306, 0]
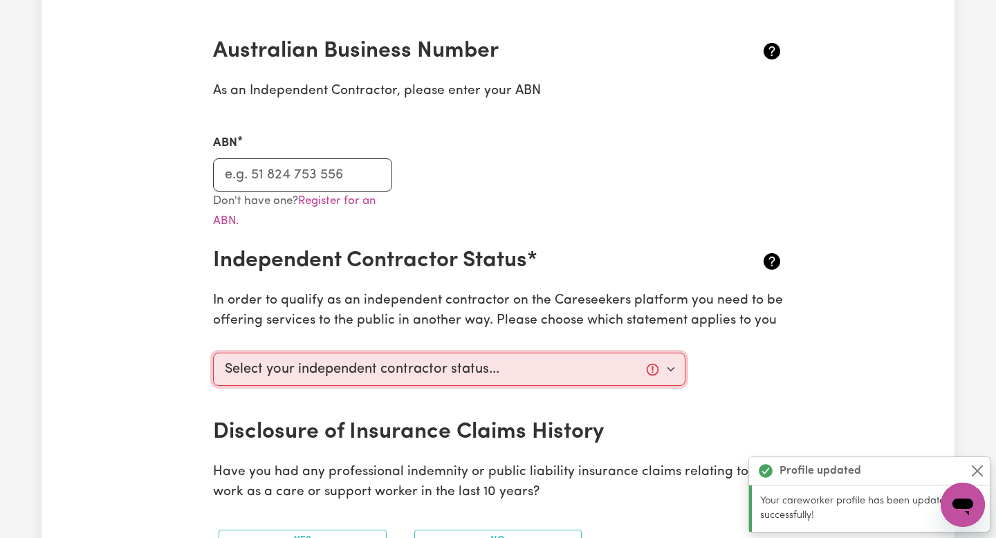
click at [399, 374] on select "Select your independent contractor status... I am providing services through an…" at bounding box center [449, 369] width 472 height 33
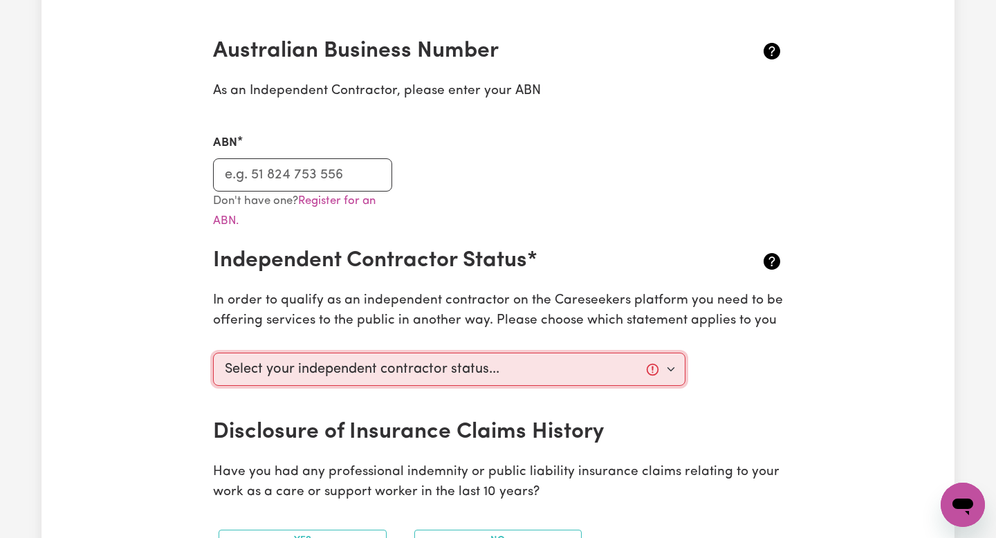
select select "I am providing services privately on my own"
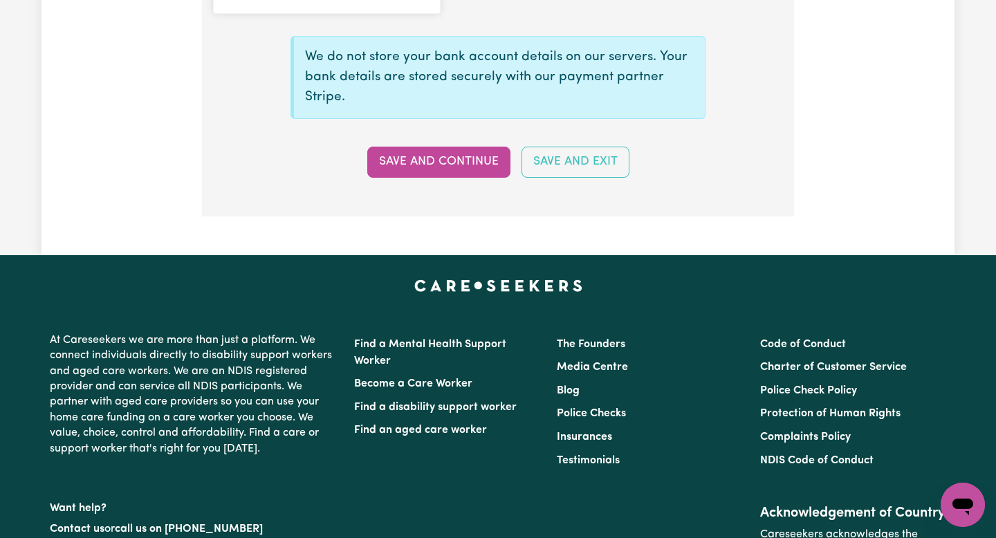
scroll to position [1281, 0]
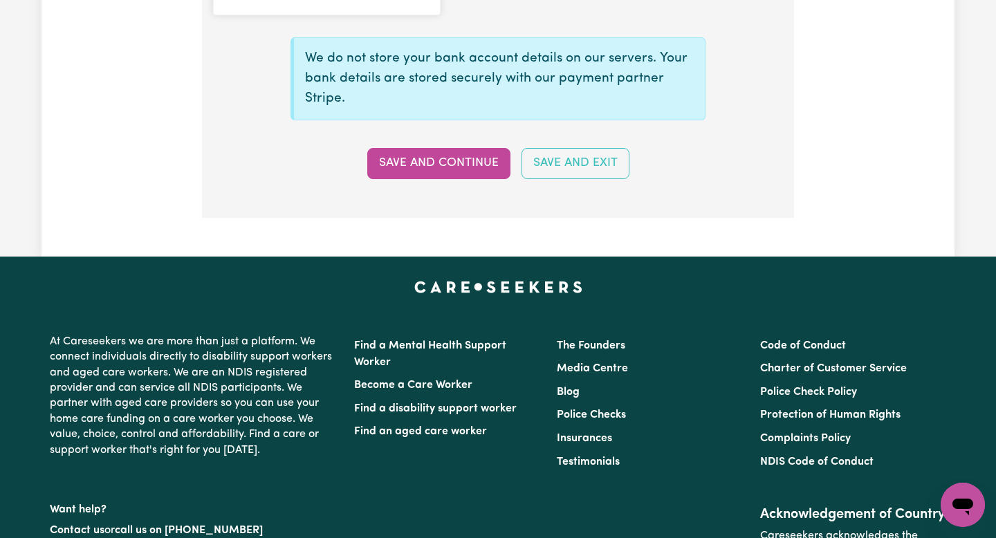
click at [470, 145] on div "We do not store your bank account details on our servers. Your bank details are…" at bounding box center [498, 102] width 586 height 153
click at [467, 165] on button "Save and Continue" at bounding box center [438, 163] width 143 height 30
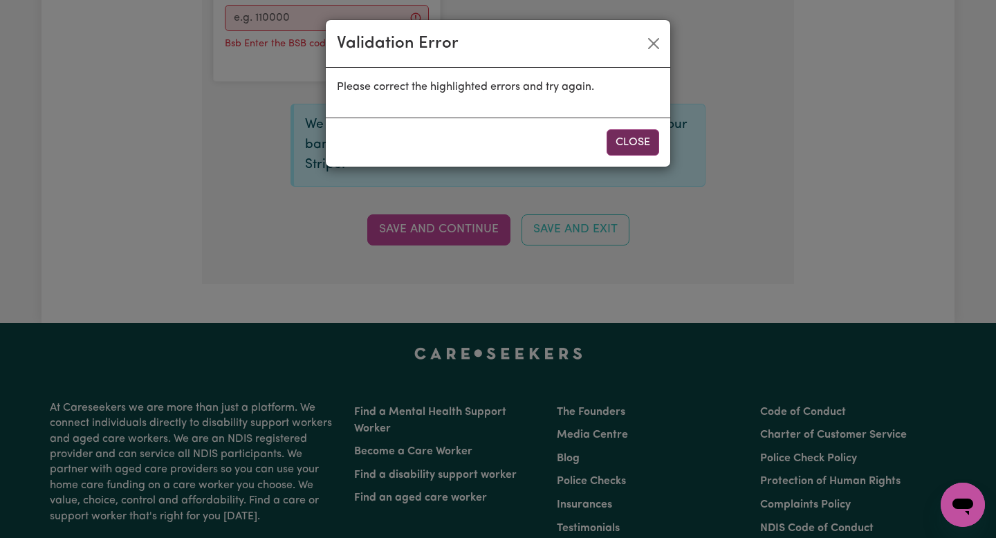
click at [641, 142] on button "Close" at bounding box center [632, 142] width 53 height 26
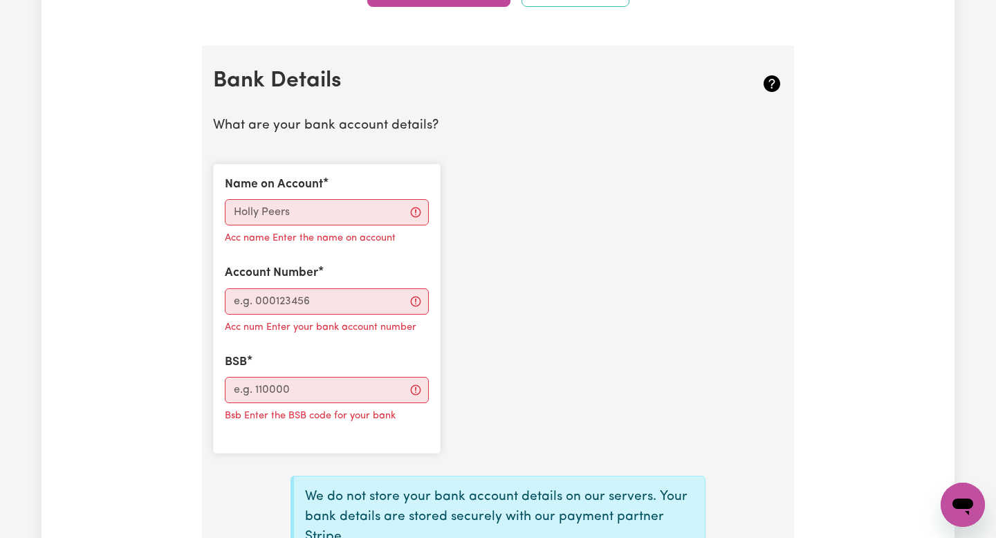
scroll to position [907, 0]
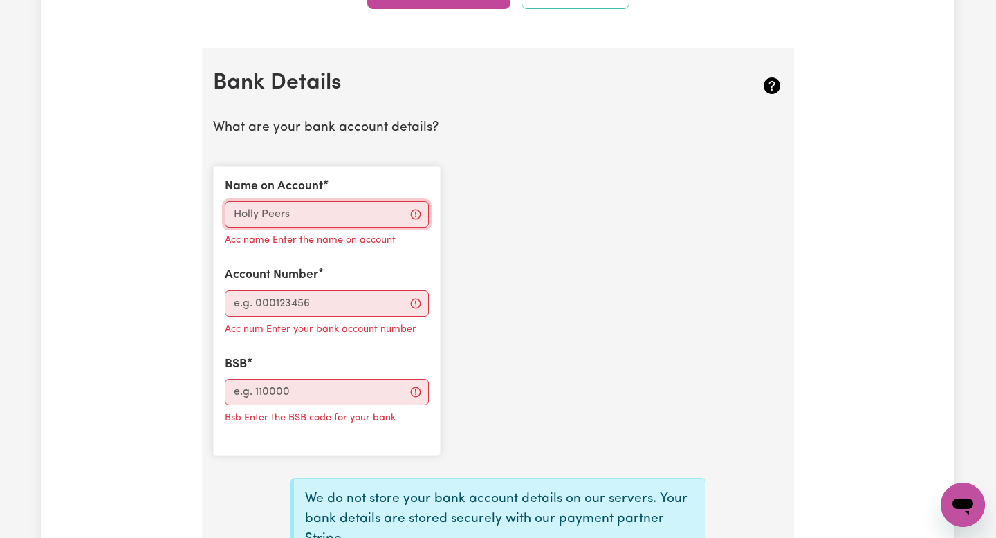
click at [266, 212] on input "Name on Account" at bounding box center [327, 214] width 204 height 26
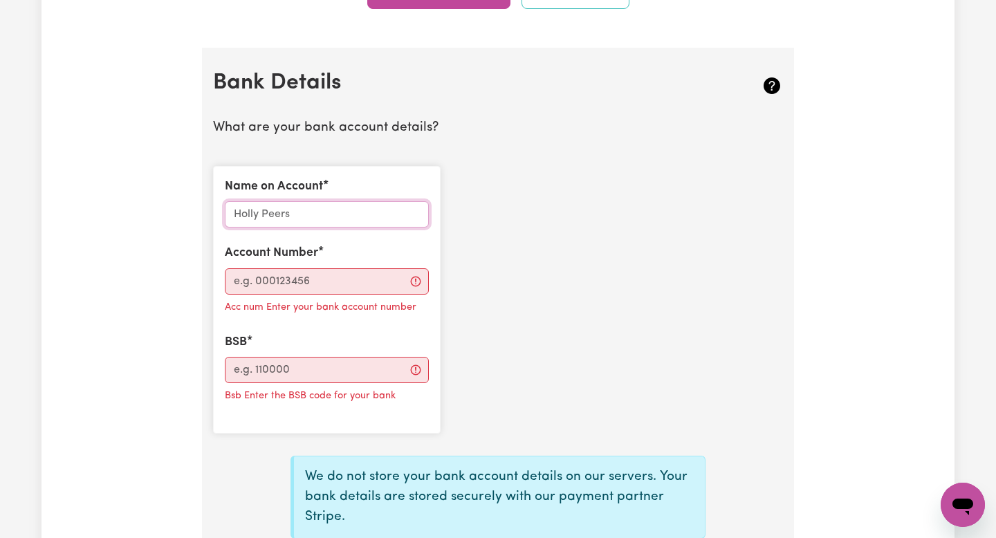
type input "Ungwa Misa"
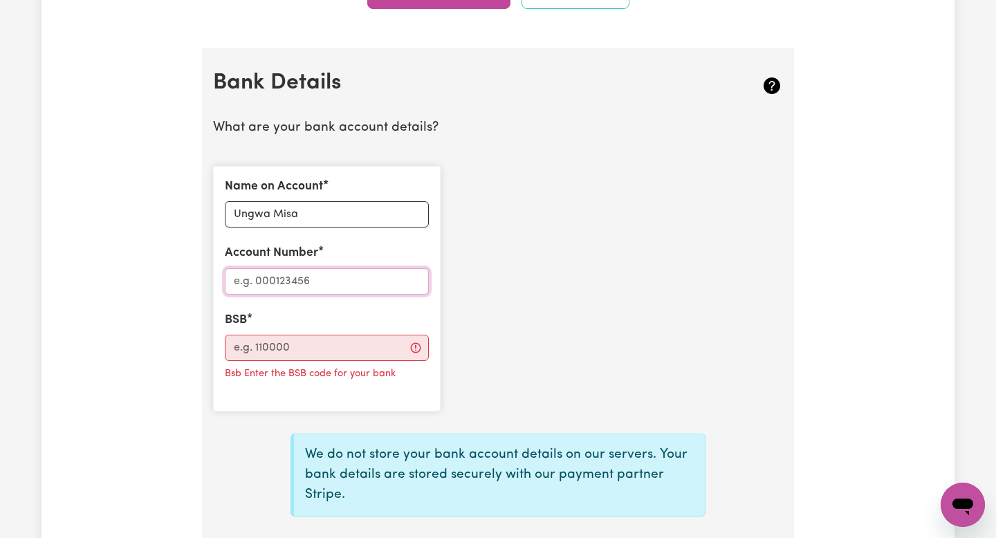
click at [332, 275] on input "Account Number" at bounding box center [327, 281] width 204 height 26
type input "0"
type input "11244559"
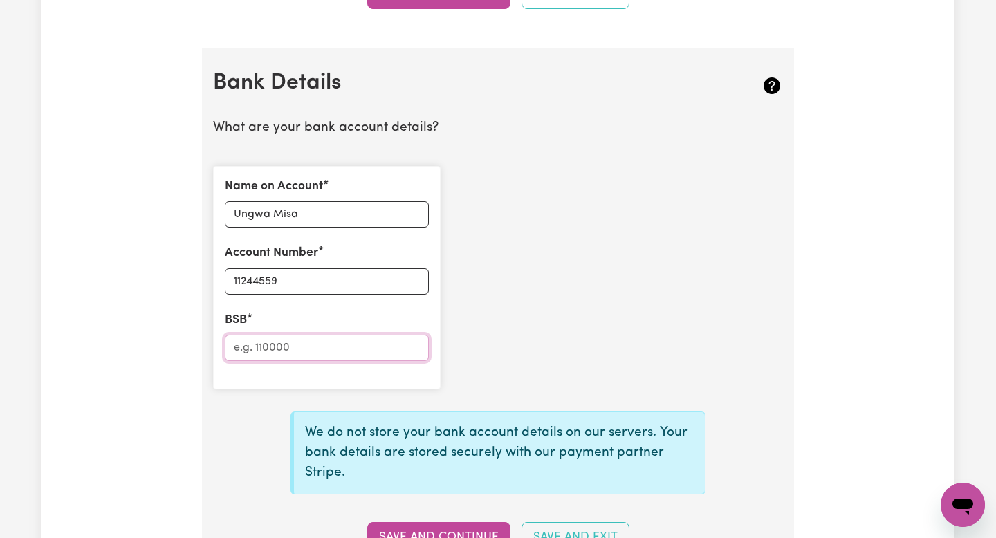
click at [314, 355] on input "BSB" at bounding box center [327, 348] width 204 height 26
type input "063541"
click at [609, 345] on div "Name on Account Ungwa Misa Account Number 11244559 BSB 063541" at bounding box center [498, 277] width 586 height 245
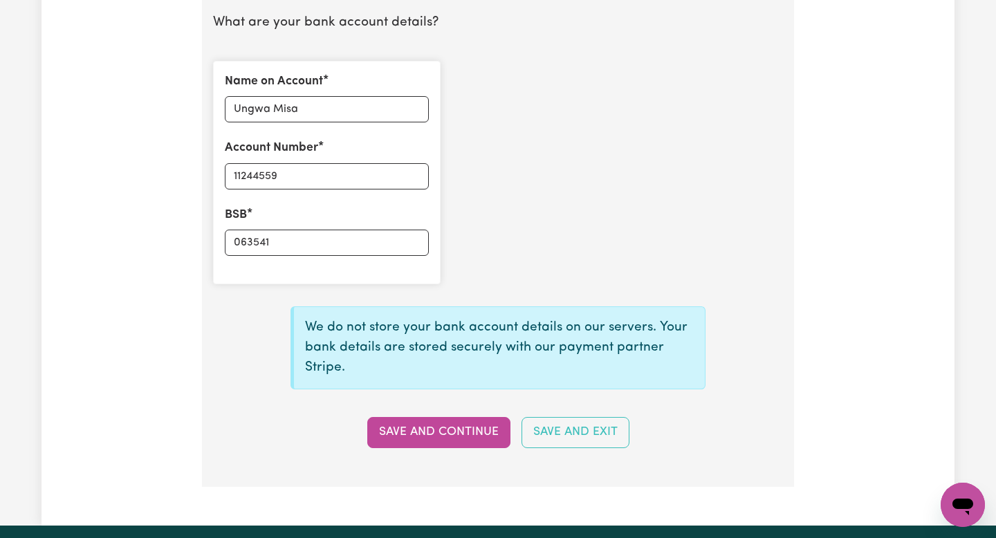
scroll to position [1014, 0]
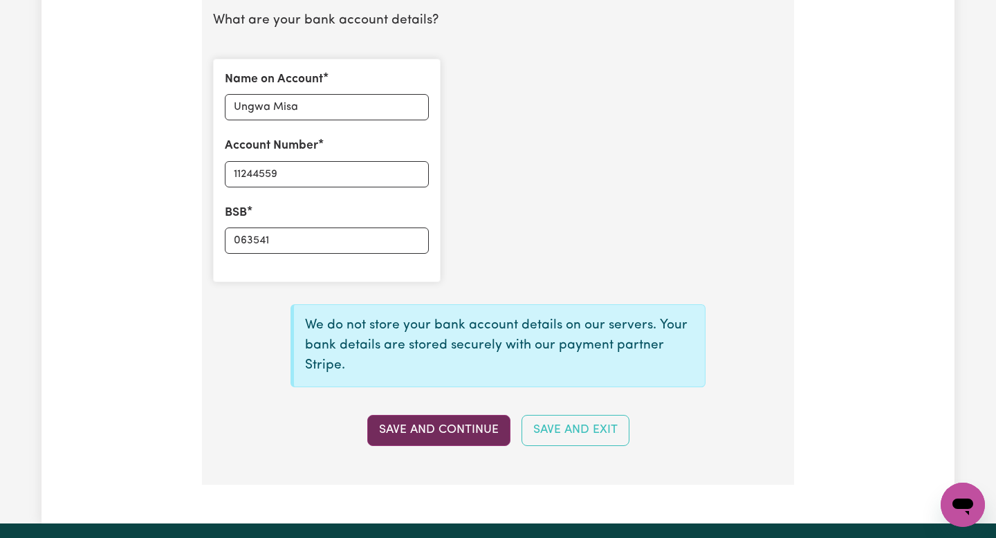
click at [438, 428] on button "Save and Continue" at bounding box center [438, 430] width 143 height 30
select select
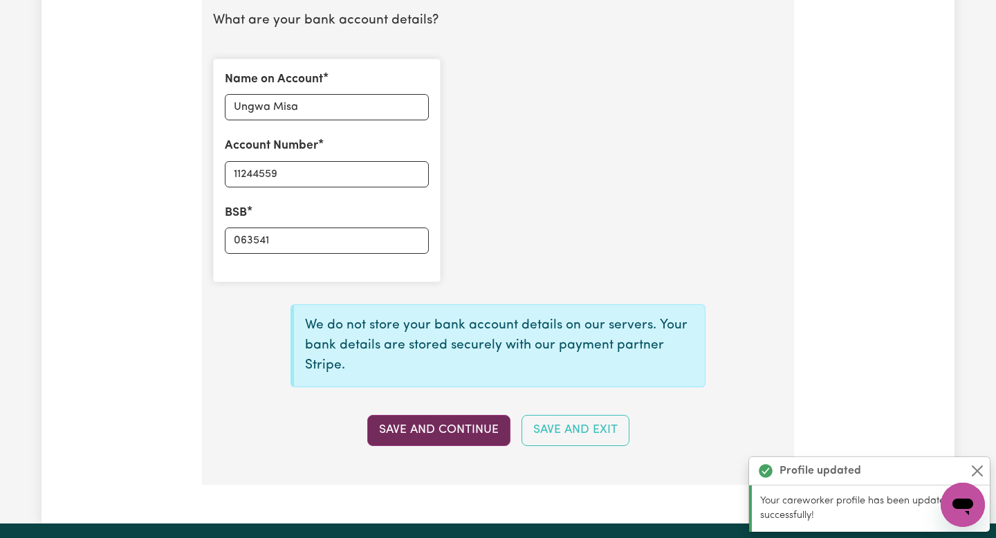
type input "****4559"
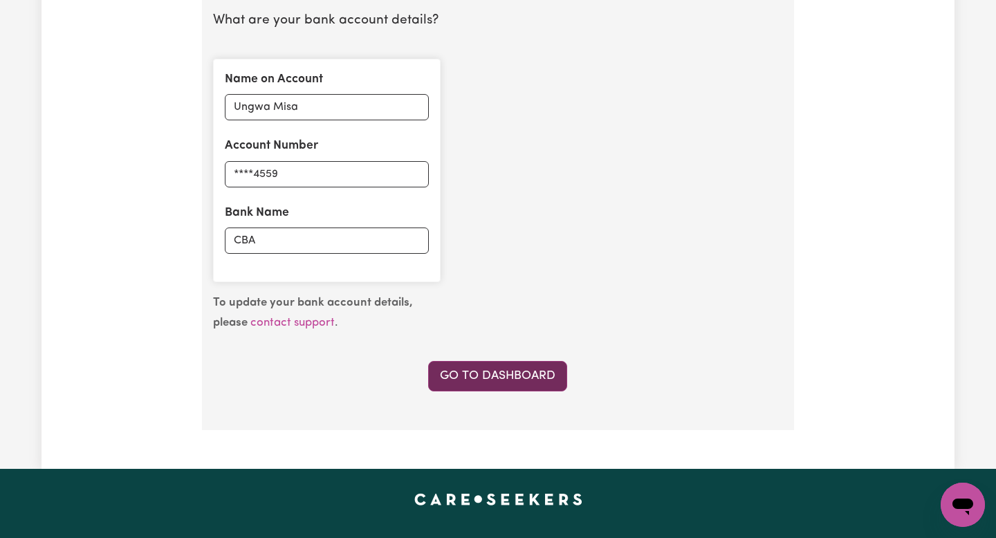
click at [470, 371] on link "Go to Dashboard" at bounding box center [497, 376] width 139 height 30
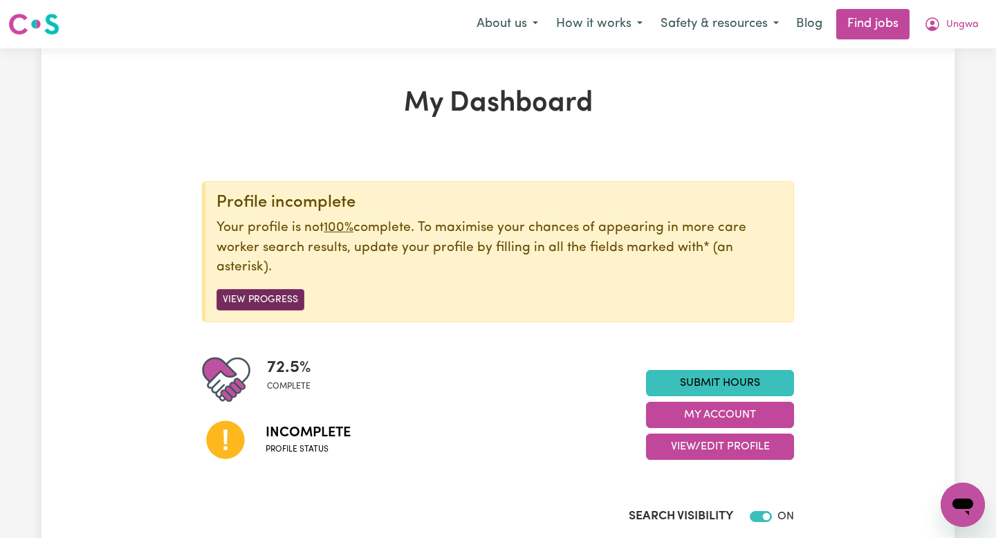
click at [280, 301] on button "View Progress" at bounding box center [260, 299] width 88 height 21
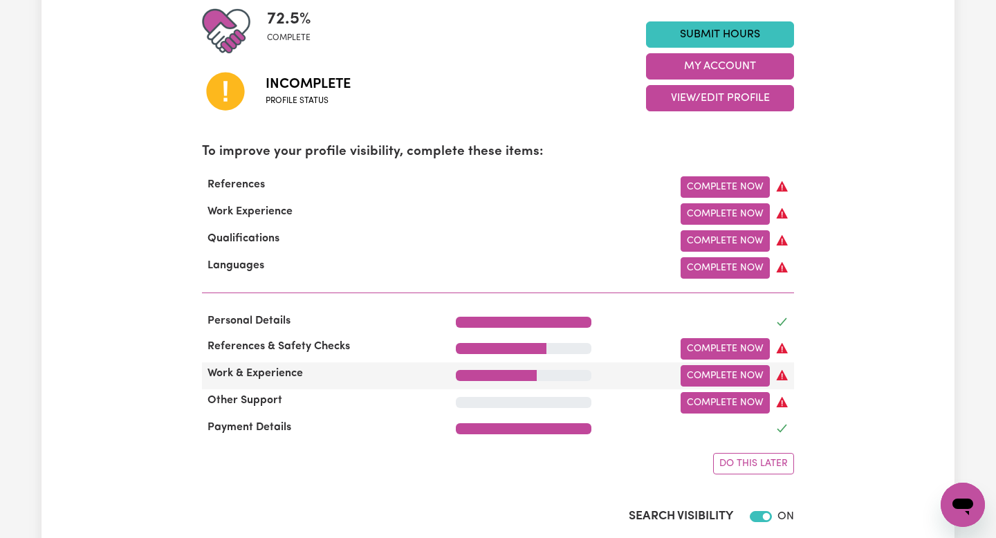
scroll to position [351, 0]
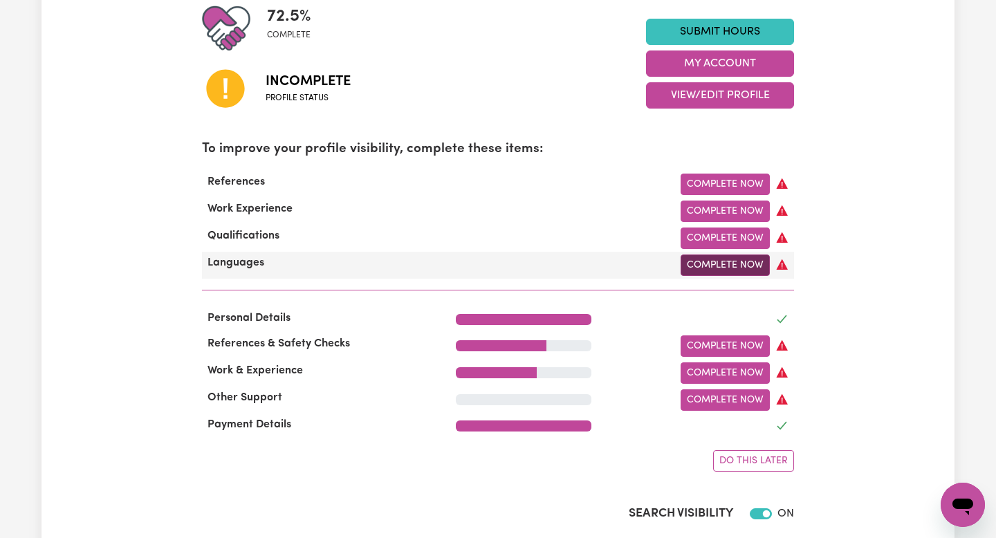
click at [718, 263] on link "Complete Now" at bounding box center [724, 264] width 89 height 21
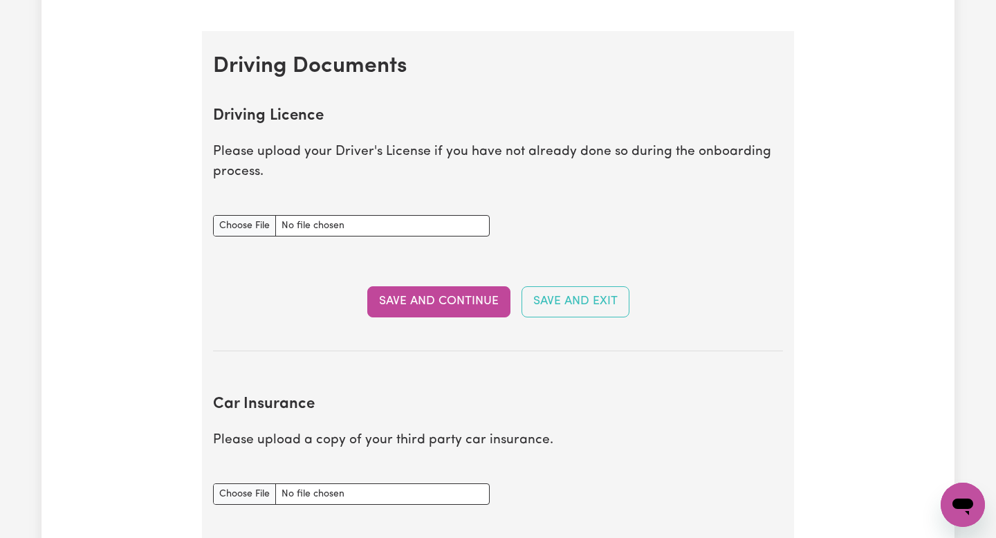
scroll to position [557, 0]
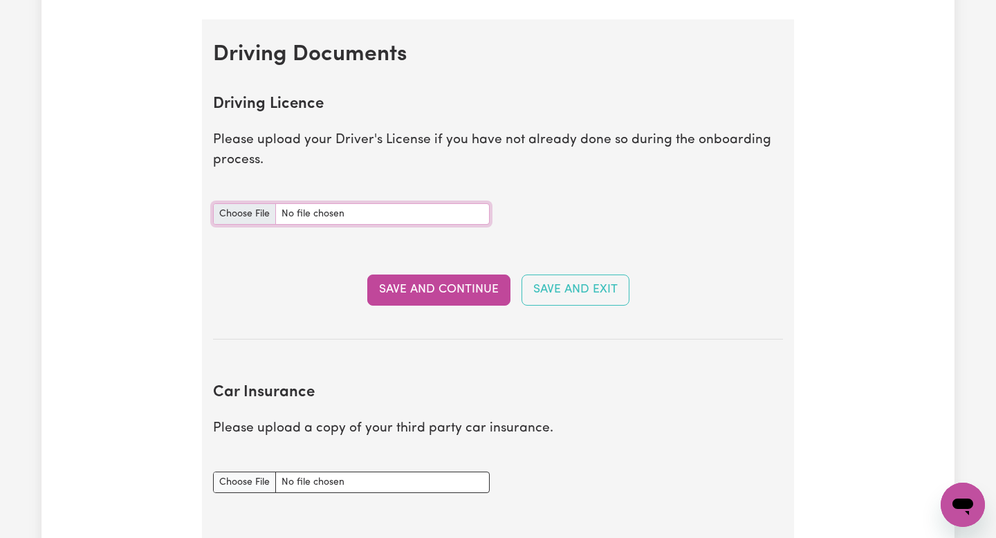
click at [260, 208] on input "Driving Licence document" at bounding box center [351, 213] width 277 height 21
type input "C:\fakepath\IMG_0833.png"
click at [467, 289] on button "Save and Continue" at bounding box center [438, 290] width 143 height 30
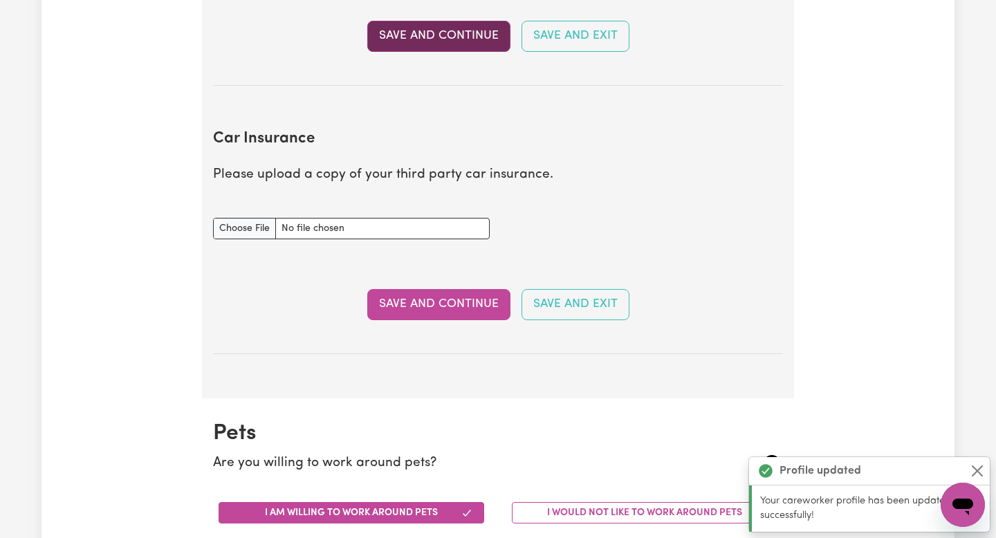
scroll to position [919, 0]
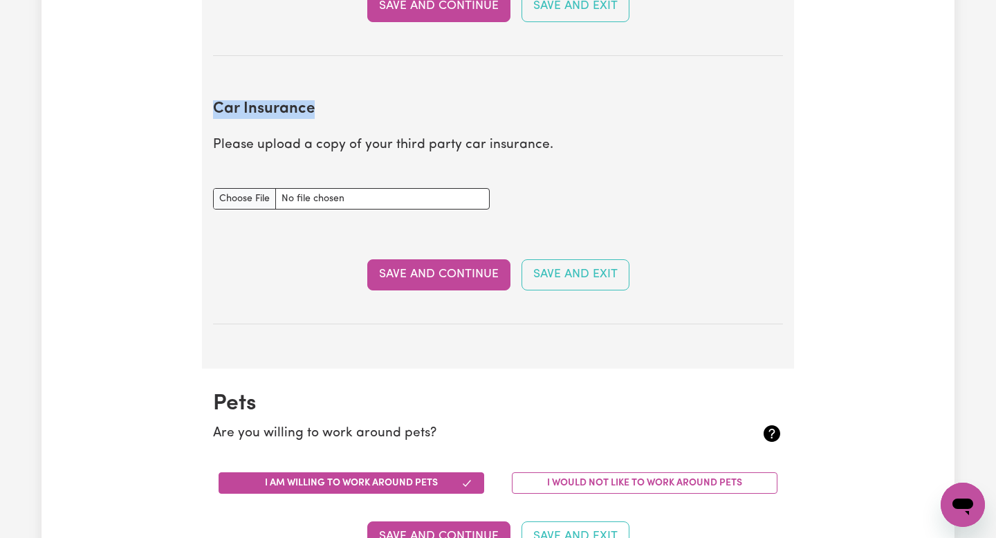
drag, startPoint x: 213, startPoint y: 104, endPoint x: 342, endPoint y: 100, distance: 128.7
click at [342, 100] on h2 "Car Insurance" at bounding box center [498, 109] width 570 height 19
copy h2 "Car Insurance"
click at [456, 350] on section "Driving Documents Driving Licence Please upload your Driver's License if you ha…" at bounding box center [498, 13] width 592 height 711
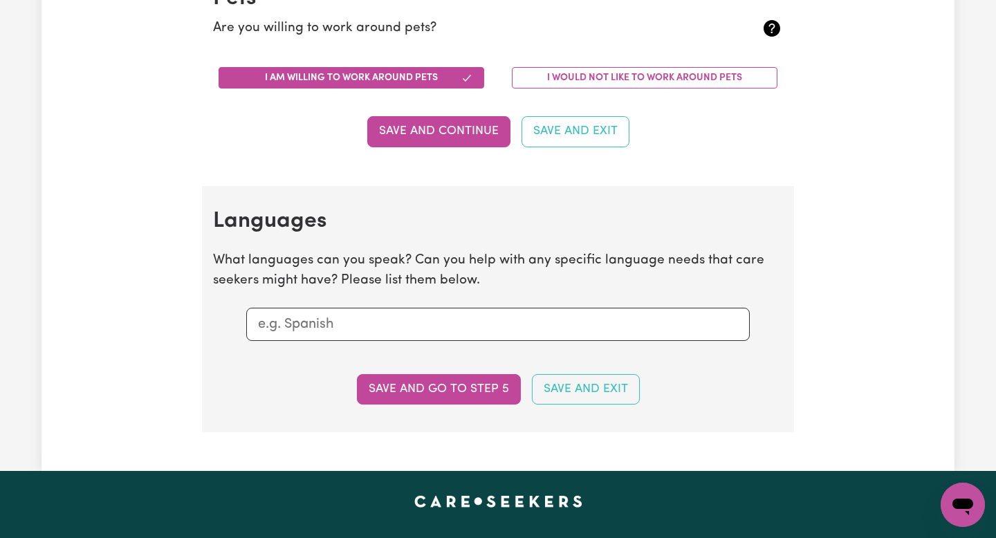
scroll to position [1375, 0]
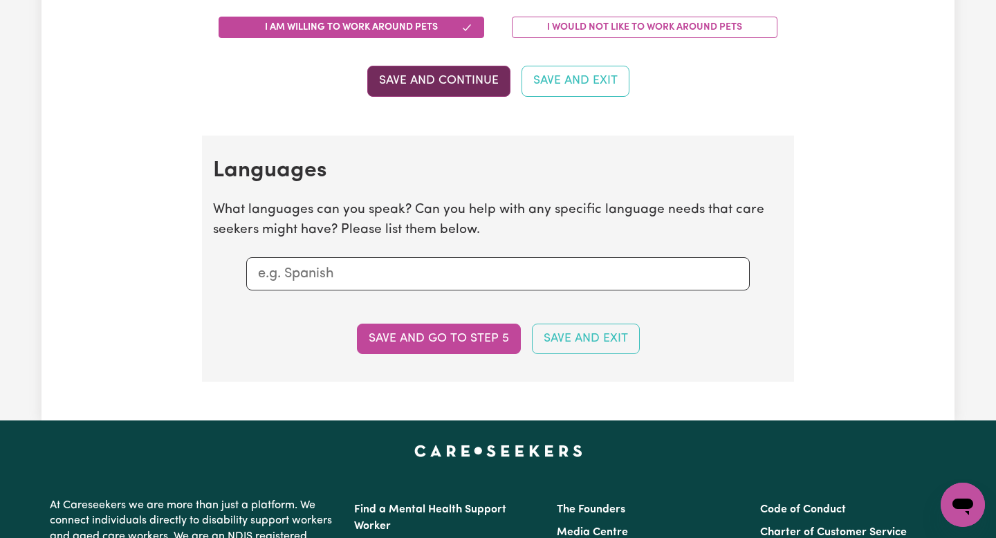
click at [453, 71] on button "Save and Continue" at bounding box center [438, 81] width 143 height 30
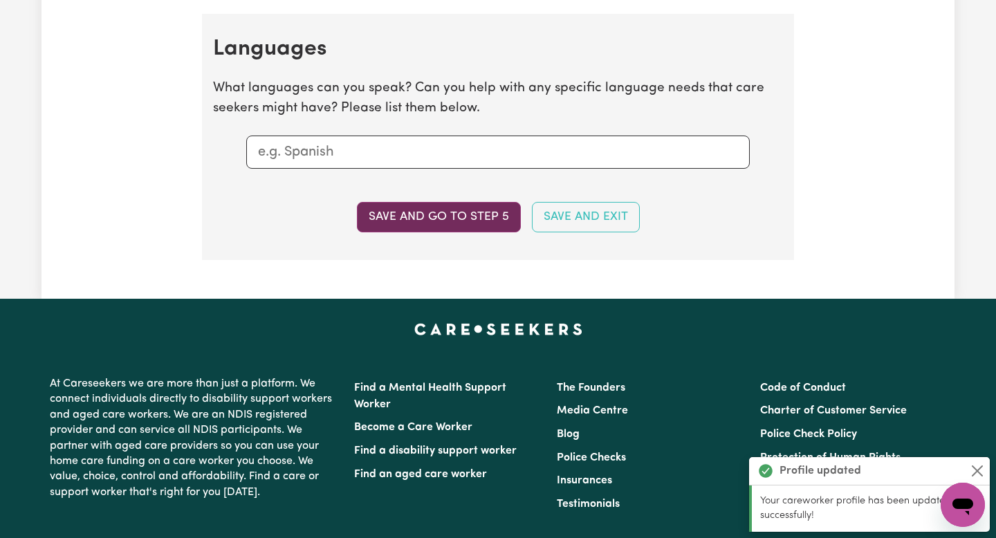
scroll to position [1510, 0]
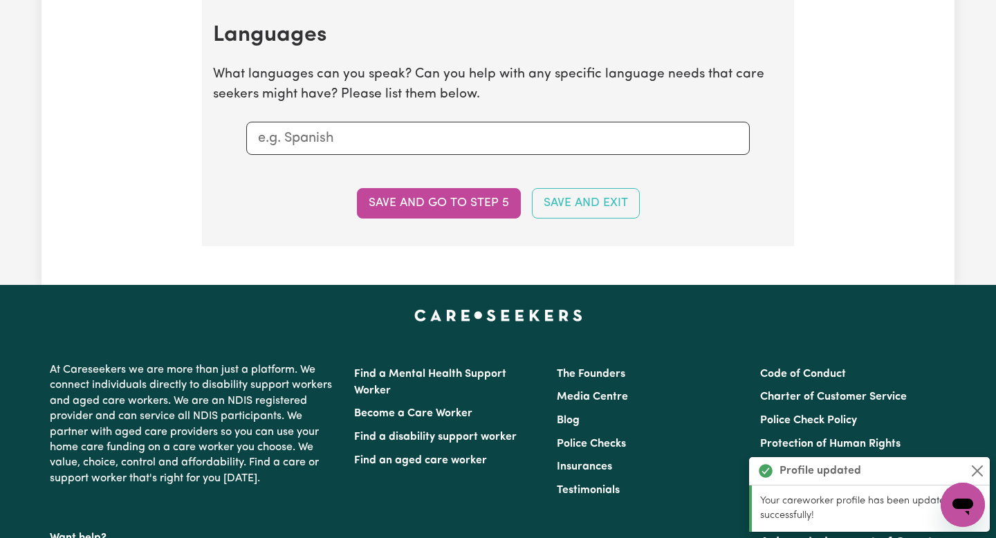
click at [423, 134] on input "text" at bounding box center [498, 138] width 480 height 21
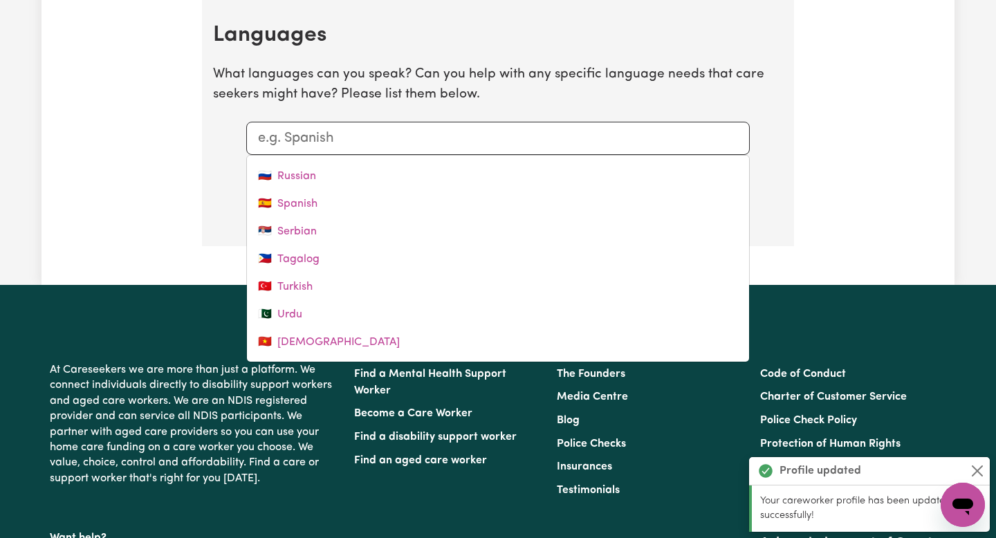
scroll to position [579, 0]
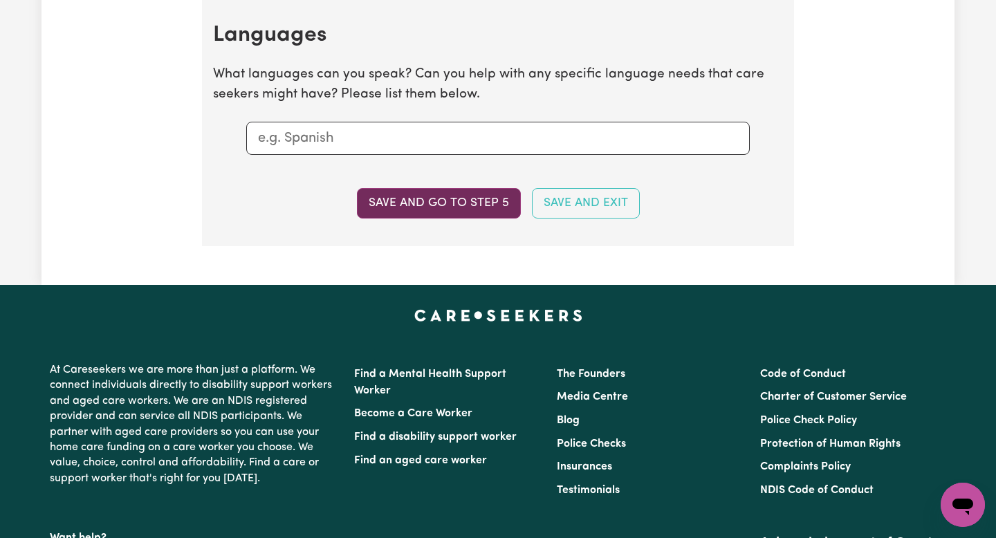
click at [427, 212] on button "Save and go to step 5" at bounding box center [439, 203] width 164 height 30
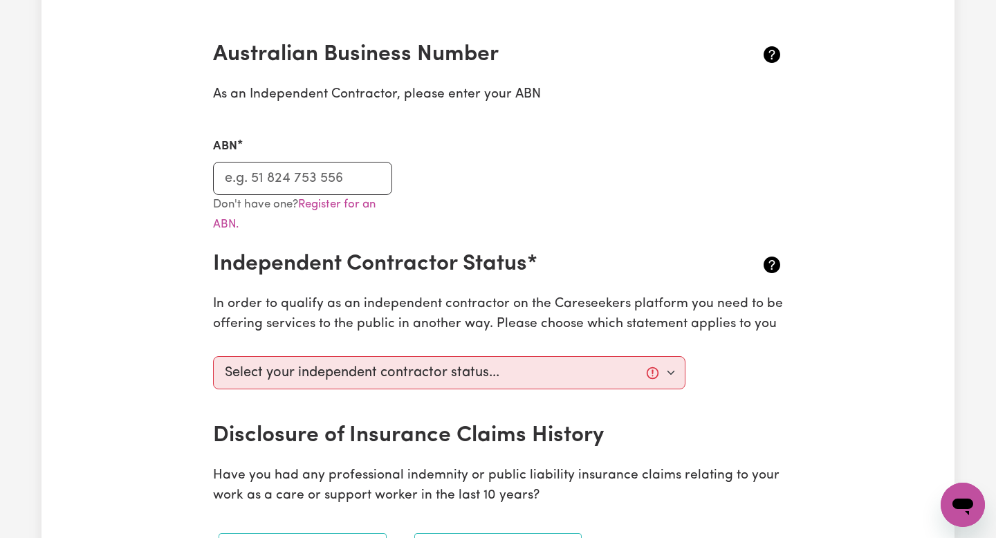
scroll to position [324, 0]
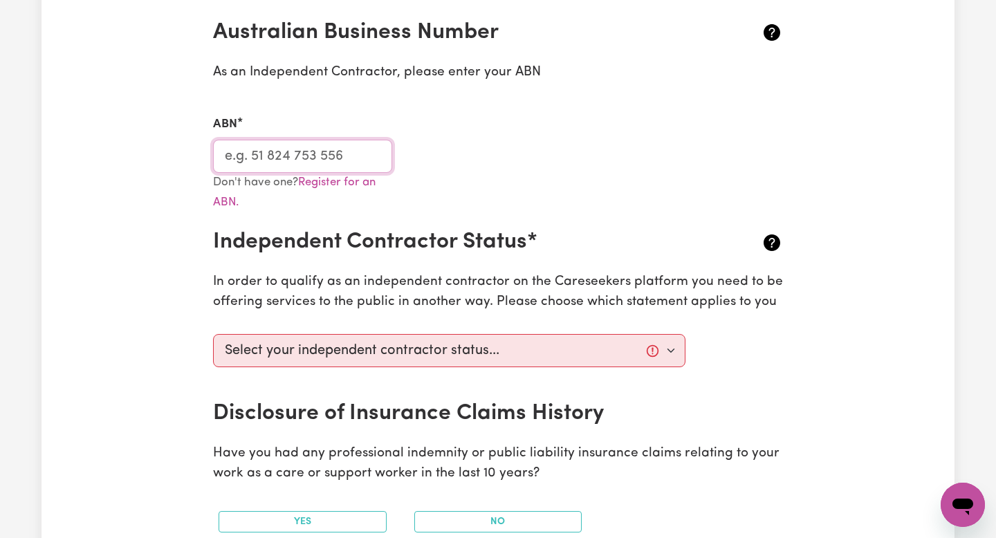
click at [346, 167] on input "ABN" at bounding box center [302, 156] width 179 height 33
click at [412, 351] on select "Select your independent contractor status... I am providing services through an…" at bounding box center [449, 350] width 472 height 33
select select "I am providing services privately on my own"
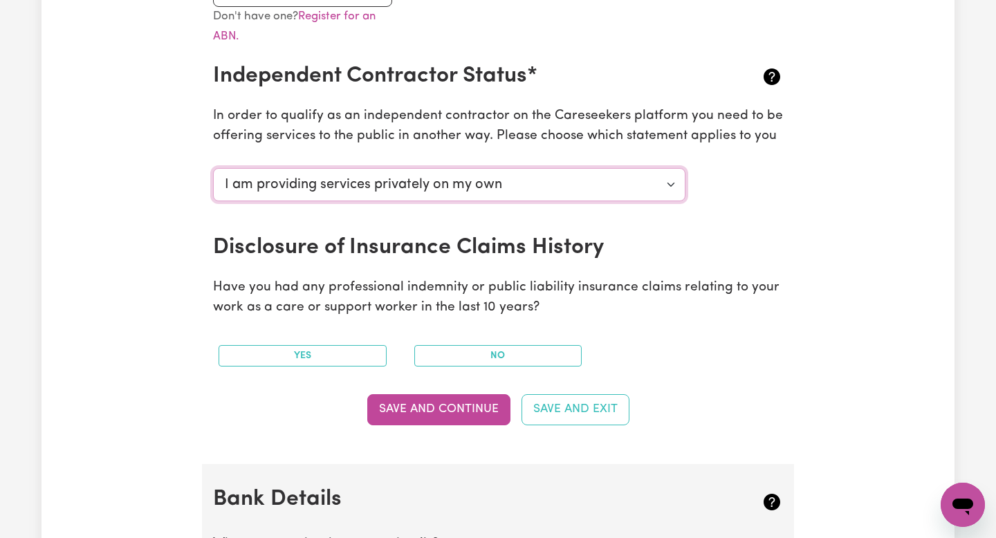
scroll to position [491, 0]
click at [489, 353] on button "No" at bounding box center [498, 354] width 168 height 21
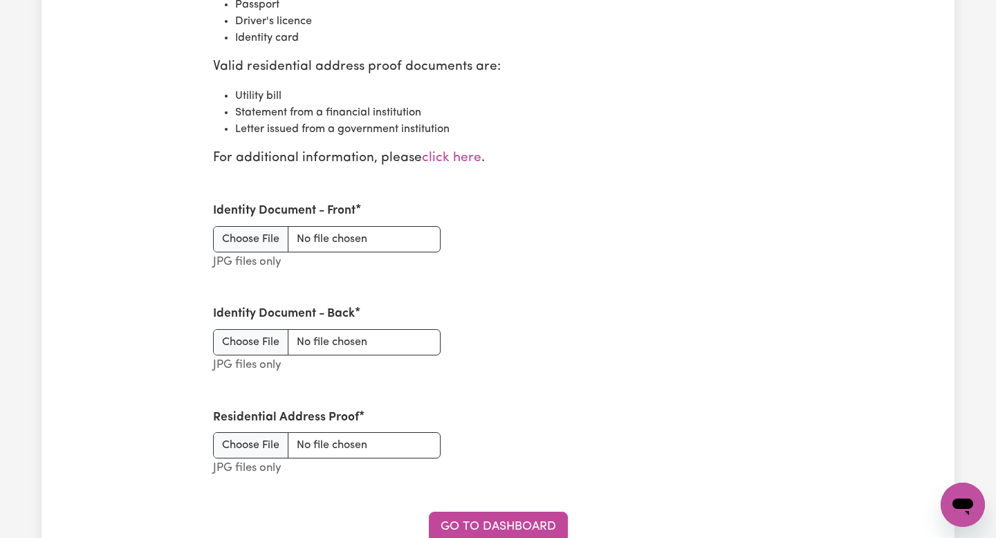
scroll to position [1720, 0]
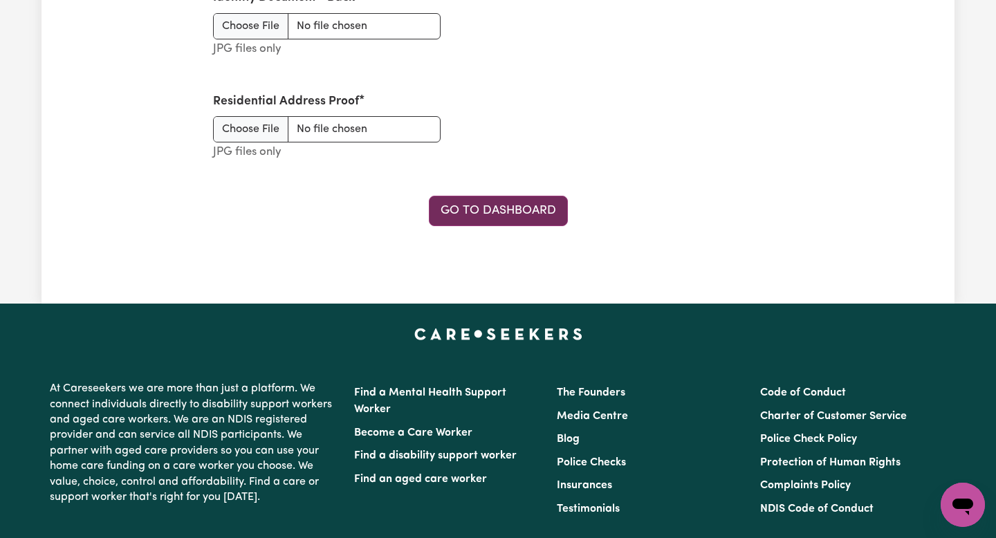
click at [519, 204] on link "Go to Dashboard" at bounding box center [498, 211] width 139 height 30
